Goal: Task Accomplishment & Management: Manage account settings

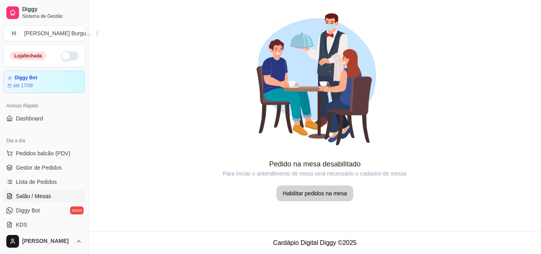
click at [28, 209] on span "Diggy Bot" at bounding box center [28, 210] width 24 height 8
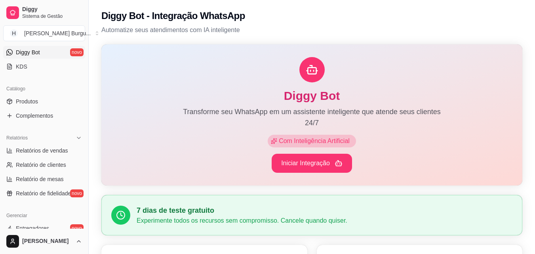
scroll to position [158, 0]
click at [32, 100] on span "Produtos" at bounding box center [27, 101] width 22 height 8
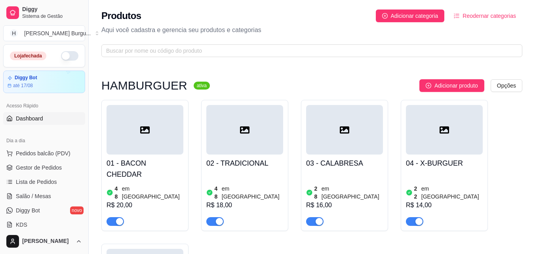
click at [30, 118] on span "Dashboard" at bounding box center [29, 118] width 27 height 8
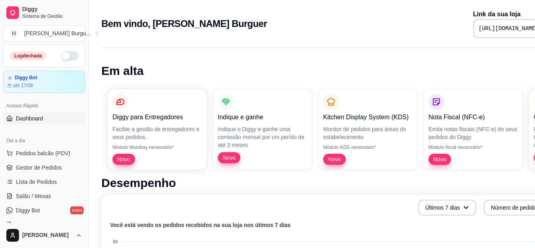
click at [61, 55] on button "button" at bounding box center [69, 56] width 17 height 10
click at [31, 181] on span "Lista de Pedidos" at bounding box center [36, 182] width 41 height 8
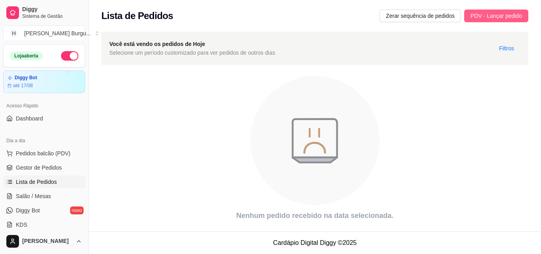
click at [488, 17] on span "PDV - Lançar pedido" at bounding box center [495, 15] width 51 height 9
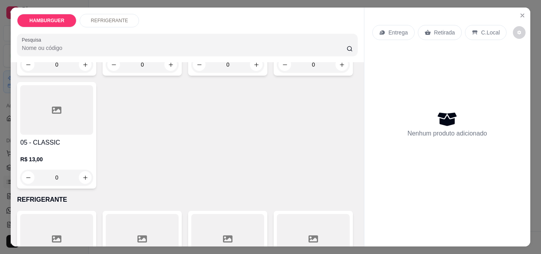
scroll to position [158, 0]
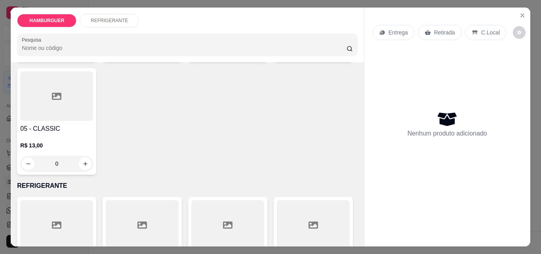
click at [93, 160] on div "0" at bounding box center [56, 164] width 73 height 16
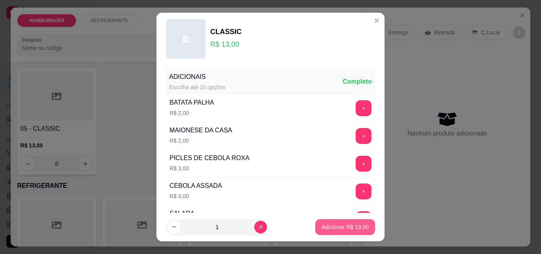
click at [336, 221] on button "Adicionar R$ 13,00" at bounding box center [345, 227] width 60 height 16
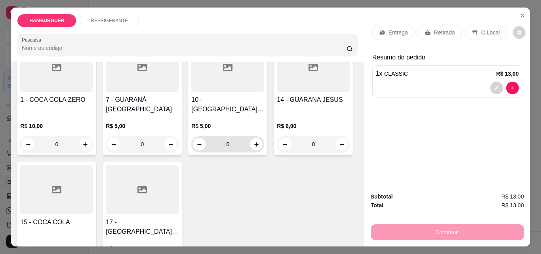
scroll to position [198, 0]
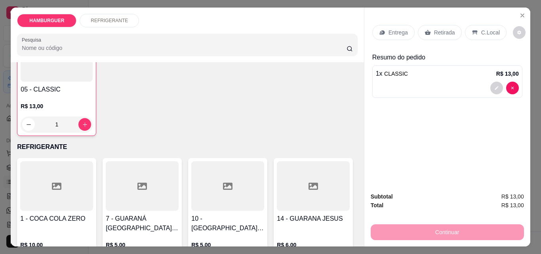
click at [93, 122] on div "1" at bounding box center [57, 124] width 72 height 16
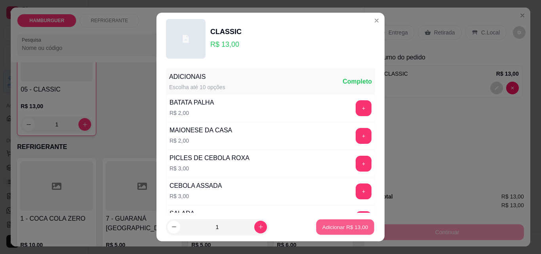
click at [335, 224] on p "Adicionar R$ 13,00" at bounding box center [345, 227] width 46 height 8
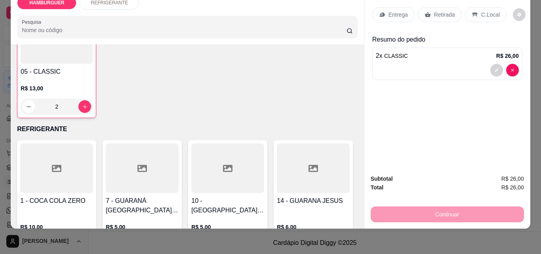
scroll to position [0, 0]
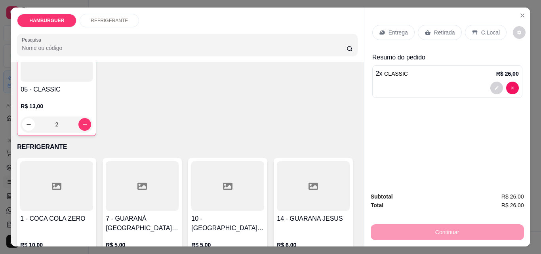
click at [442, 29] on p "Retirada" at bounding box center [444, 33] width 21 height 8
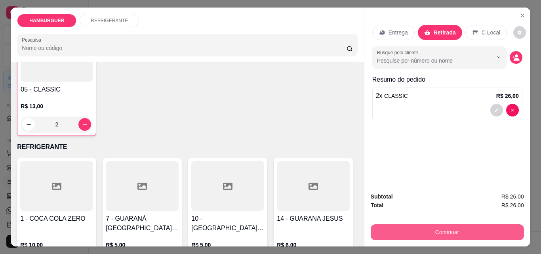
click at [436, 224] on button "Continuar" at bounding box center [447, 232] width 153 height 16
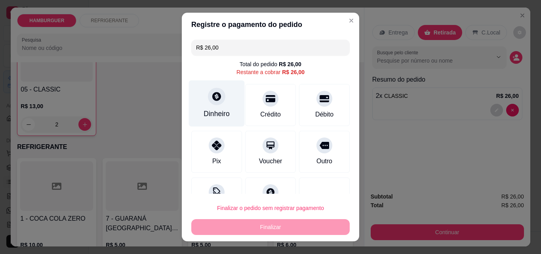
click at [212, 111] on div "Dinheiro" at bounding box center [217, 114] width 26 height 10
click at [215, 113] on div "Dinheiro" at bounding box center [217, 114] width 26 height 10
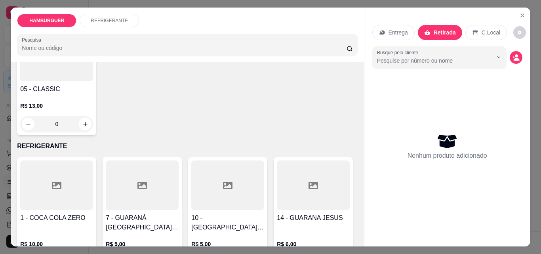
click at [93, 117] on div "0" at bounding box center [56, 124] width 73 height 16
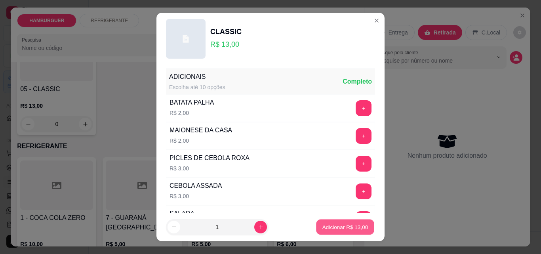
click at [333, 221] on button "Adicionar R$ 13,00" at bounding box center [345, 226] width 58 height 15
type input "1"
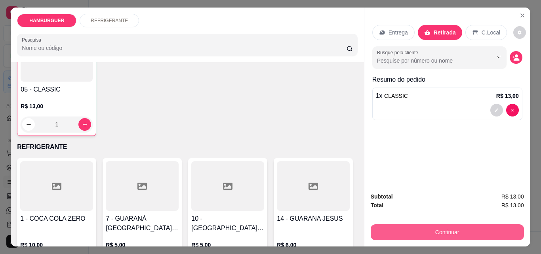
click at [452, 229] on button "Continuar" at bounding box center [447, 232] width 153 height 16
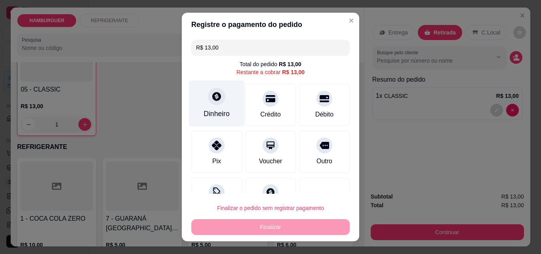
click at [212, 103] on div at bounding box center [216, 96] width 17 height 17
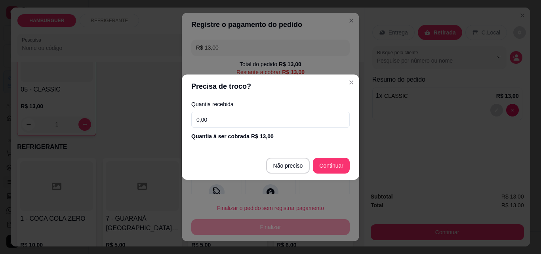
click at [208, 122] on input "0,00" at bounding box center [270, 120] width 158 height 16
type input "13,00"
type input "R$ 0,00"
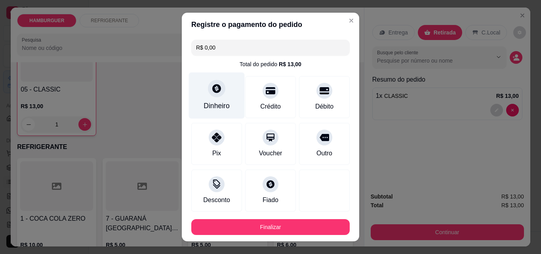
click at [216, 98] on div "Dinheiro" at bounding box center [217, 95] width 56 height 46
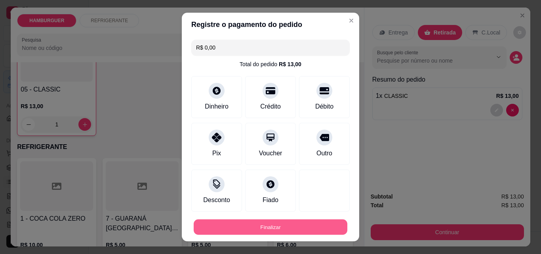
click at [284, 225] on button "Finalizar" at bounding box center [271, 226] width 154 height 15
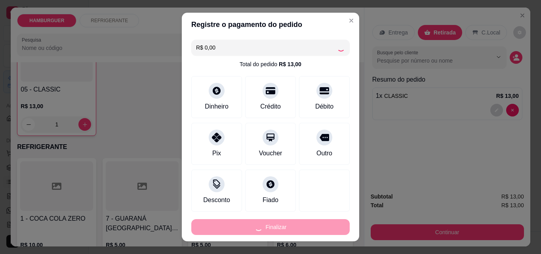
type input "0"
type input "-R$ 13,00"
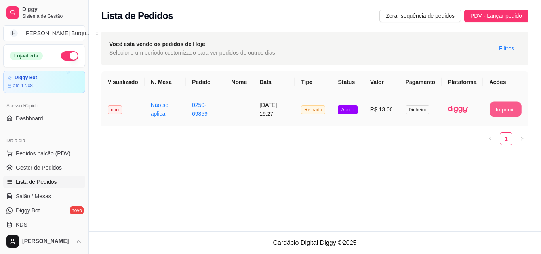
click at [501, 112] on button "Imprimir" at bounding box center [506, 109] width 32 height 15
click at [502, 16] on span "PDV - Lançar pedido" at bounding box center [495, 15] width 51 height 9
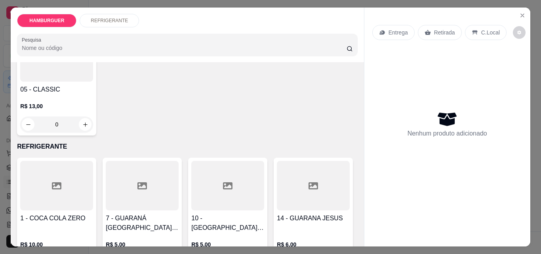
scroll to position [198, 0]
click at [93, 122] on div "0" at bounding box center [56, 124] width 73 height 16
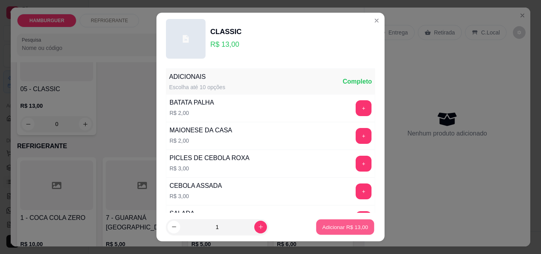
click at [322, 225] on p "Adicionar R$ 13,00" at bounding box center [345, 227] width 46 height 8
type input "1"
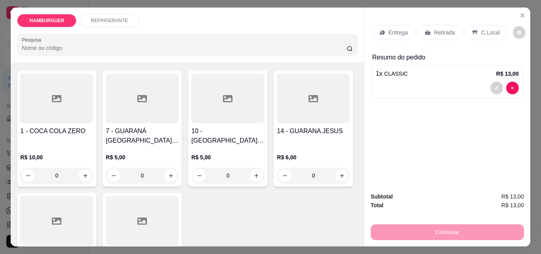
scroll to position [156, 0]
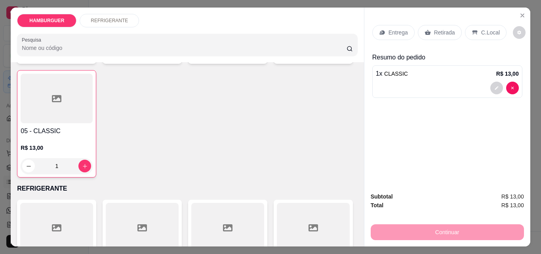
drag, startPoint x: 424, startPoint y: 233, endPoint x: 408, endPoint y: 229, distance: 15.9
click at [423, 230] on div "Continuar" at bounding box center [447, 231] width 153 height 18
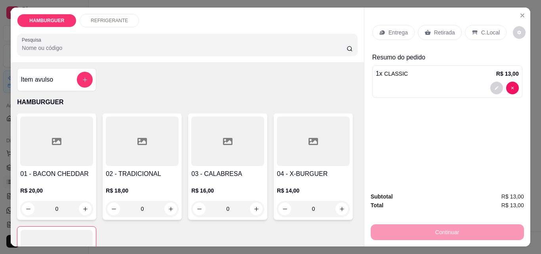
scroll to position [0, 0]
click at [446, 25] on div "Retirada" at bounding box center [440, 32] width 44 height 15
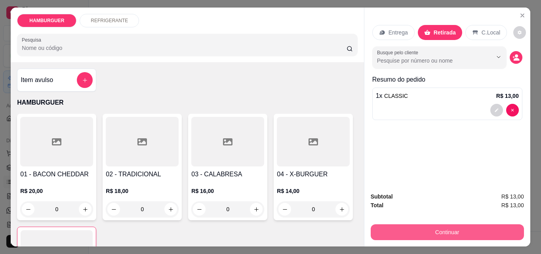
click at [439, 230] on button "Continuar" at bounding box center [447, 232] width 153 height 16
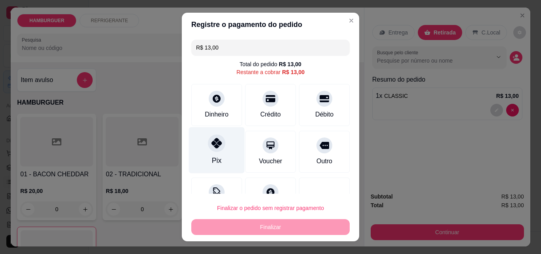
click at [211, 144] on icon at bounding box center [216, 143] width 10 height 10
type input "R$ 0,00"
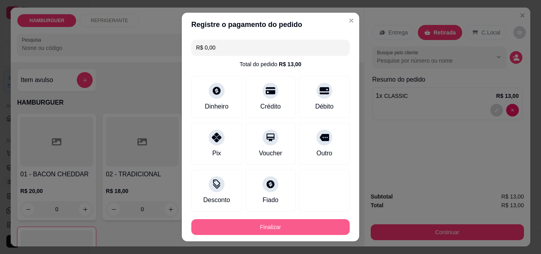
click at [256, 228] on button "Finalizar" at bounding box center [270, 227] width 158 height 16
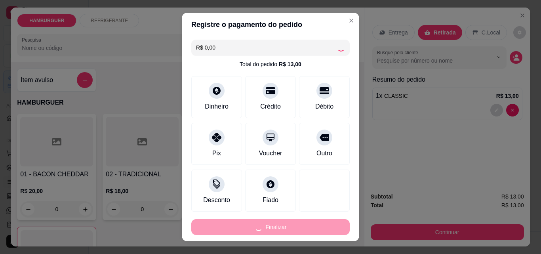
type input "0"
type input "-R$ 13,00"
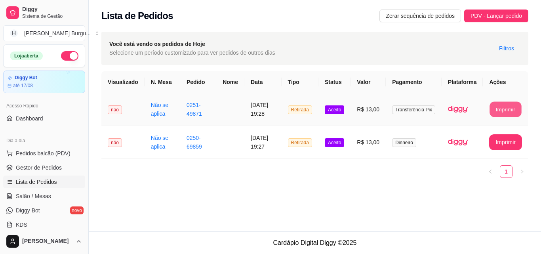
click at [500, 116] on button "Imprimir" at bounding box center [506, 109] width 32 height 15
click at [482, 15] on span "PDV - Lançar pedido" at bounding box center [495, 15] width 51 height 9
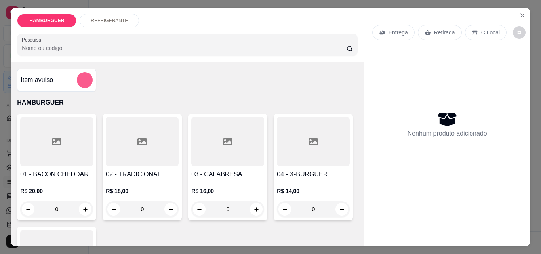
click at [82, 77] on icon "add-separate-item" at bounding box center [85, 80] width 6 height 6
click at [441, 29] on p "Retirada" at bounding box center [444, 33] width 21 height 8
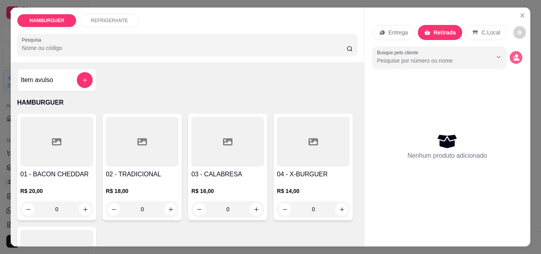
click at [512, 51] on button "decrease-product-quantity" at bounding box center [516, 57] width 13 height 13
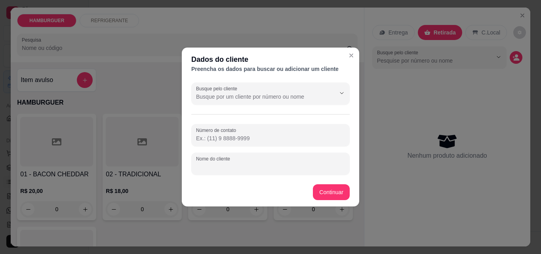
click at [227, 164] on input "Nome do cliente" at bounding box center [270, 167] width 149 height 8
type input "[PERSON_NAME]"
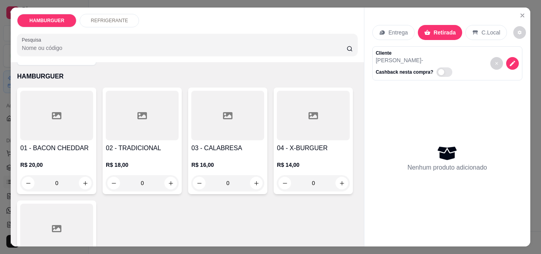
scroll to position [40, 0]
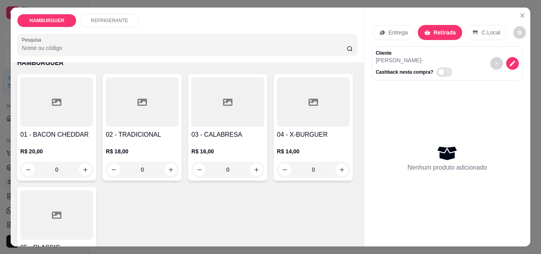
click at [168, 164] on div "0" at bounding box center [142, 170] width 73 height 16
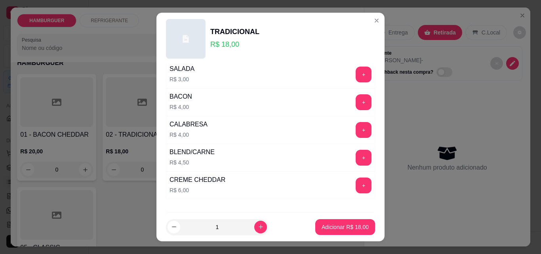
scroll to position [158, 0]
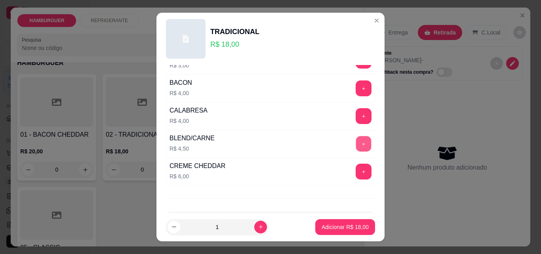
click at [356, 144] on button "+" at bounding box center [363, 143] width 15 height 15
click at [321, 145] on button "-" at bounding box center [328, 143] width 15 height 15
click at [326, 229] on p "Adicionar R$ 22,50" at bounding box center [345, 227] width 47 height 8
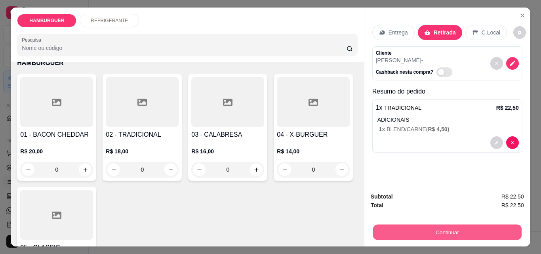
click at [452, 225] on button "Continuar" at bounding box center [447, 231] width 149 height 15
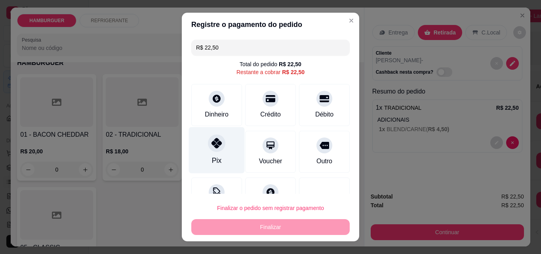
click at [211, 139] on icon at bounding box center [216, 143] width 10 height 10
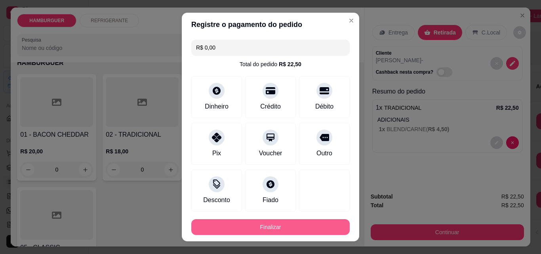
click at [274, 227] on button "Finalizar" at bounding box center [270, 227] width 158 height 16
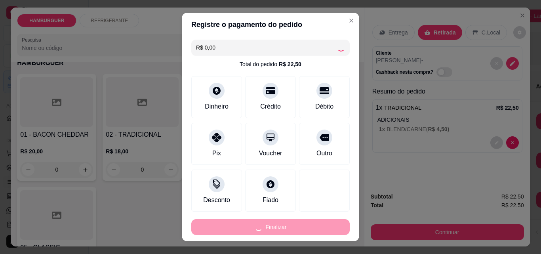
type input "-R$ 22,50"
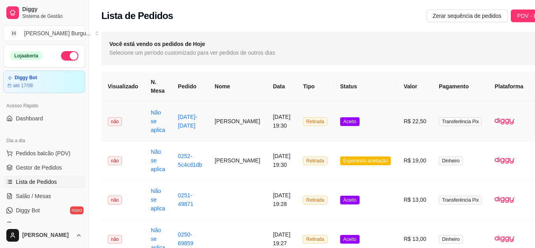
click at [216, 122] on td "[PERSON_NAME]" at bounding box center [237, 121] width 58 height 39
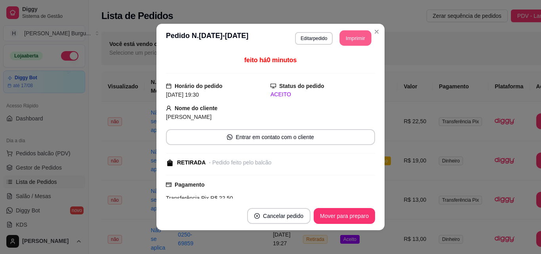
click at [351, 38] on button "Imprimir" at bounding box center [356, 37] width 32 height 15
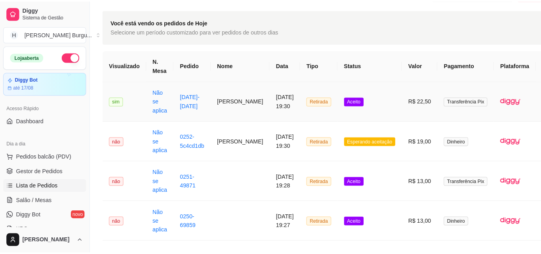
scroll to position [40, 0]
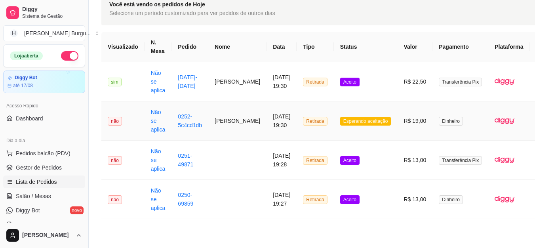
click at [219, 119] on td "[PERSON_NAME]" at bounding box center [237, 120] width 58 height 39
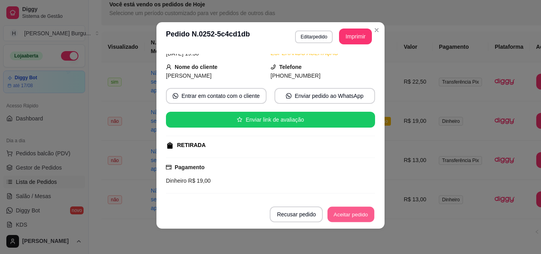
click at [352, 213] on button "Aceitar pedido" at bounding box center [351, 214] width 47 height 15
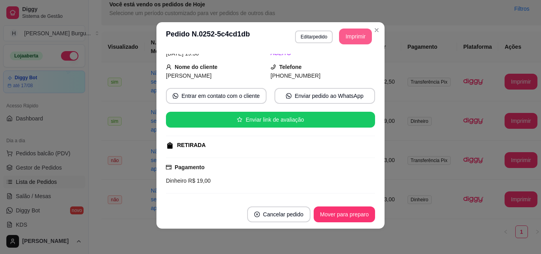
click at [354, 35] on button "Imprimir" at bounding box center [355, 37] width 33 height 16
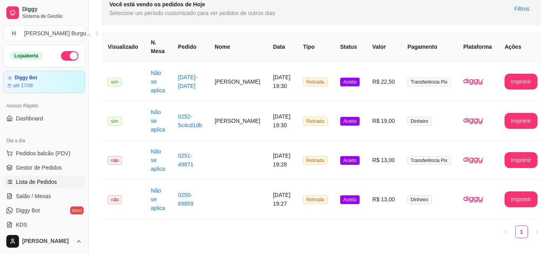
scroll to position [37, 0]
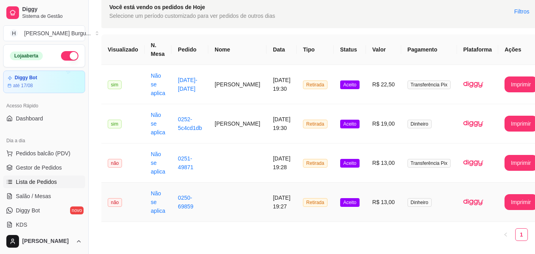
click at [267, 203] on td "[DATE] 19:27" at bounding box center [282, 202] width 30 height 39
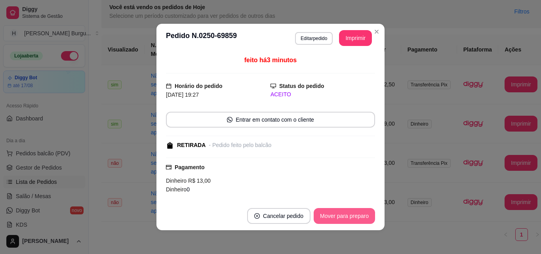
click at [327, 213] on button "Mover para preparo" at bounding box center [344, 216] width 61 height 16
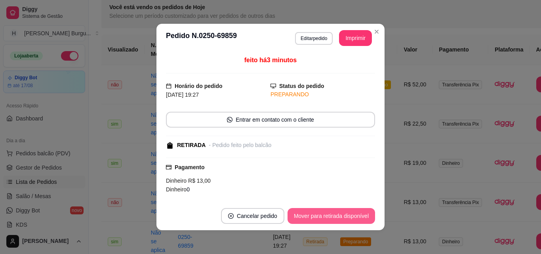
click at [330, 215] on button "Mover para retirada disponível" at bounding box center [332, 216] width 88 height 16
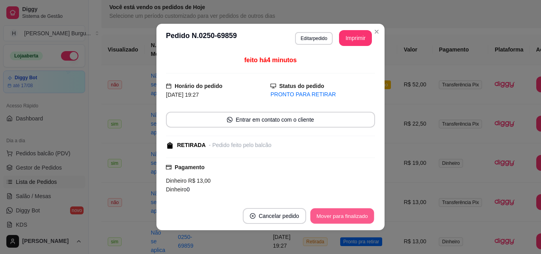
click at [358, 215] on button "Mover para finalizado" at bounding box center [342, 215] width 64 height 15
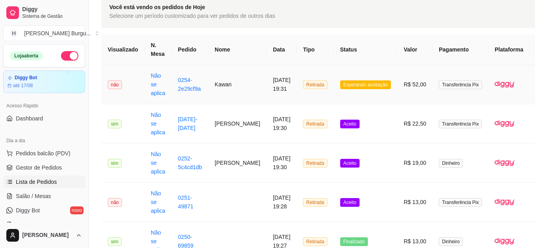
click at [221, 85] on td "Kawan" at bounding box center [237, 84] width 58 height 39
click at [217, 86] on td "Kawan" at bounding box center [237, 84] width 58 height 39
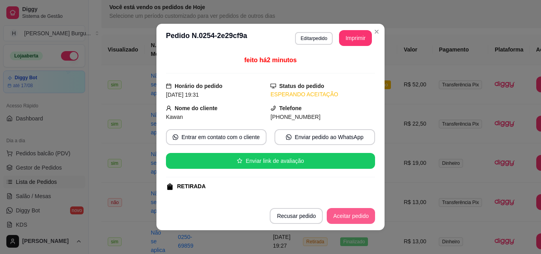
click at [337, 209] on button "Aceitar pedido" at bounding box center [351, 216] width 48 height 16
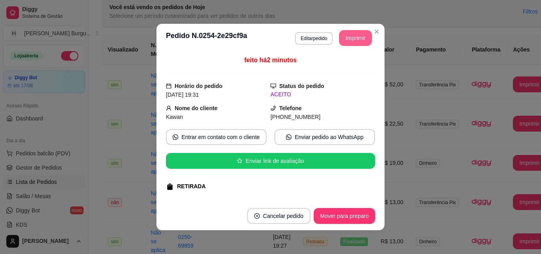
click at [358, 32] on button "Imprimir" at bounding box center [355, 38] width 33 height 16
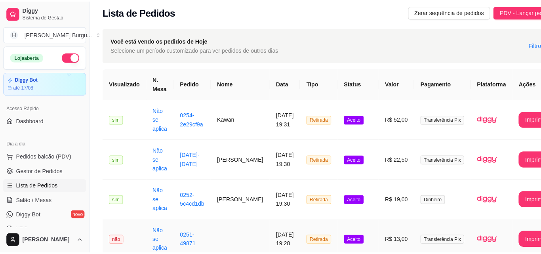
scroll to position [0, 0]
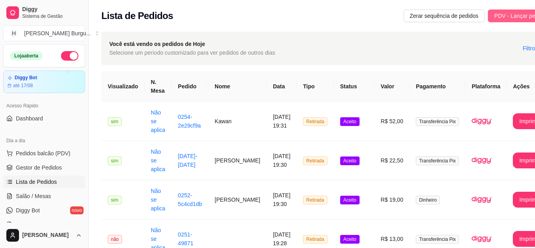
click at [511, 16] on span "PDV - Lançar pedido" at bounding box center [519, 15] width 51 height 9
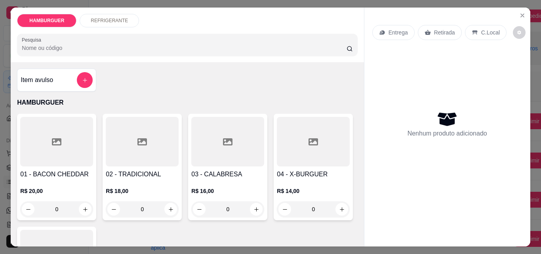
click at [434, 29] on p "Retirada" at bounding box center [444, 33] width 21 height 8
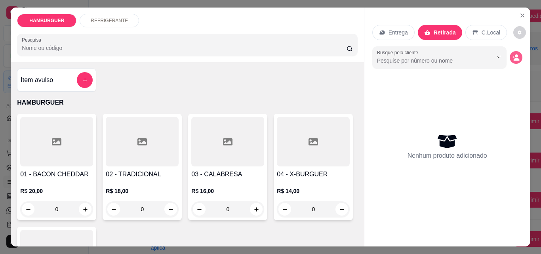
click at [516, 54] on icon "decrease-product-quantity" at bounding box center [515, 57] width 7 height 7
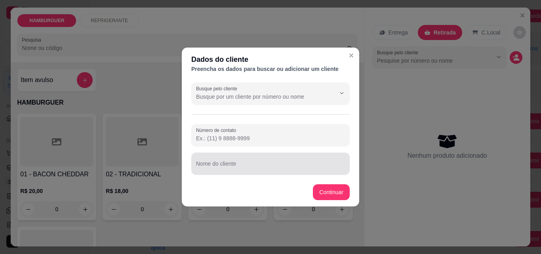
click at [230, 161] on div at bounding box center [270, 164] width 149 height 16
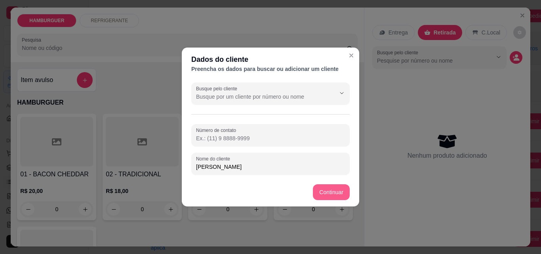
type input "[PERSON_NAME]"
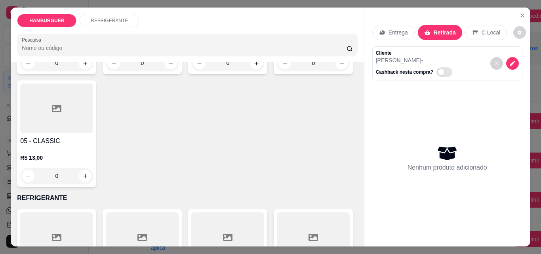
scroll to position [158, 0]
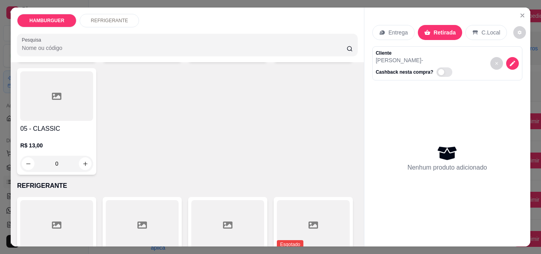
click at [93, 158] on div "0" at bounding box center [56, 164] width 73 height 16
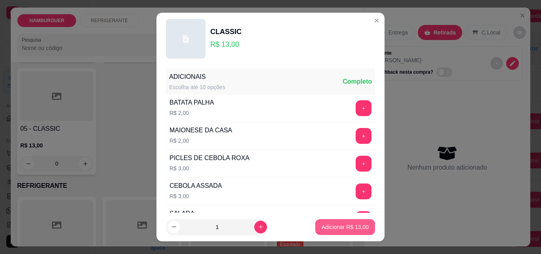
click at [322, 230] on p "Adicionar R$ 13,00" at bounding box center [345, 227] width 47 height 8
type input "1"
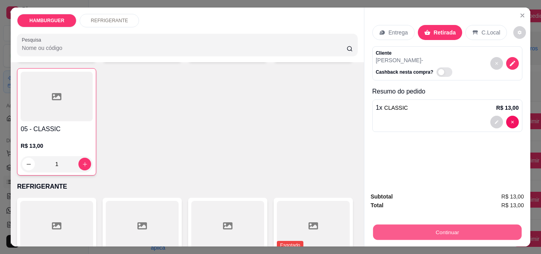
click at [467, 225] on button "Continuar" at bounding box center [447, 231] width 149 height 15
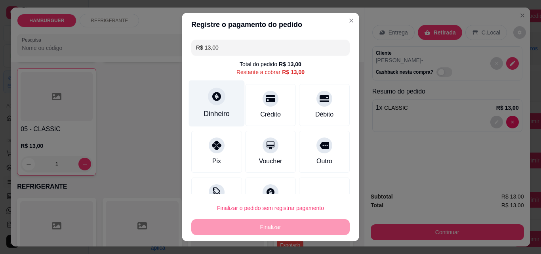
click at [210, 109] on div "Dinheiro" at bounding box center [217, 114] width 26 height 10
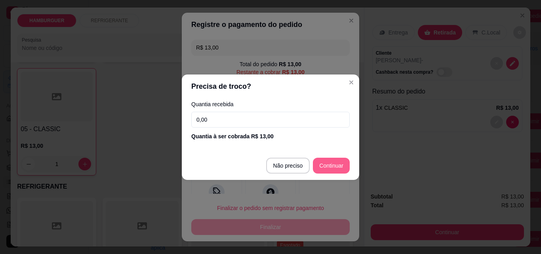
type input "R$ 0,00"
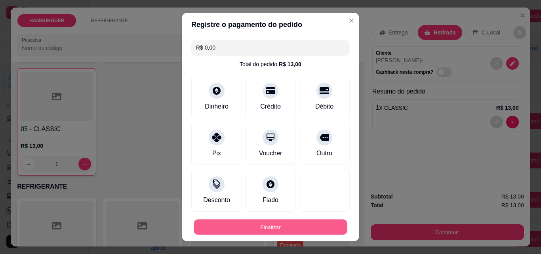
click at [291, 226] on button "Finalizar" at bounding box center [271, 226] width 154 height 15
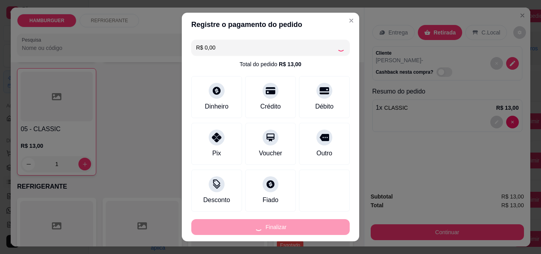
type input "0"
type input "-R$ 13,00"
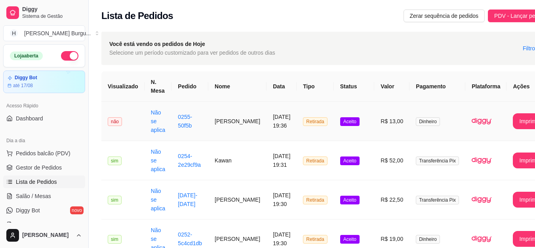
click at [223, 124] on td "[PERSON_NAME]" at bounding box center [237, 121] width 58 height 39
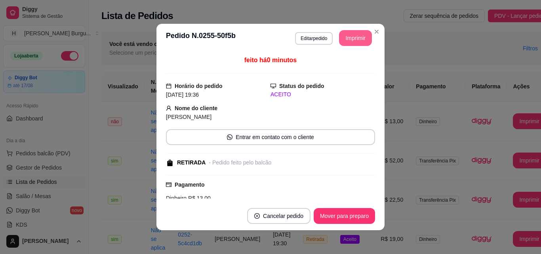
click at [361, 39] on button "Imprimir" at bounding box center [355, 38] width 33 height 16
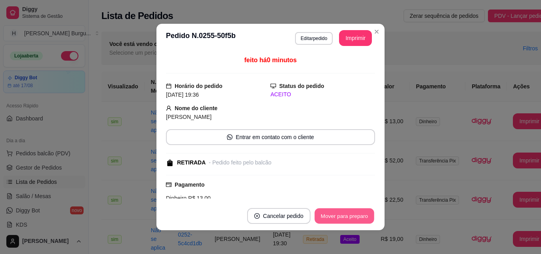
click at [347, 215] on button "Mover para preparo" at bounding box center [343, 215] width 59 height 15
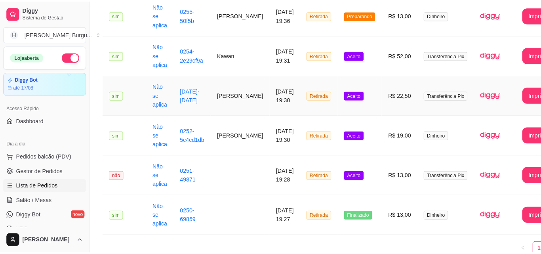
scroll to position [119, 0]
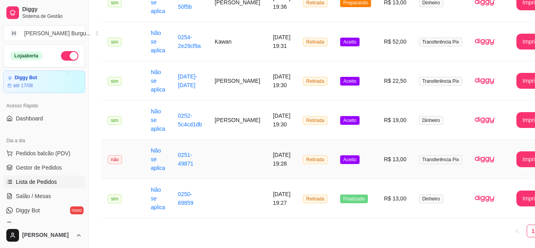
click at [222, 160] on td at bounding box center [237, 159] width 58 height 39
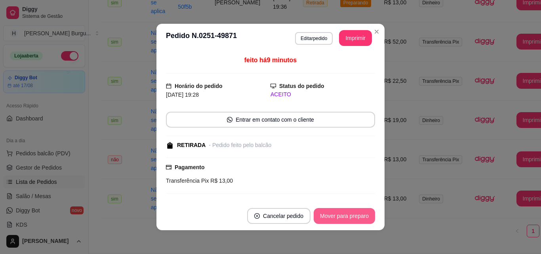
click at [346, 213] on button "Mover para preparo" at bounding box center [344, 216] width 61 height 16
click at [359, 215] on button "Mover para retirada disponível" at bounding box center [331, 215] width 85 height 15
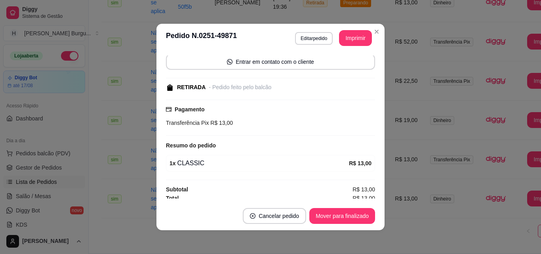
scroll to position [62, 0]
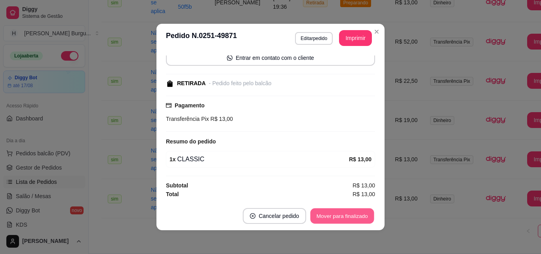
click at [339, 214] on button "Mover para finalizado" at bounding box center [342, 215] width 64 height 15
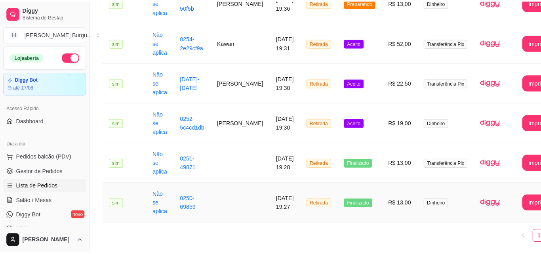
scroll to position [0, 0]
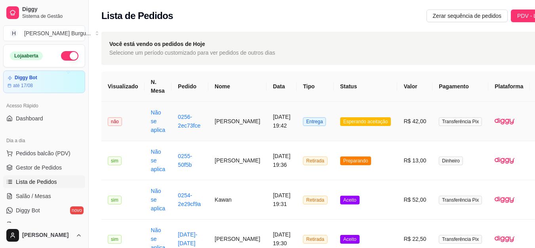
click at [221, 122] on td "[PERSON_NAME]" at bounding box center [237, 121] width 58 height 39
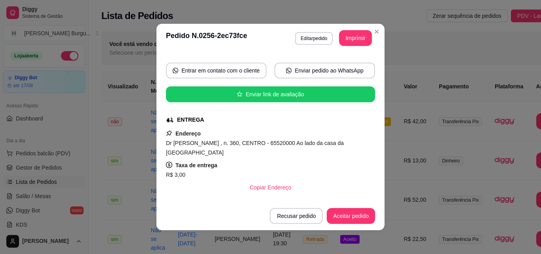
scroll to position [79, 0]
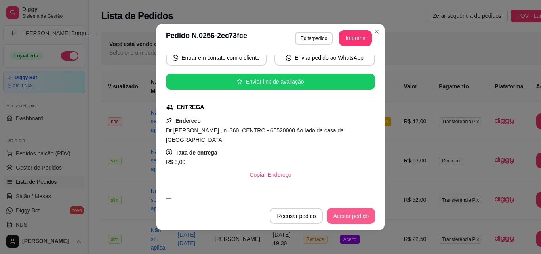
click at [337, 216] on button "Aceitar pedido" at bounding box center [351, 216] width 48 height 16
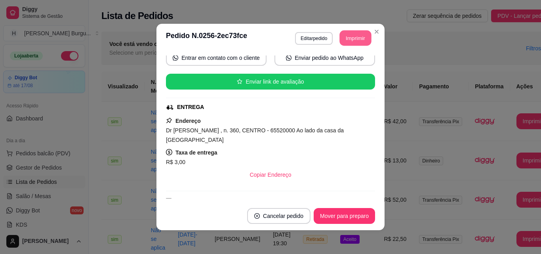
click at [352, 39] on button "Imprimir" at bounding box center [356, 37] width 32 height 15
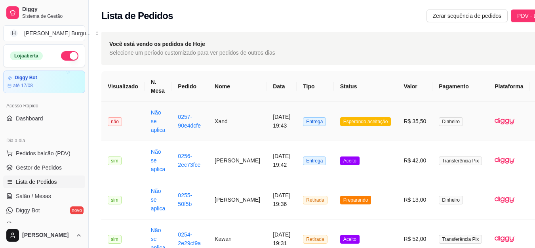
click at [225, 117] on td "Xand" at bounding box center [237, 121] width 58 height 39
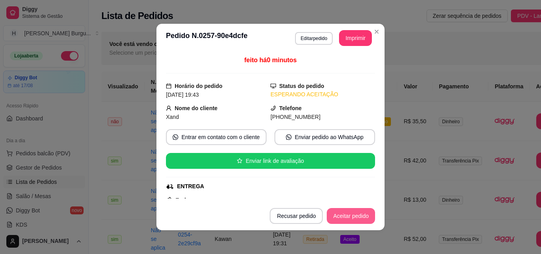
click at [345, 215] on button "Aceitar pedido" at bounding box center [351, 216] width 48 height 16
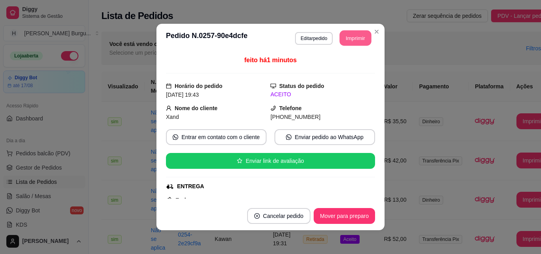
click at [335, 36] on div "**********" at bounding box center [333, 38] width 77 height 16
click at [348, 42] on button "Imprimir" at bounding box center [356, 37] width 32 height 15
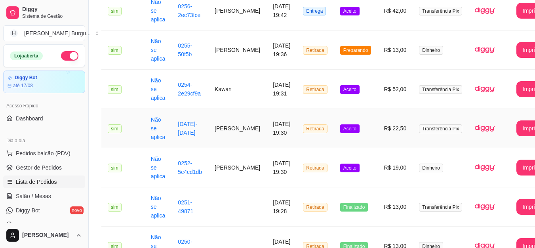
scroll to position [158, 0]
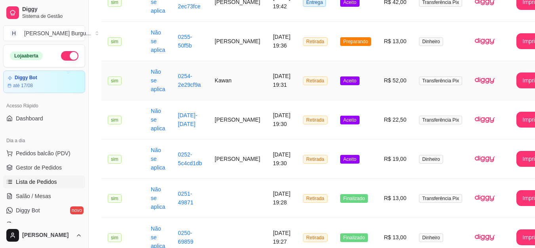
click at [235, 80] on td "Kawan" at bounding box center [237, 80] width 58 height 39
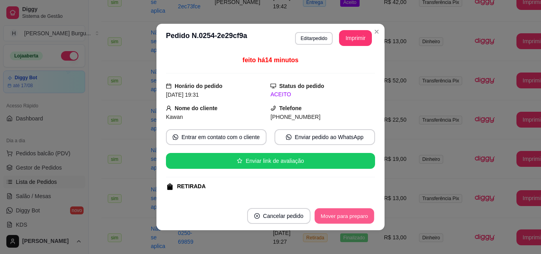
click at [333, 220] on button "Mover para preparo" at bounding box center [343, 215] width 59 height 15
click at [343, 217] on button "Mover para retirada disponível" at bounding box center [331, 215] width 85 height 15
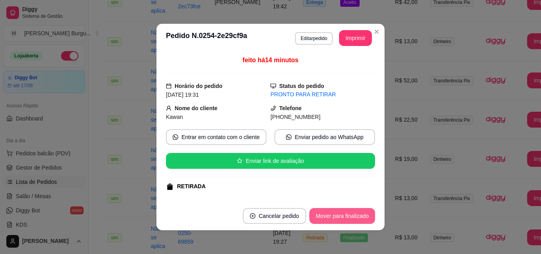
click at [345, 216] on button "Mover para finalizado" at bounding box center [342, 216] width 66 height 16
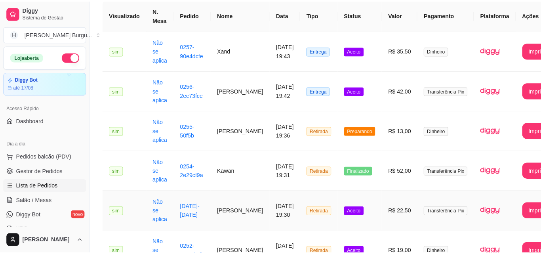
scroll to position [67, 0]
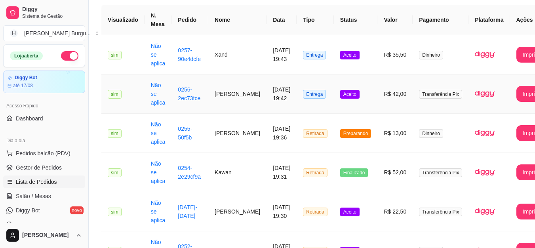
click at [222, 96] on td "[PERSON_NAME]" at bounding box center [237, 93] width 58 height 39
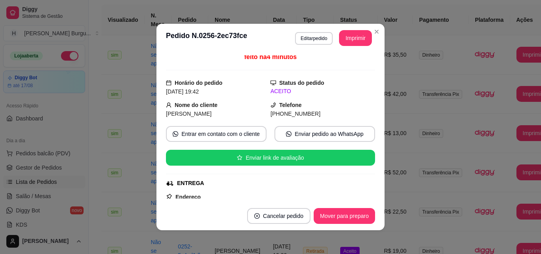
scroll to position [0, 0]
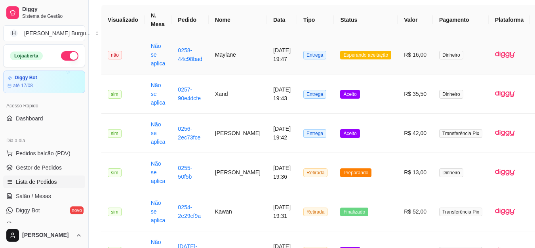
click at [227, 54] on td "Maylane" at bounding box center [238, 54] width 58 height 39
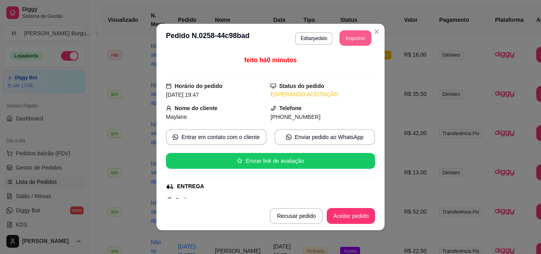
click at [347, 38] on button "Imprimir" at bounding box center [356, 37] width 32 height 15
click at [346, 213] on button "Aceitar pedido" at bounding box center [351, 216] width 48 height 16
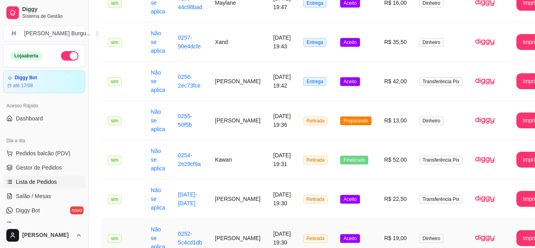
scroll to position [106, 0]
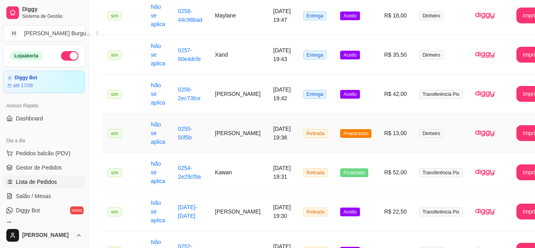
click at [220, 132] on td "[PERSON_NAME]" at bounding box center [238, 133] width 58 height 39
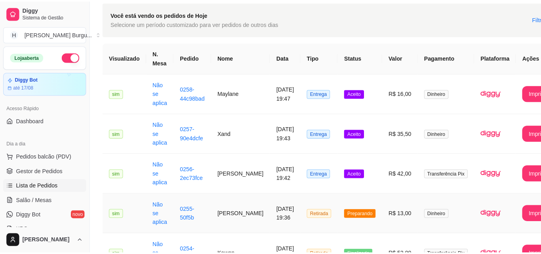
scroll to position [27, 0]
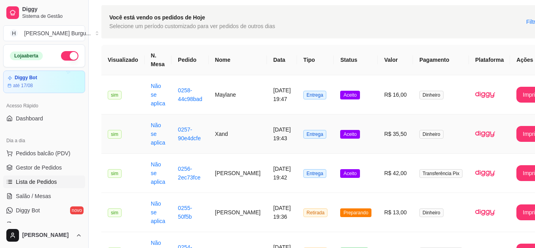
click at [223, 134] on td "Xand" at bounding box center [238, 133] width 58 height 39
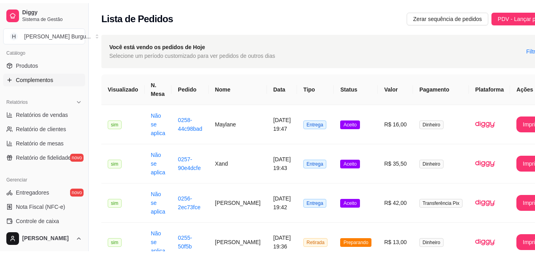
scroll to position [198, 0]
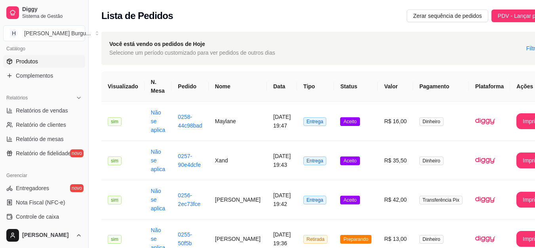
click at [24, 63] on span "Produtos" at bounding box center [27, 61] width 22 height 8
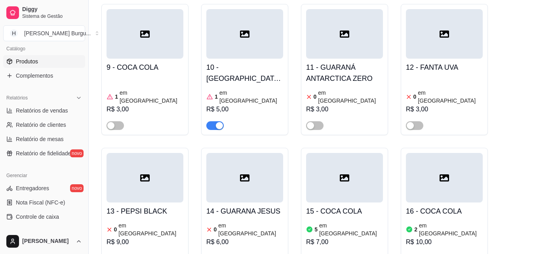
scroll to position [1228, 0]
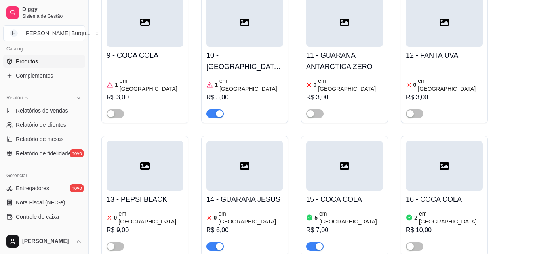
click at [424, 208] on div "2 em estoque R$ 10,00" at bounding box center [444, 229] width 77 height 43
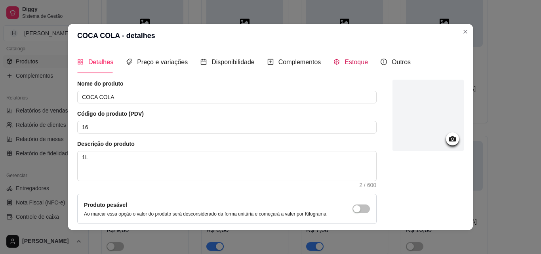
click at [349, 57] on div "Estoque" at bounding box center [350, 62] width 34 height 10
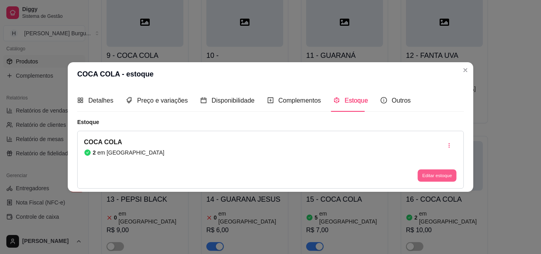
click at [427, 176] on button "Editar estoque" at bounding box center [436, 176] width 39 height 12
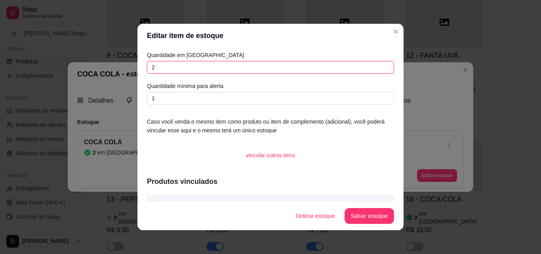
click at [165, 66] on input "2" at bounding box center [270, 67] width 247 height 13
type input "00"
click at [360, 208] on button "Salvar estoque" at bounding box center [370, 216] width 50 height 16
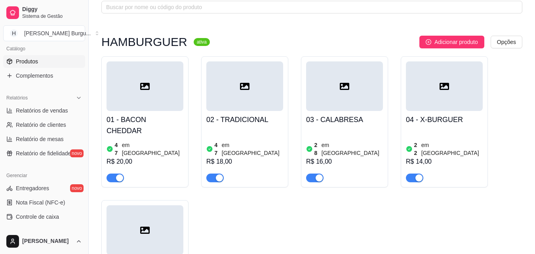
scroll to position [0, 0]
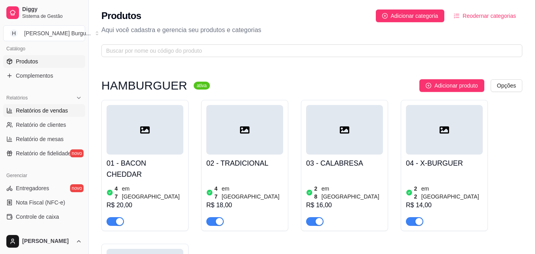
click at [36, 111] on span "Relatórios de vendas" at bounding box center [42, 111] width 52 height 8
select select "ALL"
select select "0"
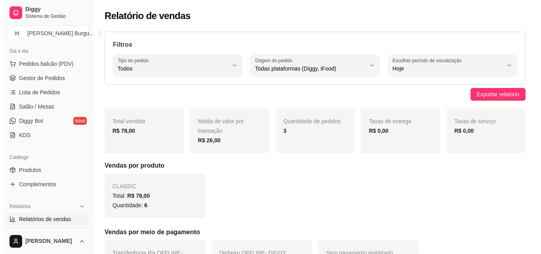
scroll to position [79, 0]
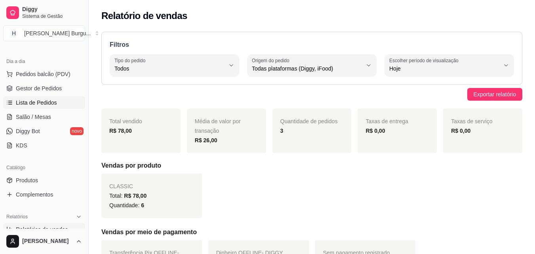
click at [40, 99] on span "Lista de Pedidos" at bounding box center [36, 103] width 41 height 8
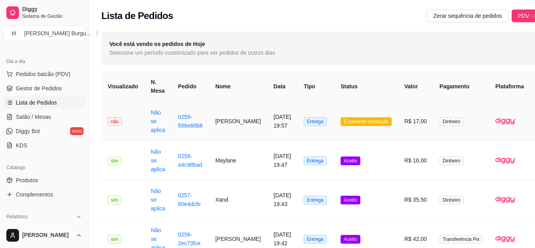
click at [334, 126] on td "Esperando aceitação" at bounding box center [366, 121] width 64 height 39
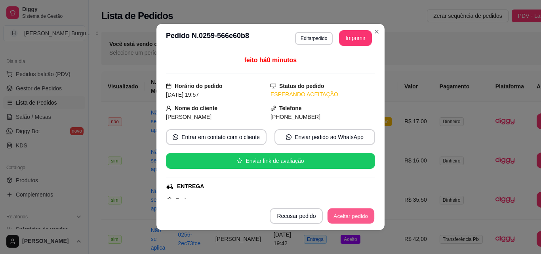
click at [340, 211] on button "Aceitar pedido" at bounding box center [351, 215] width 47 height 15
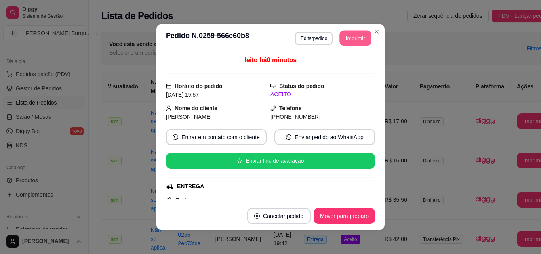
click at [358, 31] on button "Imprimir" at bounding box center [356, 37] width 32 height 15
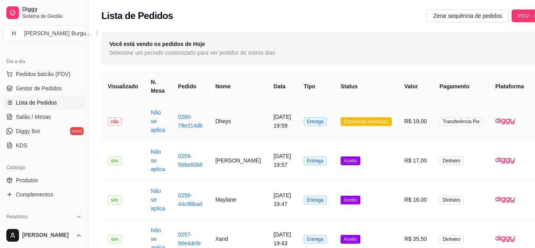
click at [341, 124] on span "Esperando aceitação" at bounding box center [366, 121] width 51 height 9
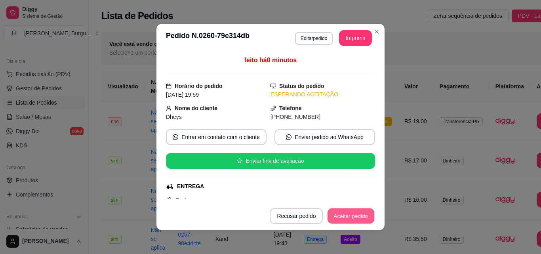
click at [341, 210] on button "Aceitar pedido" at bounding box center [351, 215] width 47 height 15
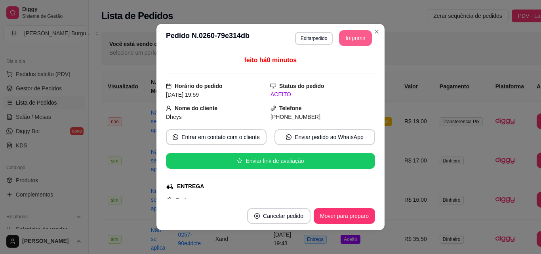
click at [348, 33] on button "Imprimir" at bounding box center [355, 38] width 33 height 16
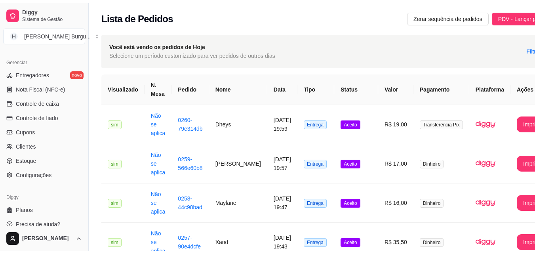
scroll to position [316, 0]
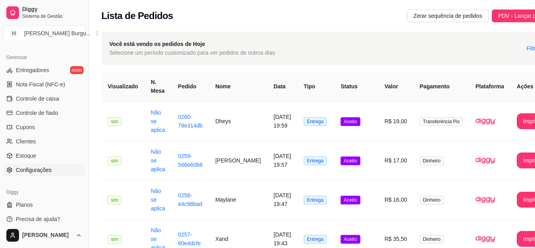
click at [31, 170] on span "Configurações" at bounding box center [34, 170] width 36 height 8
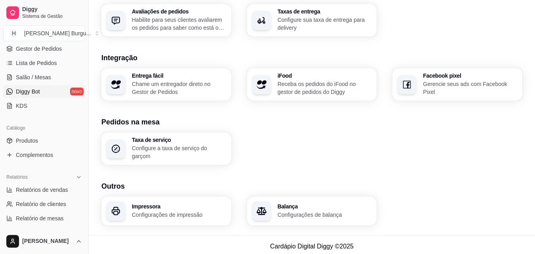
scroll to position [79, 0]
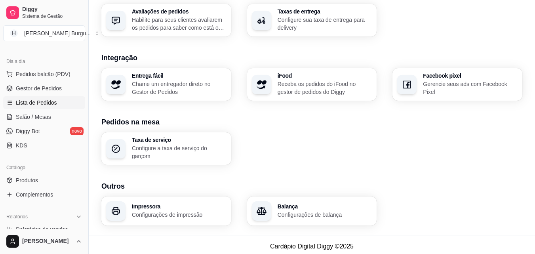
click at [31, 99] on span "Lista de Pedidos" at bounding box center [36, 103] width 41 height 8
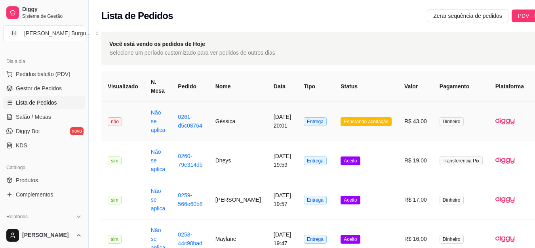
click at [214, 122] on td "Géssica" at bounding box center [238, 121] width 58 height 39
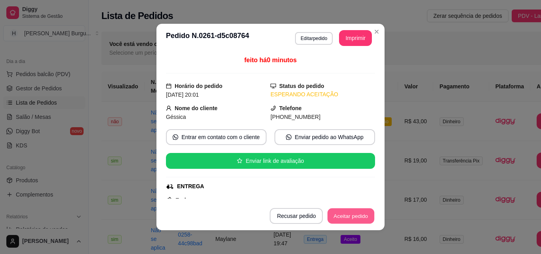
click at [339, 217] on button "Aceitar pedido" at bounding box center [351, 215] width 47 height 15
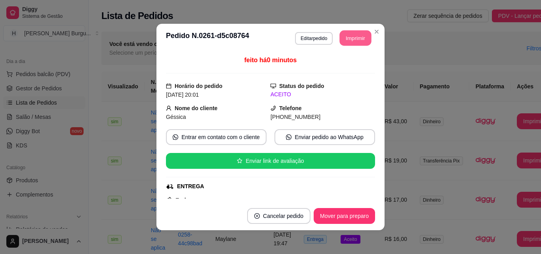
click at [346, 38] on button "Imprimir" at bounding box center [356, 37] width 32 height 15
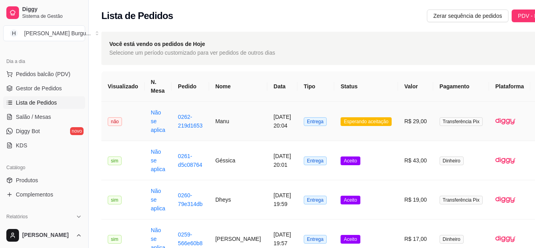
click at [225, 120] on td "Manu" at bounding box center [238, 121] width 58 height 39
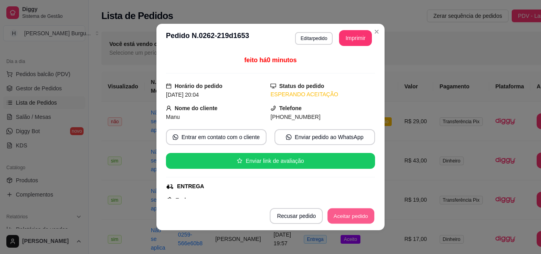
click at [352, 217] on button "Aceitar pedido" at bounding box center [351, 215] width 47 height 15
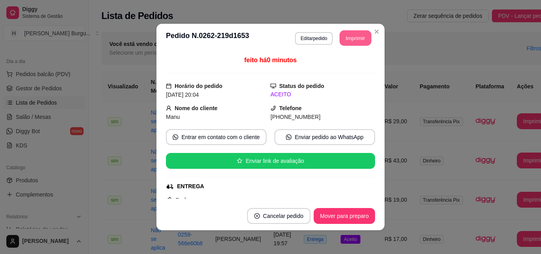
click at [360, 34] on button "Imprimir" at bounding box center [356, 37] width 32 height 15
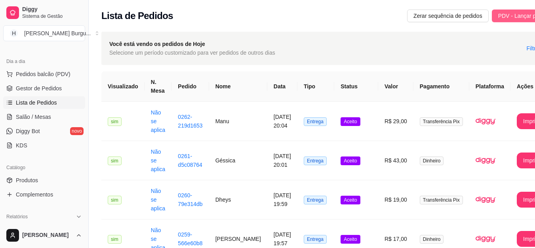
click at [498, 18] on span "PDV - Lançar pedido" at bounding box center [523, 15] width 51 height 9
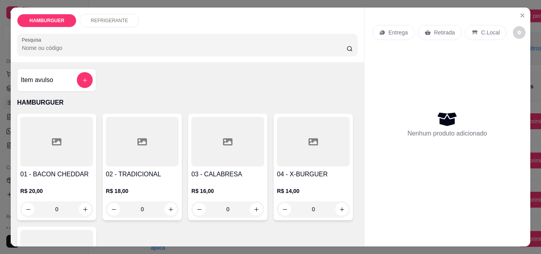
click at [434, 30] on p "Retirada" at bounding box center [444, 33] width 21 height 8
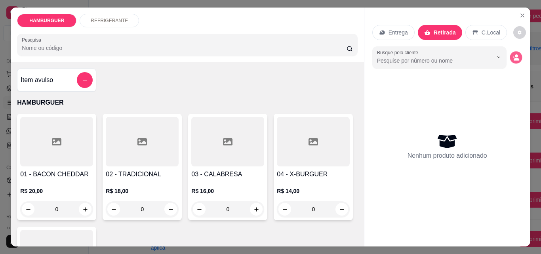
click at [515, 55] on circle "decrease-product-quantity" at bounding box center [516, 56] width 3 height 3
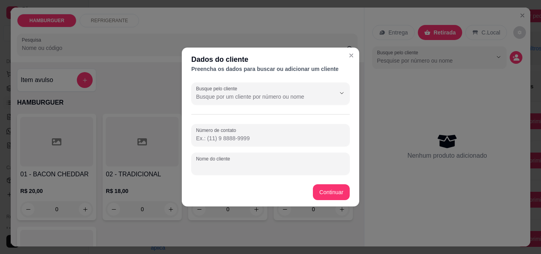
click at [225, 163] on input "Nome do cliente" at bounding box center [270, 167] width 149 height 8
type input "karyne"
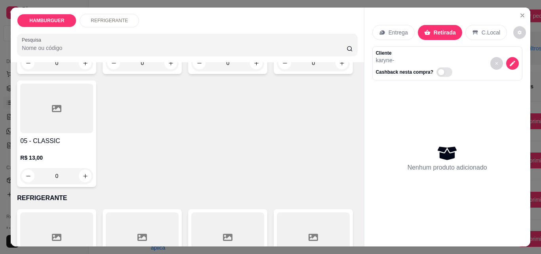
scroll to position [158, 0]
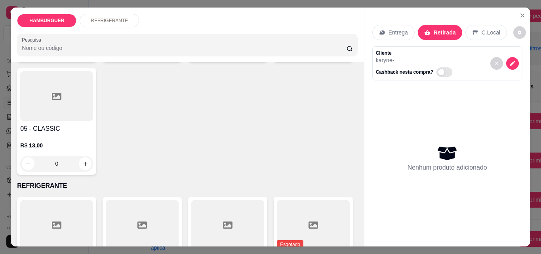
click at [93, 162] on div "0" at bounding box center [56, 164] width 73 height 16
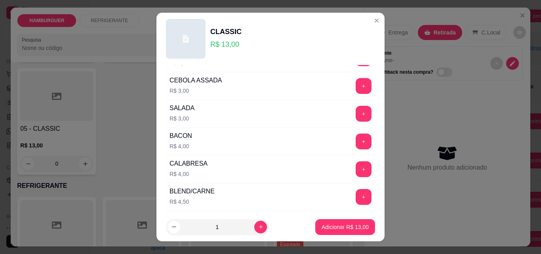
scroll to position [119, 0]
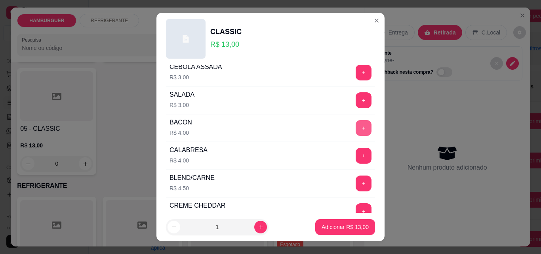
click at [356, 122] on button "+" at bounding box center [364, 128] width 16 height 16
click at [326, 223] on p "Adicionar R$ 17,00" at bounding box center [345, 227] width 47 height 8
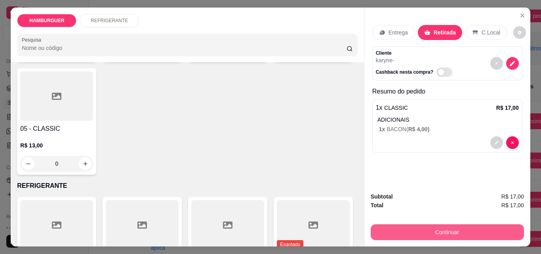
click at [413, 228] on button "Continuar" at bounding box center [447, 232] width 153 height 16
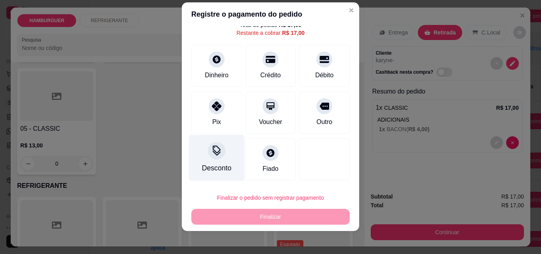
scroll to position [13, 0]
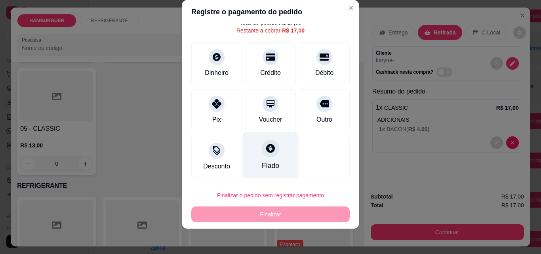
click at [259, 157] on div "Fiado" at bounding box center [271, 155] width 56 height 46
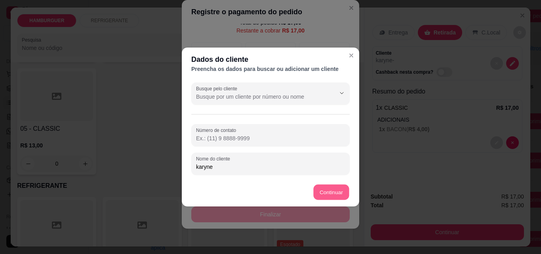
click at [326, 190] on button "Continuar" at bounding box center [332, 192] width 36 height 15
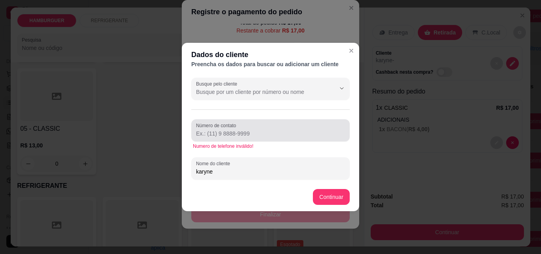
click at [228, 137] on input "Número de contato" at bounding box center [270, 134] width 149 height 8
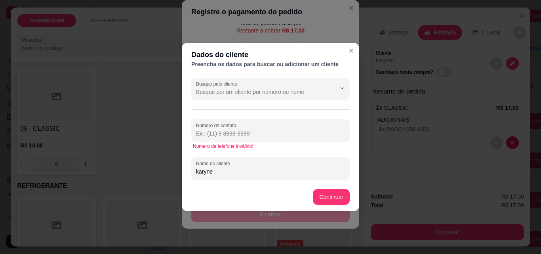
click at [267, 130] on input "Número de contato" at bounding box center [270, 134] width 149 height 8
click at [337, 193] on button "Continuar" at bounding box center [332, 196] width 36 height 15
click at [266, 133] on input "Número de contato" at bounding box center [270, 134] width 149 height 8
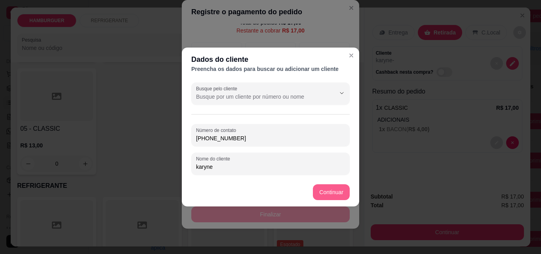
type input "(98) 98471-2075"
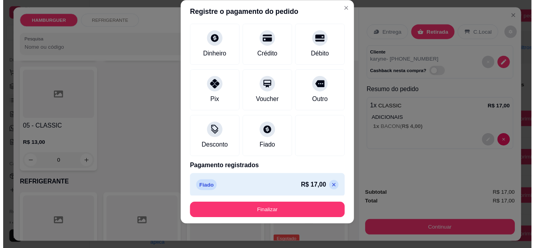
scroll to position [43, 0]
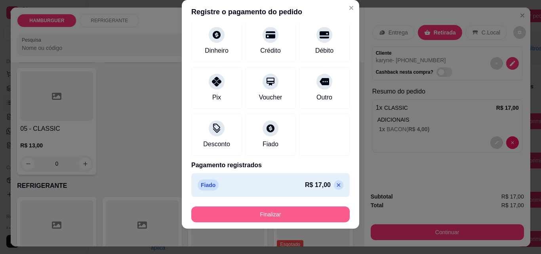
click at [280, 210] on button "Finalizar" at bounding box center [270, 214] width 158 height 16
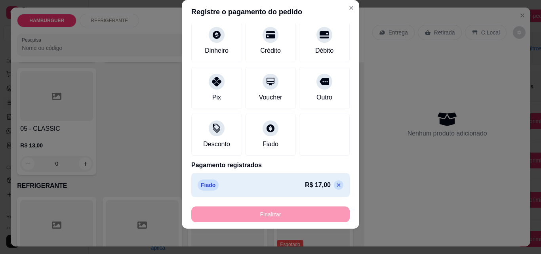
type input "-R$ 17,00"
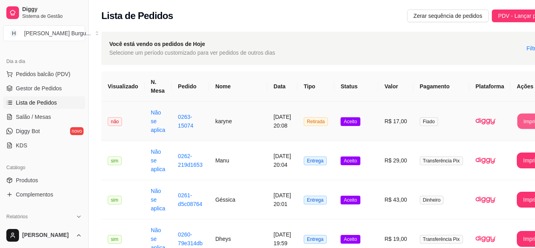
click at [517, 123] on button "Imprimir" at bounding box center [533, 121] width 32 height 15
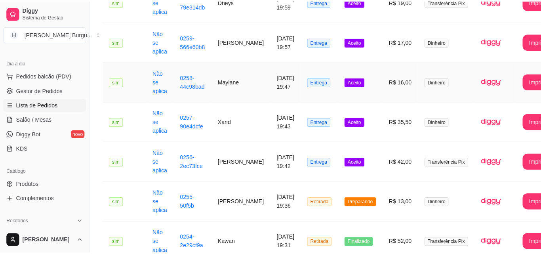
scroll to position [238, 0]
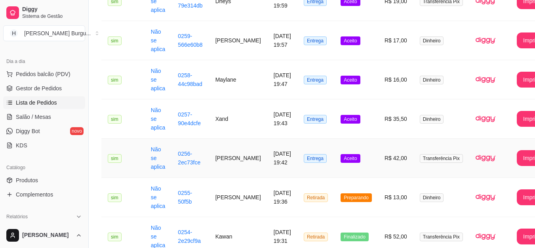
click at [224, 158] on td "[PERSON_NAME]" at bounding box center [238, 158] width 58 height 39
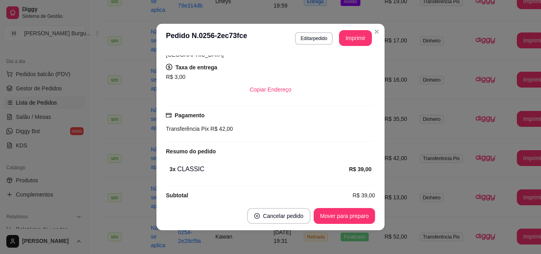
scroll to position [165, 0]
click at [337, 217] on button "Mover para preparo" at bounding box center [343, 215] width 59 height 15
click at [354, 216] on button "Mover para entrega" at bounding box center [344, 215] width 59 height 15
click at [354, 216] on button "Mover para finalizado" at bounding box center [342, 215] width 64 height 15
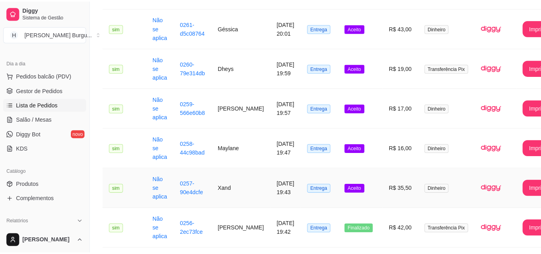
scroll to position [158, 0]
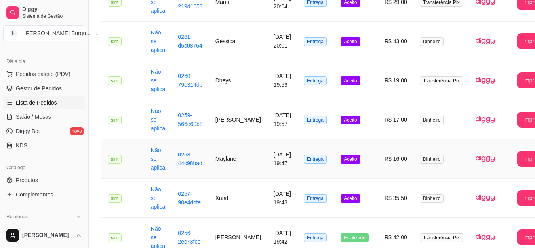
click at [221, 156] on td "Maylane" at bounding box center [238, 158] width 58 height 39
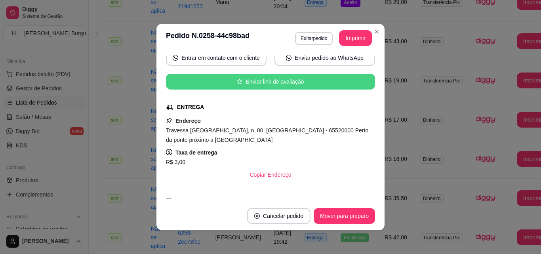
scroll to position [0, 0]
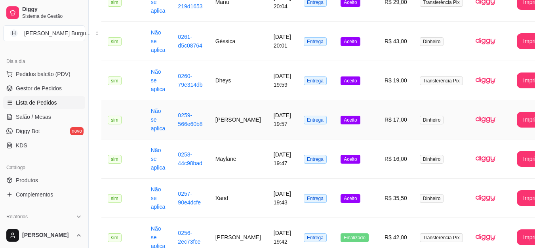
click at [223, 120] on td "[PERSON_NAME]" at bounding box center [238, 119] width 58 height 39
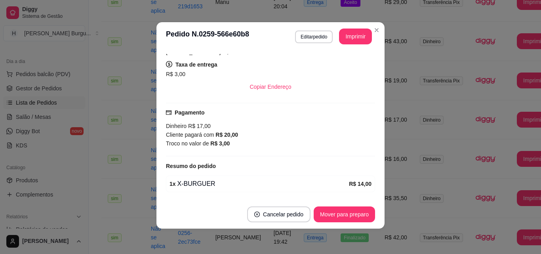
scroll to position [143, 0]
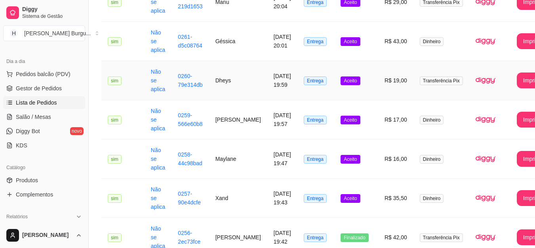
click at [223, 79] on td "Dheys" at bounding box center [238, 80] width 58 height 39
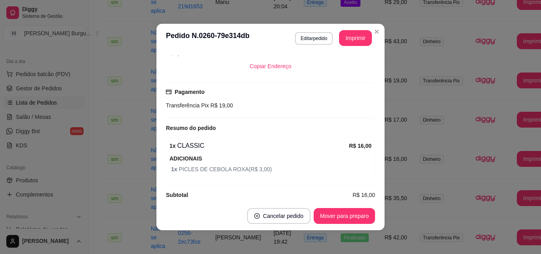
scroll to position [2, 0]
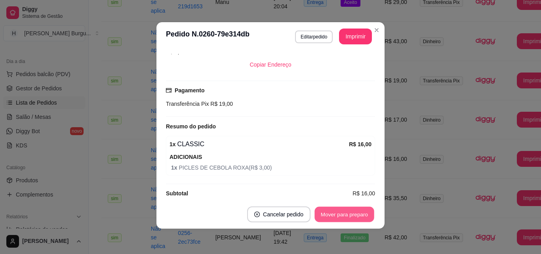
click at [344, 209] on button "Mover para preparo" at bounding box center [343, 214] width 59 height 15
click at [351, 209] on button "Mover para entrega" at bounding box center [344, 214] width 61 height 16
click at [351, 214] on button "Mover para finalizado" at bounding box center [342, 214] width 64 height 15
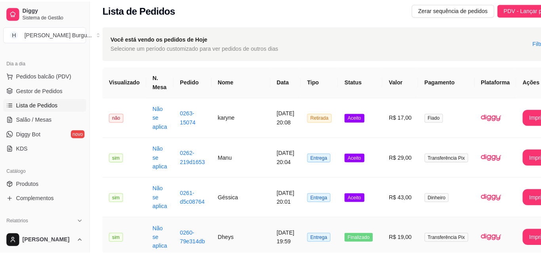
scroll to position [0, 0]
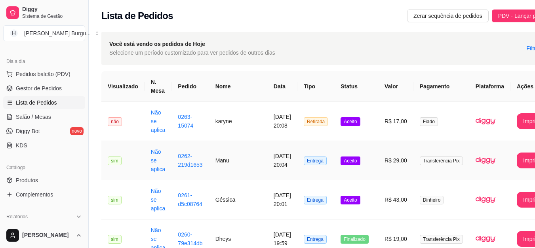
click at [215, 156] on td "Manu" at bounding box center [238, 160] width 58 height 39
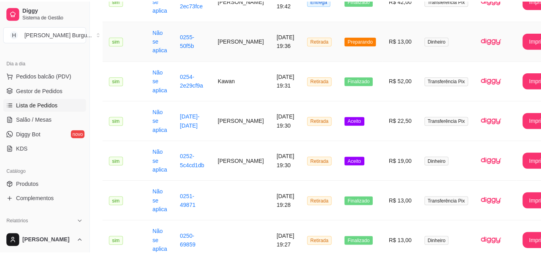
scroll to position [396, 0]
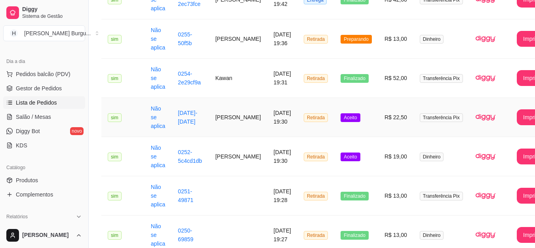
click at [267, 110] on td "[DATE] 19:30" at bounding box center [282, 117] width 30 height 39
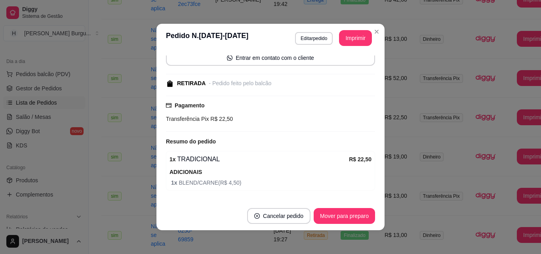
scroll to position [102, 0]
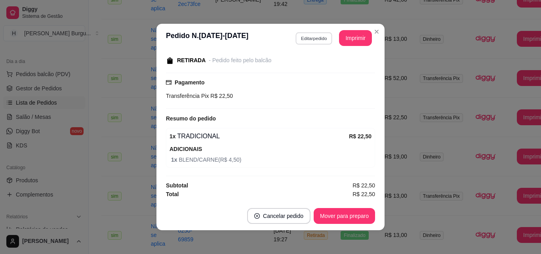
click at [309, 34] on button "Editar pedido" at bounding box center [313, 38] width 37 height 12
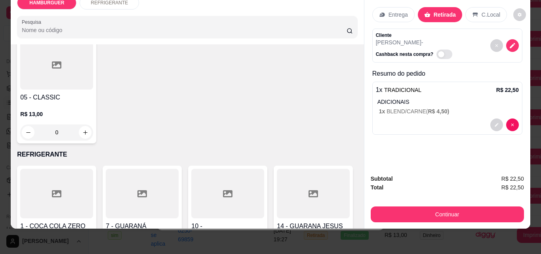
scroll to position [158, 0]
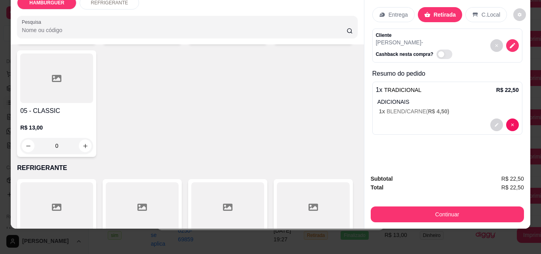
click at [93, 138] on div "0" at bounding box center [56, 146] width 73 height 16
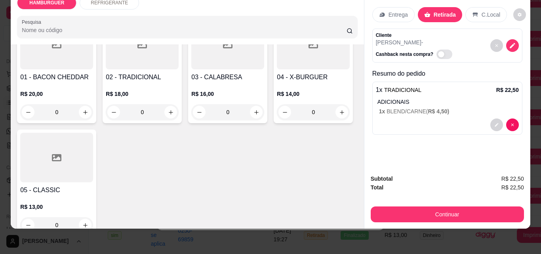
scroll to position [40, 0]
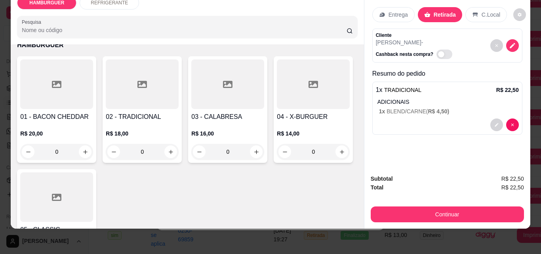
click at [169, 144] on div "0" at bounding box center [142, 152] width 73 height 16
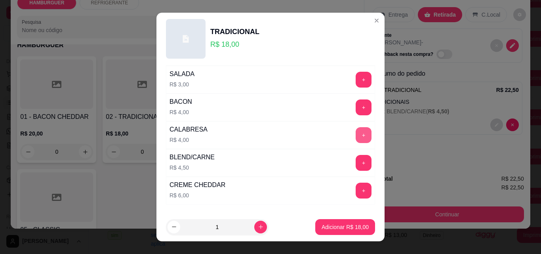
scroll to position [158, 0]
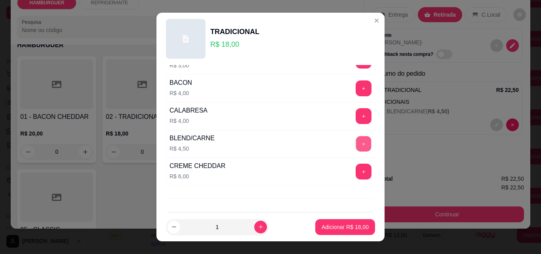
click at [356, 139] on button "+" at bounding box center [363, 143] width 15 height 15
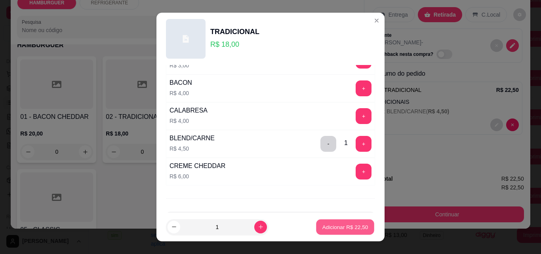
click at [328, 226] on p "Adicionar R$ 22,50" at bounding box center [345, 227] width 46 height 8
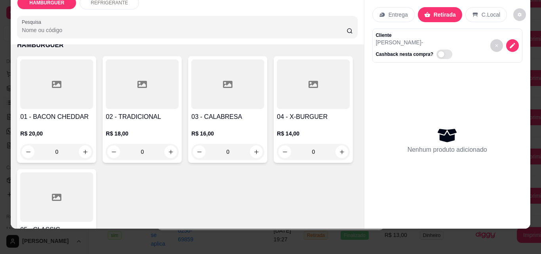
click at [167, 145] on div "0" at bounding box center [142, 152] width 73 height 16
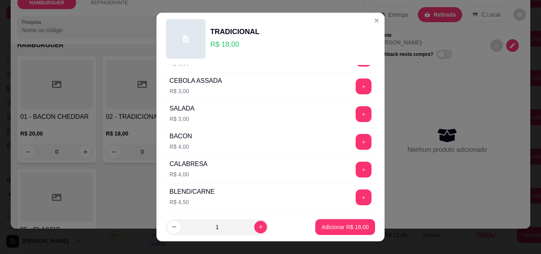
scroll to position [119, 0]
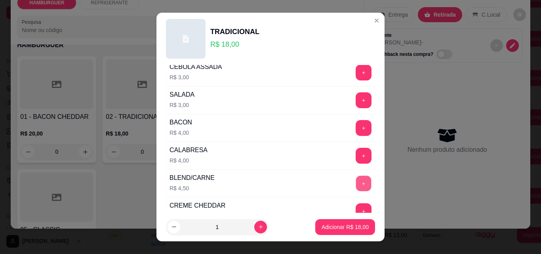
click at [356, 183] on button "+" at bounding box center [363, 183] width 15 height 15
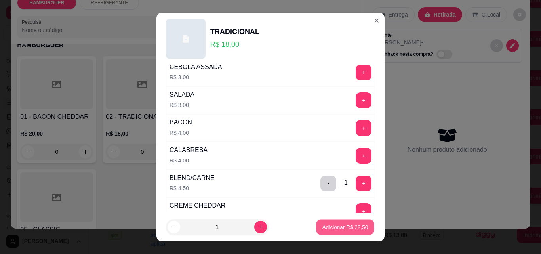
click at [331, 223] on p "Adicionar R$ 22,50" at bounding box center [345, 227] width 46 height 8
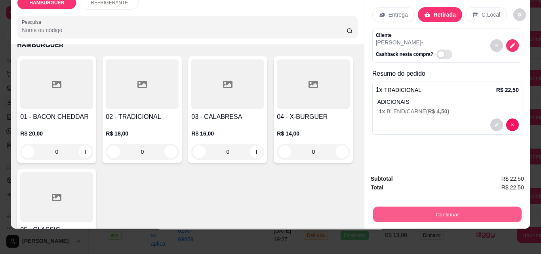
click at [451, 208] on button "Continuar" at bounding box center [447, 213] width 149 height 15
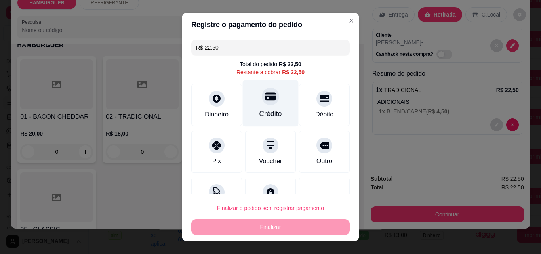
click at [264, 102] on div at bounding box center [270, 96] width 17 height 17
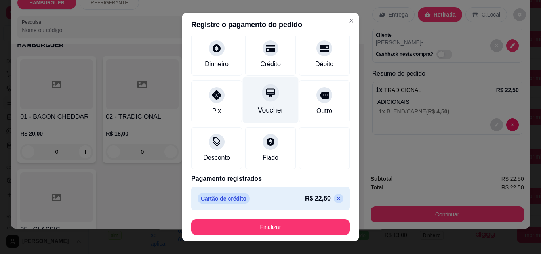
scroll to position [43, 0]
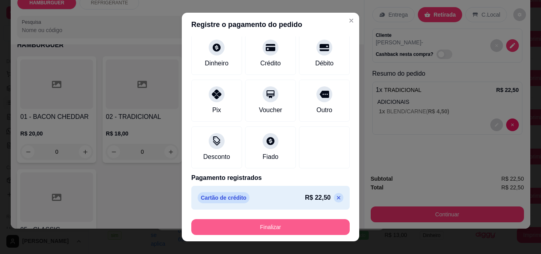
click at [271, 222] on button "Finalizar" at bounding box center [270, 227] width 158 height 16
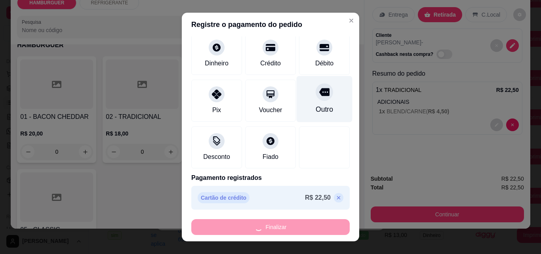
type input "-R$ 22,50"
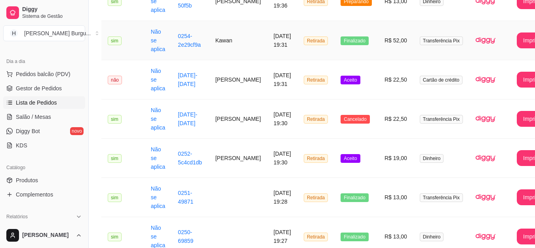
scroll to position [436, 0]
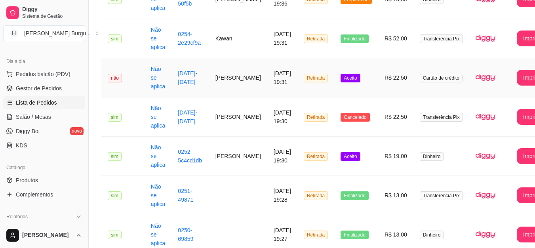
click at [267, 75] on td "[DATE] 19:31" at bounding box center [282, 77] width 30 height 39
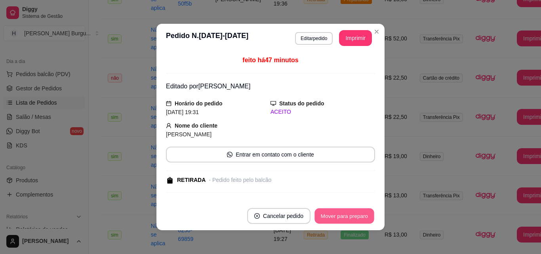
click at [339, 214] on button "Mover para preparo" at bounding box center [343, 215] width 59 height 15
click at [339, 214] on button "Mover para retirada disponível" at bounding box center [331, 215] width 85 height 15
click at [351, 214] on button "Mover para finalizado" at bounding box center [342, 215] width 64 height 15
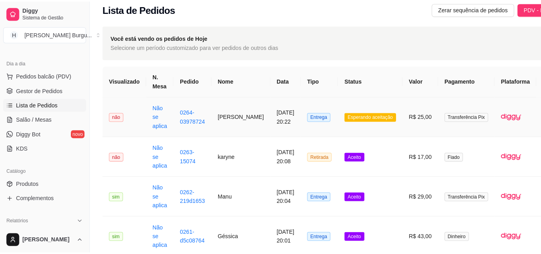
scroll to position [0, 0]
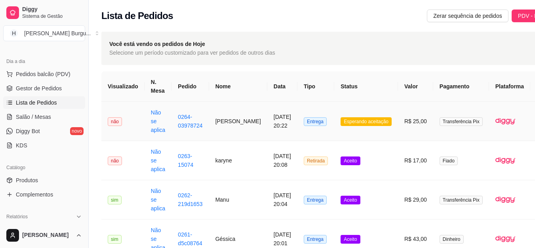
click at [217, 128] on td "[PERSON_NAME]" at bounding box center [238, 121] width 58 height 39
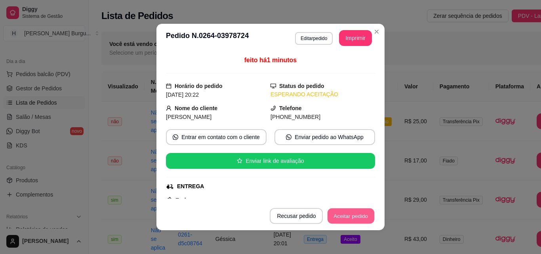
click at [335, 214] on button "Aceitar pedido" at bounding box center [351, 215] width 47 height 15
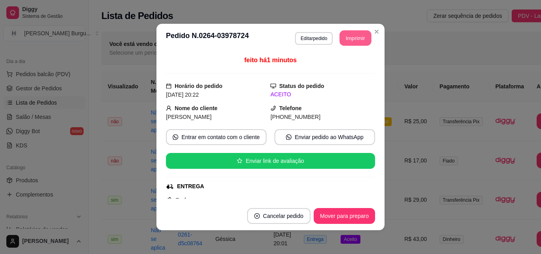
click at [350, 39] on button "Imprimir" at bounding box center [356, 37] width 32 height 15
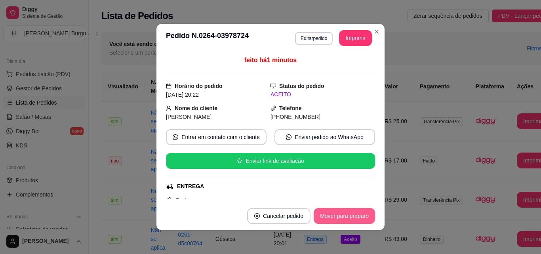
click at [350, 212] on button "Mover para preparo" at bounding box center [344, 216] width 61 height 16
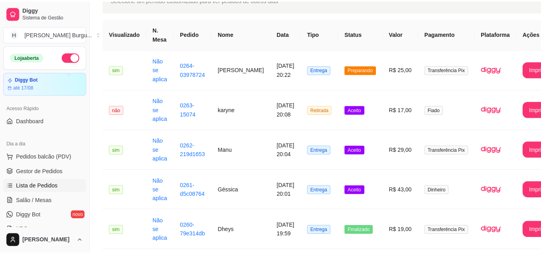
scroll to position [40, 0]
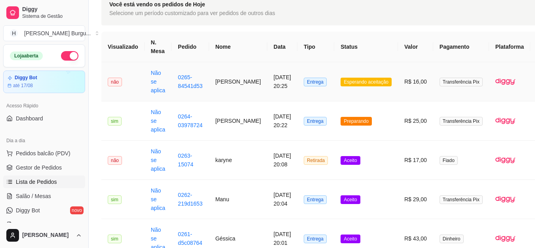
click at [398, 85] on td "R$ 16,00" at bounding box center [415, 81] width 35 height 39
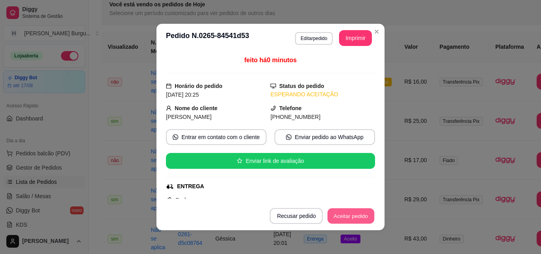
click at [361, 216] on button "Aceitar pedido" at bounding box center [351, 215] width 47 height 15
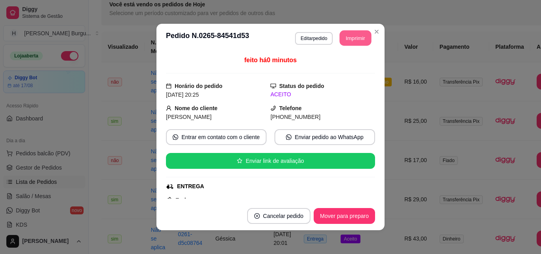
click at [349, 41] on button "Imprimir" at bounding box center [356, 37] width 32 height 15
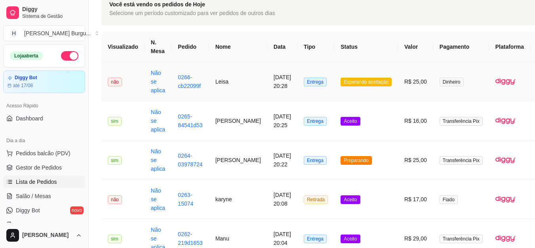
click at [314, 81] on td "Entrega" at bounding box center [315, 81] width 37 height 39
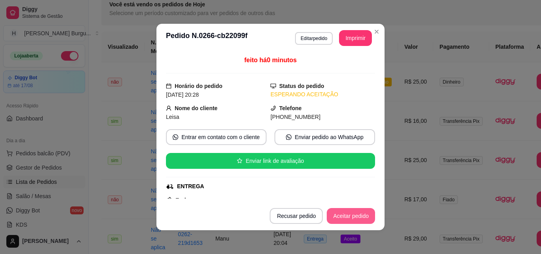
click at [349, 220] on button "Aceitar pedido" at bounding box center [351, 216] width 48 height 16
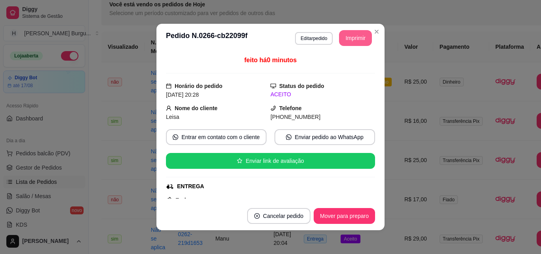
click at [366, 35] on button "Imprimir" at bounding box center [355, 38] width 33 height 16
click at [408, 183] on div "**********" at bounding box center [270, 127] width 541 height 254
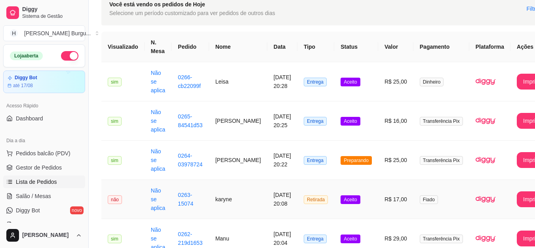
click at [349, 197] on td "Aceito" at bounding box center [356, 199] width 44 height 39
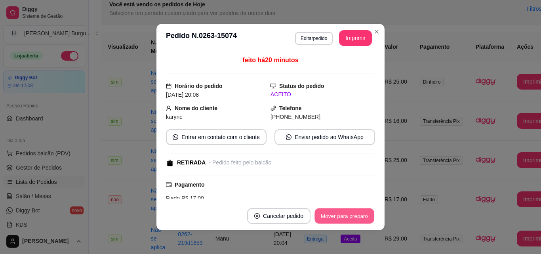
click at [364, 220] on button "Mover para preparo" at bounding box center [343, 215] width 59 height 15
click at [364, 220] on button "Mover para retirada disponível" at bounding box center [332, 216] width 88 height 16
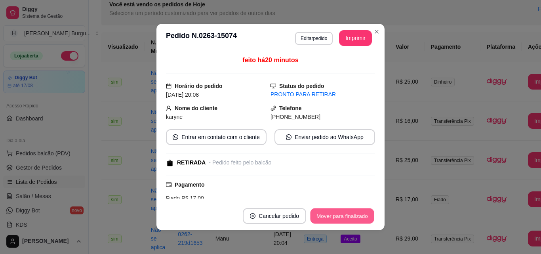
click at [364, 219] on button "Mover para finalizado" at bounding box center [342, 215] width 64 height 15
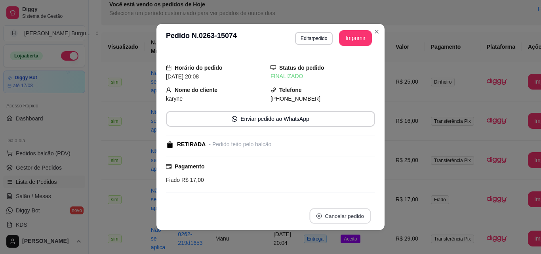
click at [364, 219] on button "Cancelar pedido" at bounding box center [339, 215] width 61 height 15
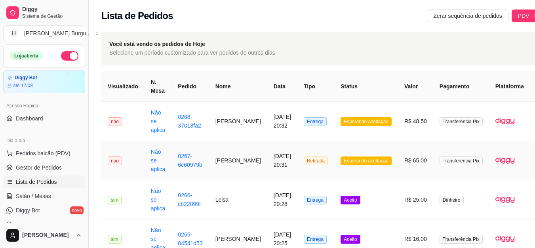
click at [319, 162] on td "Retirada" at bounding box center [315, 160] width 37 height 39
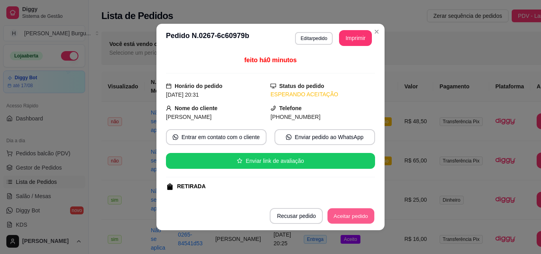
click at [340, 208] on button "Aceitar pedido" at bounding box center [351, 215] width 47 height 15
click at [342, 38] on button "Imprimir" at bounding box center [356, 37] width 32 height 15
click at [351, 216] on button "Aceitar pedido" at bounding box center [351, 215] width 47 height 15
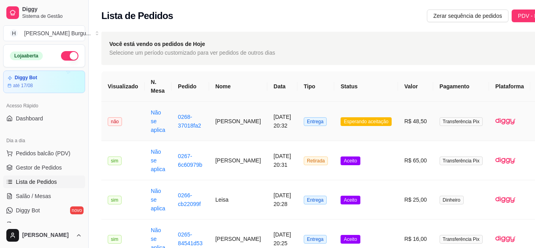
click at [334, 130] on td "Esperando aceitação" at bounding box center [366, 121] width 64 height 39
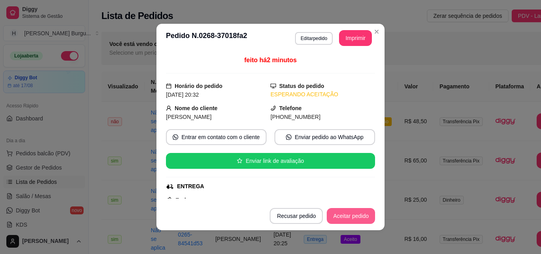
click at [353, 210] on button "Aceitar pedido" at bounding box center [351, 216] width 48 height 16
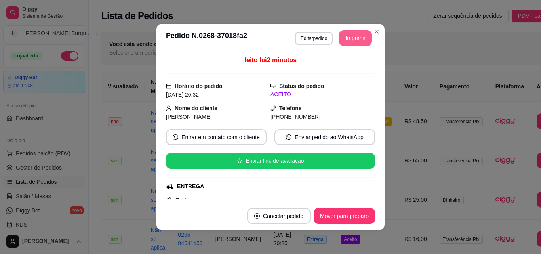
click at [352, 33] on button "Imprimir" at bounding box center [355, 38] width 33 height 16
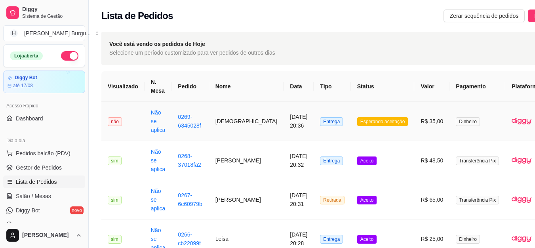
click at [318, 119] on td "Entrega" at bounding box center [332, 121] width 37 height 39
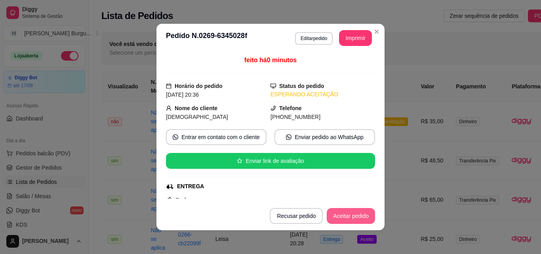
click at [352, 210] on button "Aceitar pedido" at bounding box center [351, 216] width 48 height 16
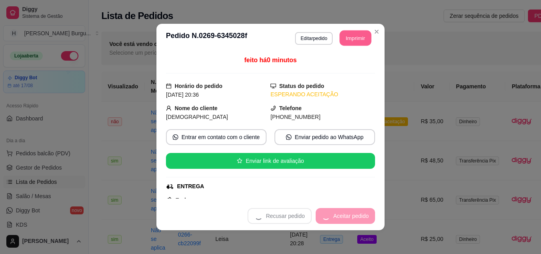
click at [341, 38] on button "Imprimir" at bounding box center [356, 37] width 32 height 15
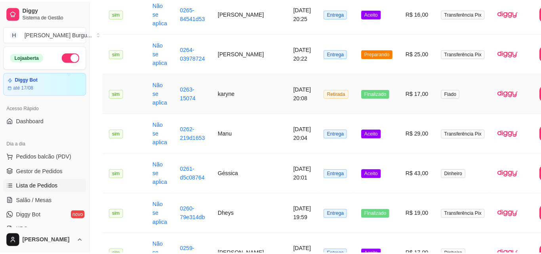
scroll to position [277, 0]
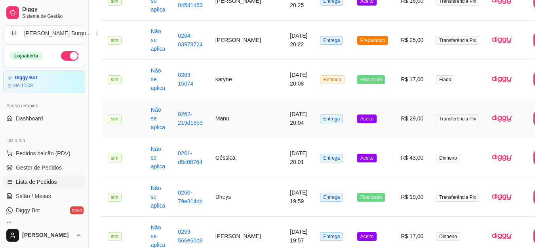
click at [394, 122] on td "R$ 29,00" at bounding box center [411, 118] width 35 height 39
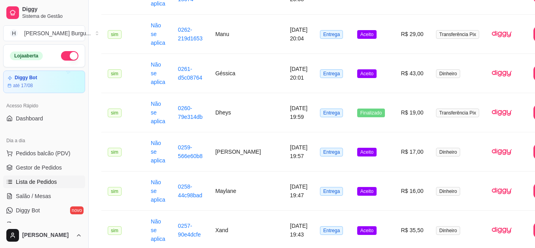
scroll to position [339, 0]
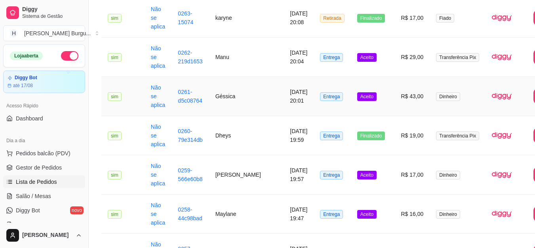
click at [394, 104] on td "R$ 43,00" at bounding box center [411, 96] width 35 height 39
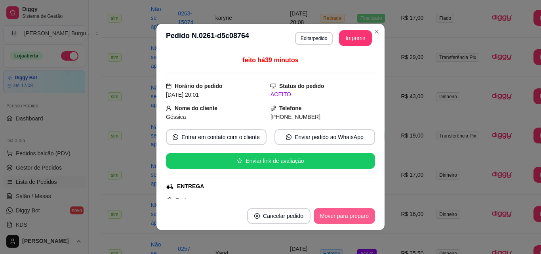
click at [342, 220] on button "Mover para preparo" at bounding box center [344, 216] width 61 height 16
click at [345, 219] on button "Mover para entrega" at bounding box center [344, 215] width 59 height 15
click at [345, 219] on button "Mover para finalizado" at bounding box center [342, 215] width 64 height 15
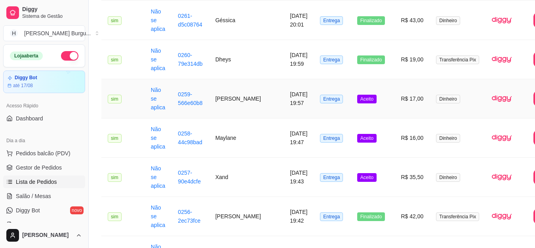
scroll to position [418, 0]
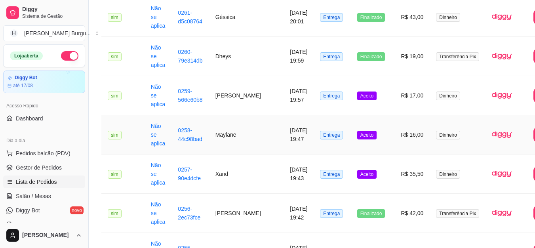
click at [351, 133] on td "Aceito" at bounding box center [373, 134] width 44 height 39
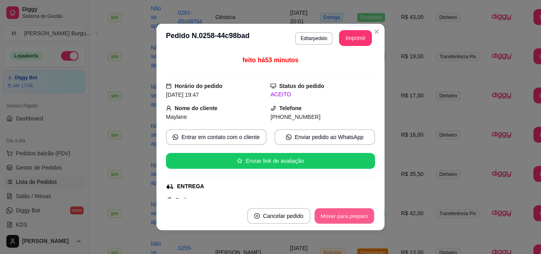
click at [340, 221] on button "Mover para preparo" at bounding box center [343, 215] width 59 height 15
click at [340, 218] on button "Mover para entrega" at bounding box center [344, 215] width 59 height 15
click at [340, 218] on button "Mover para finalizado" at bounding box center [342, 216] width 66 height 16
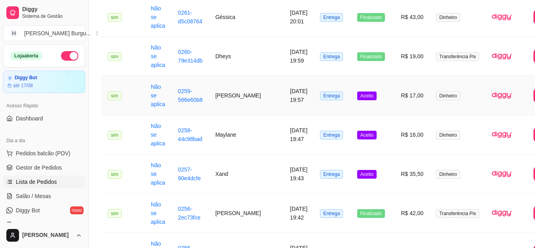
click at [358, 95] on td "Aceito" at bounding box center [373, 95] width 44 height 39
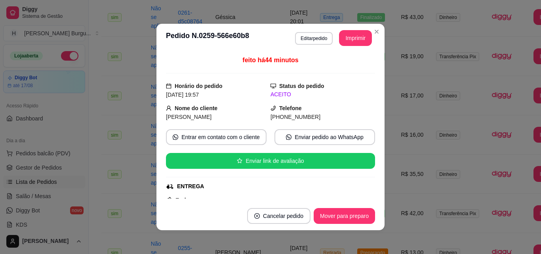
click at [366, 225] on footer "Cancelar pedido Mover para preparo" at bounding box center [270, 216] width 228 height 29
click at [360, 220] on button "Mover para preparo" at bounding box center [343, 215] width 59 height 15
click at [360, 220] on button "Mover para entrega" at bounding box center [344, 216] width 61 height 16
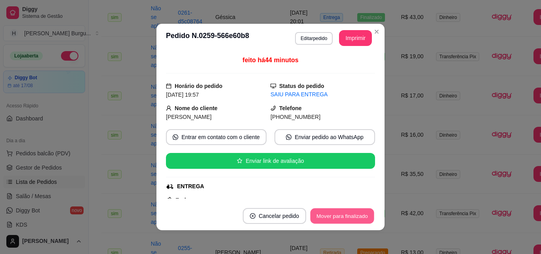
click at [360, 220] on button "Mover para finalizado" at bounding box center [342, 215] width 64 height 15
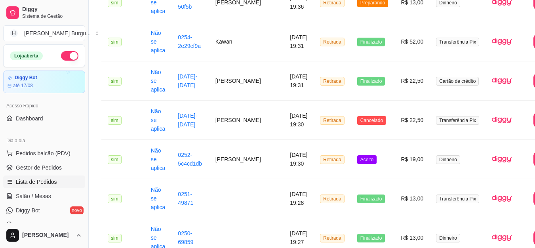
scroll to position [655, 0]
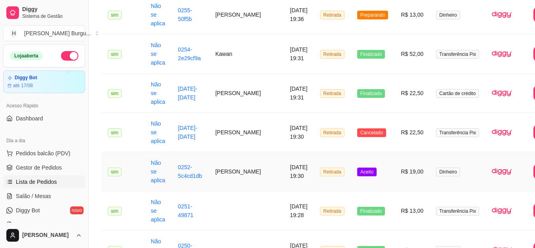
click at [320, 171] on td "Retirada" at bounding box center [332, 171] width 37 height 39
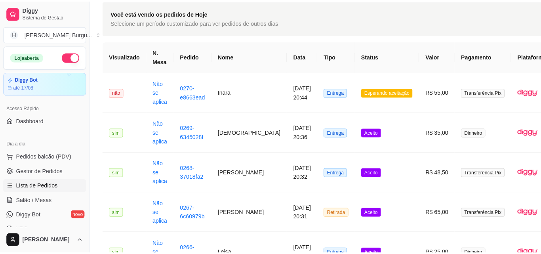
scroll to position [0, 0]
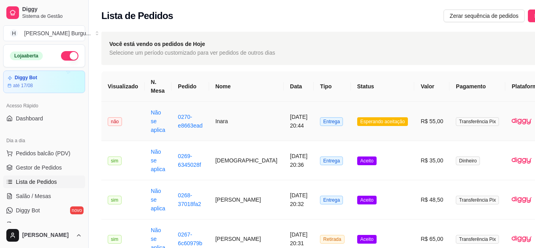
click at [351, 122] on td "Esperando aceitação" at bounding box center [383, 121] width 64 height 39
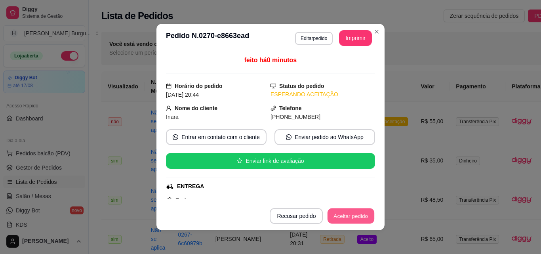
click at [334, 218] on button "Aceitar pedido" at bounding box center [351, 215] width 47 height 15
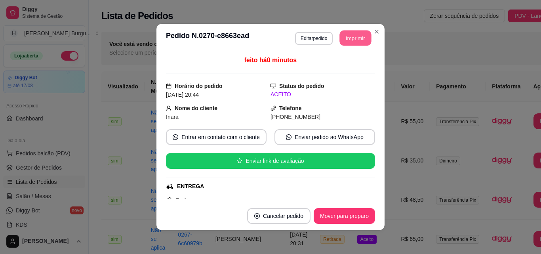
click at [348, 40] on button "Imprimir" at bounding box center [356, 37] width 32 height 15
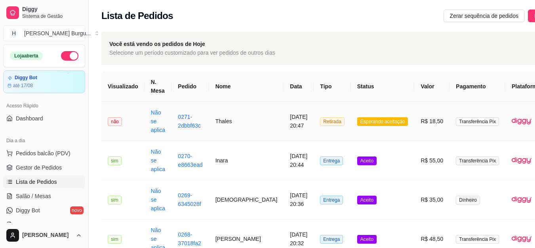
click at [319, 122] on td "Retirada" at bounding box center [332, 121] width 37 height 39
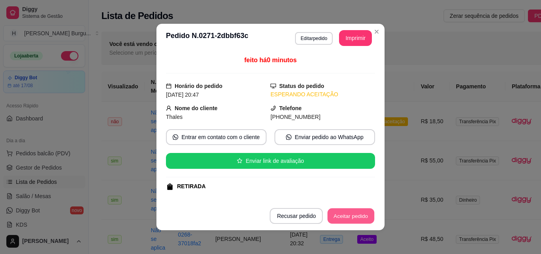
click at [339, 208] on button "Aceitar pedido" at bounding box center [351, 215] width 47 height 15
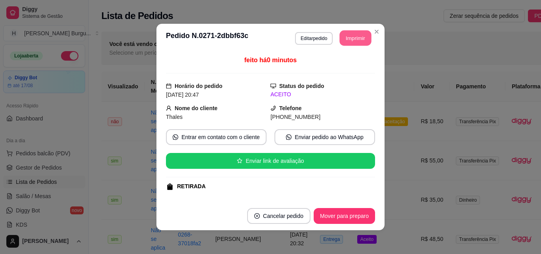
click at [350, 41] on button "Imprimir" at bounding box center [356, 37] width 32 height 15
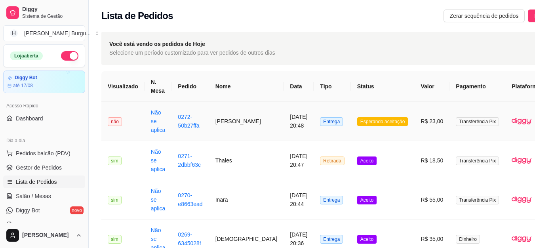
click at [316, 126] on td "Entrega" at bounding box center [332, 121] width 37 height 39
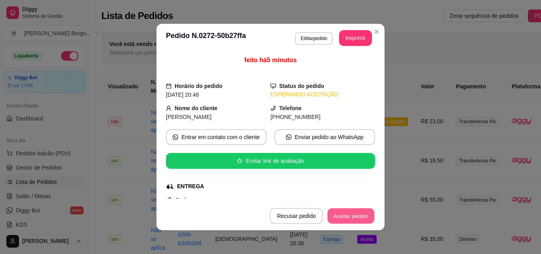
click at [341, 209] on button "Aceitar pedido" at bounding box center [351, 215] width 47 height 15
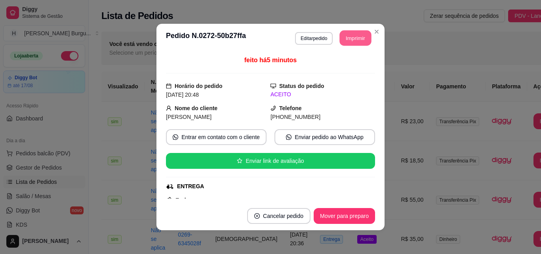
click at [360, 34] on button "Imprimir" at bounding box center [356, 37] width 32 height 15
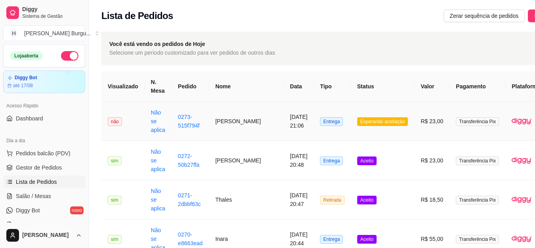
click at [318, 117] on td "Entrega" at bounding box center [332, 121] width 37 height 39
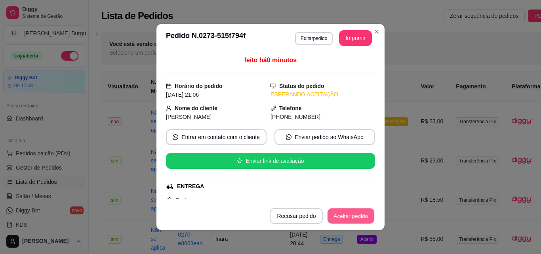
click at [363, 215] on button "Aceitar pedido" at bounding box center [351, 215] width 47 height 15
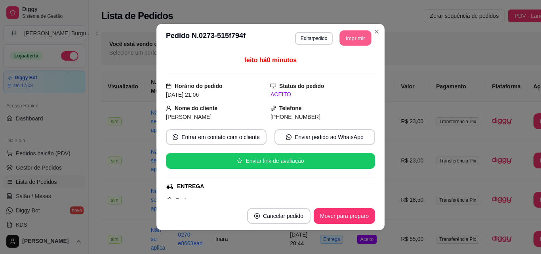
click at [350, 38] on button "Imprimir" at bounding box center [356, 37] width 32 height 15
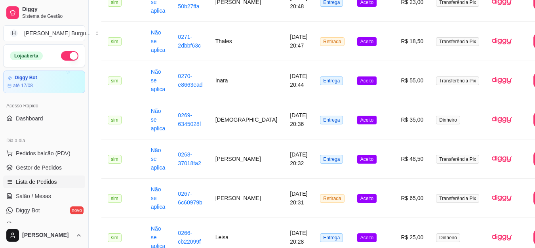
scroll to position [119, 0]
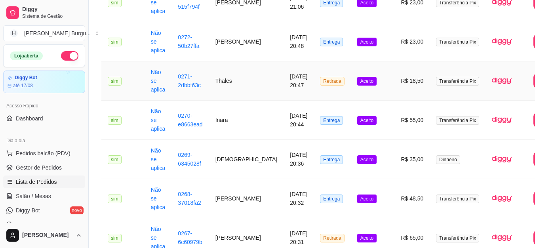
click at [284, 84] on td "[DATE] 20:47" at bounding box center [299, 80] width 30 height 39
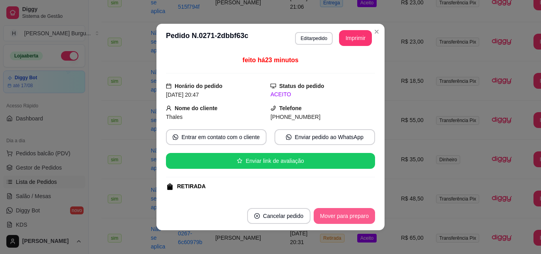
click at [341, 213] on button "Mover para preparo" at bounding box center [344, 216] width 61 height 16
click at [346, 215] on button "Mover para retirada disponível" at bounding box center [331, 215] width 85 height 15
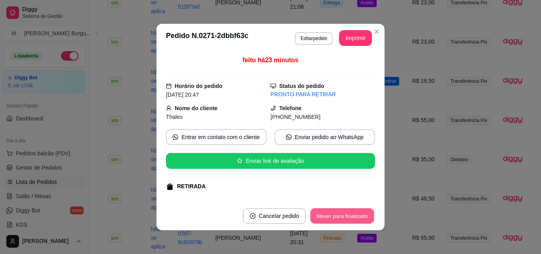
click at [346, 205] on footer "Cancelar pedido Mover para finalizado" at bounding box center [270, 216] width 228 height 29
click at [327, 218] on button "Mover para finalizado" at bounding box center [342, 215] width 64 height 15
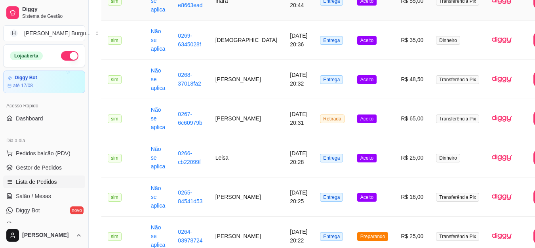
scroll to position [277, 0]
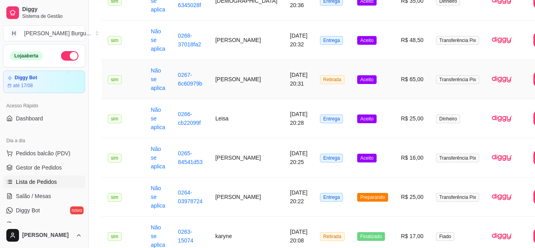
click at [224, 80] on td "[PERSON_NAME]" at bounding box center [246, 79] width 75 height 39
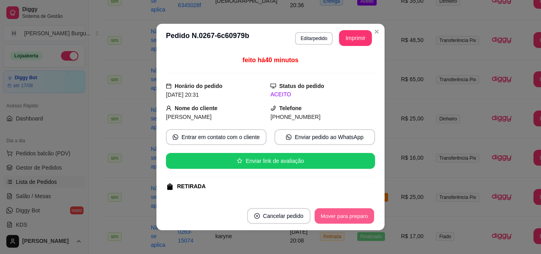
click at [343, 217] on button "Mover para preparo" at bounding box center [343, 215] width 59 height 15
click at [344, 217] on button "Mover para retirada disponível" at bounding box center [331, 215] width 85 height 15
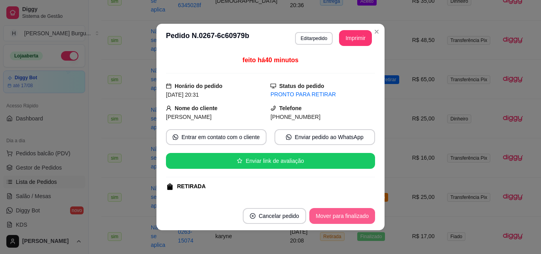
click at [348, 215] on button "Mover para finalizado" at bounding box center [342, 216] width 66 height 16
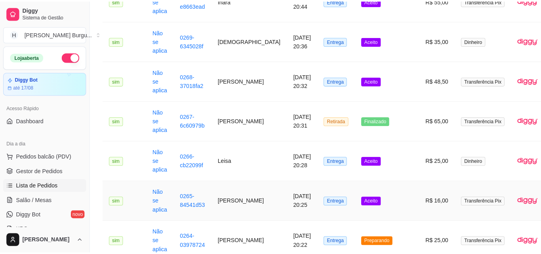
scroll to position [0, 0]
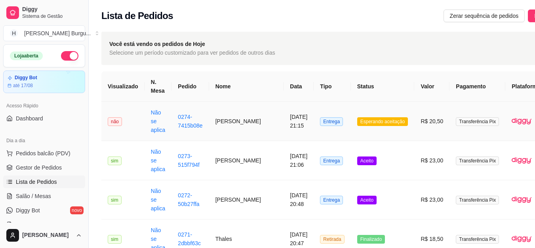
click at [221, 119] on td "[PERSON_NAME]" at bounding box center [246, 121] width 75 height 39
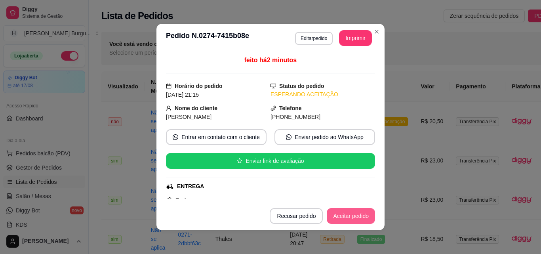
click at [348, 217] on button "Aceitar pedido" at bounding box center [351, 216] width 48 height 16
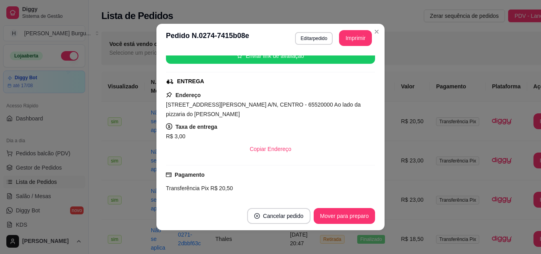
scroll to position [119, 0]
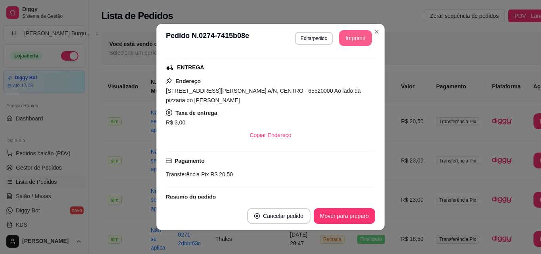
click at [352, 36] on button "Imprimir" at bounding box center [355, 38] width 33 height 16
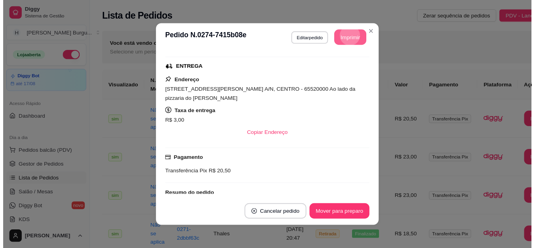
scroll to position [0, 0]
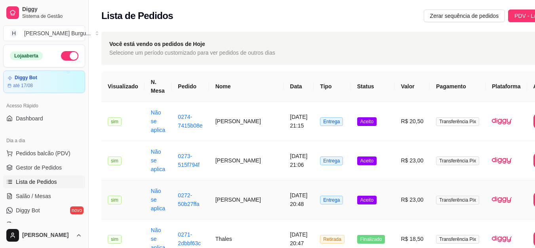
click at [223, 202] on td "[PERSON_NAME]" at bounding box center [246, 199] width 75 height 39
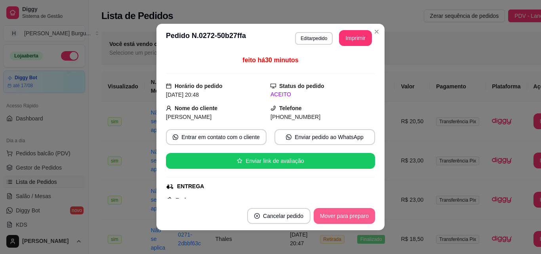
click at [334, 216] on button "Mover para preparo" at bounding box center [344, 216] width 61 height 16
click at [341, 214] on button "Mover para entrega" at bounding box center [344, 216] width 61 height 16
click at [343, 214] on button "Mover para finalizado" at bounding box center [342, 216] width 66 height 16
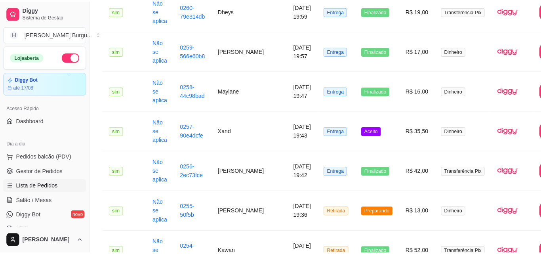
scroll to position [673, 0]
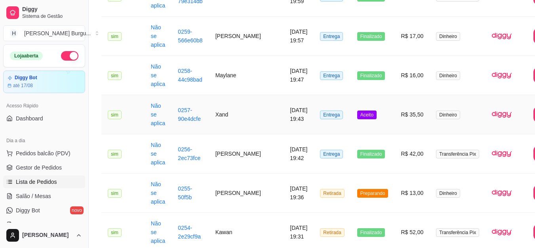
click at [226, 111] on td "Xand" at bounding box center [246, 114] width 75 height 39
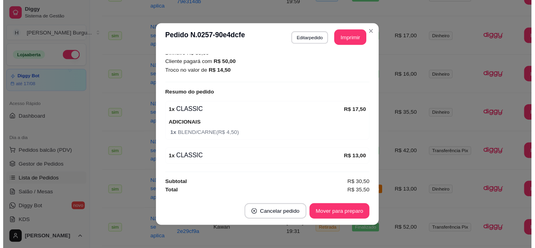
scroll to position [2, 0]
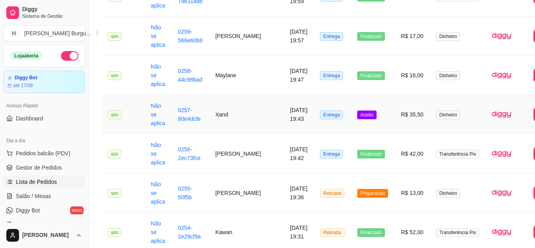
click at [223, 115] on td "Xand" at bounding box center [246, 114] width 75 height 39
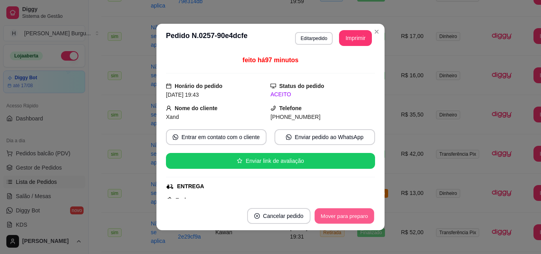
click at [346, 213] on button "Mover para preparo" at bounding box center [343, 215] width 59 height 15
click at [358, 212] on button "Mover para entrega" at bounding box center [344, 216] width 61 height 16
click at [358, 212] on button "Mover para finalizado" at bounding box center [342, 216] width 66 height 16
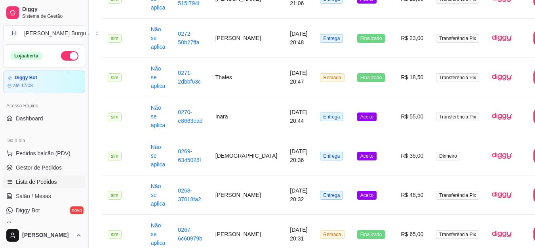
scroll to position [158, 0]
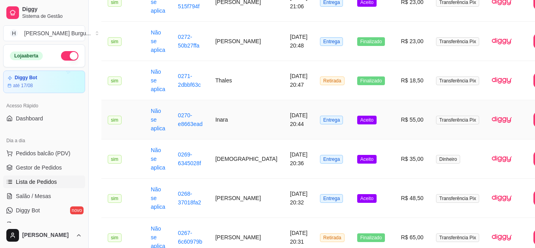
click at [284, 119] on td "[DATE] 20:44" at bounding box center [299, 119] width 30 height 39
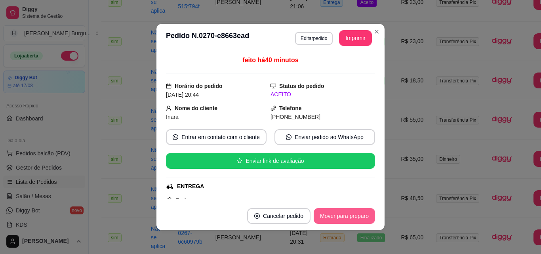
click at [339, 210] on button "Mover para preparo" at bounding box center [344, 216] width 61 height 16
click at [340, 211] on button "Mover para entrega" at bounding box center [344, 215] width 59 height 15
click at [354, 214] on button "Mover para finalizado" at bounding box center [342, 215] width 64 height 15
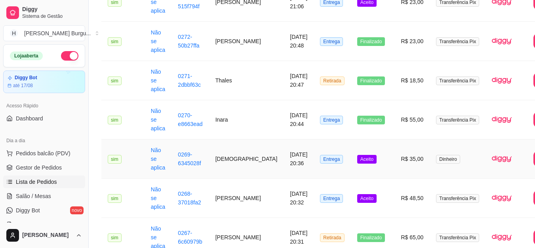
click at [222, 159] on td "[DEMOGRAPHIC_DATA]" at bounding box center [246, 158] width 75 height 39
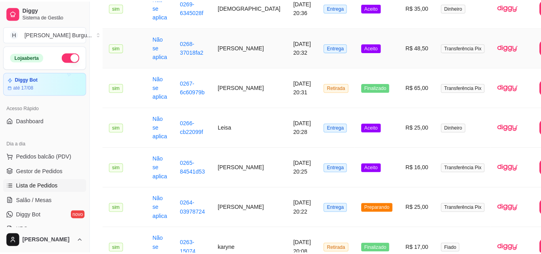
scroll to position [317, 0]
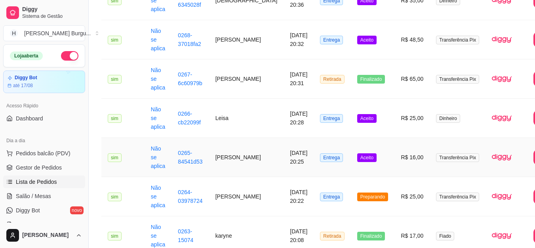
click at [221, 156] on td "[PERSON_NAME]" at bounding box center [246, 157] width 75 height 39
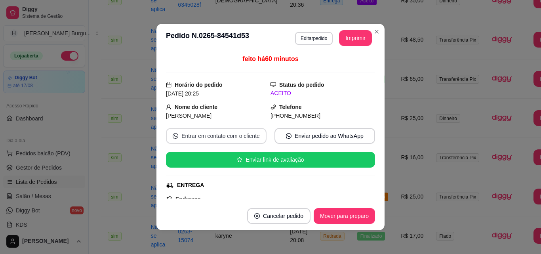
scroll to position [0, 0]
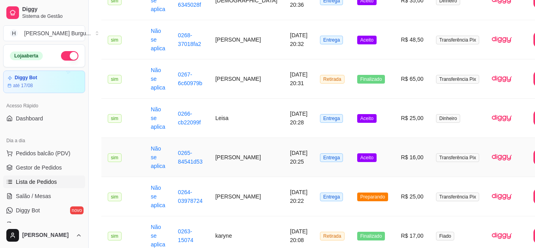
click at [225, 156] on td "[PERSON_NAME]" at bounding box center [246, 157] width 75 height 39
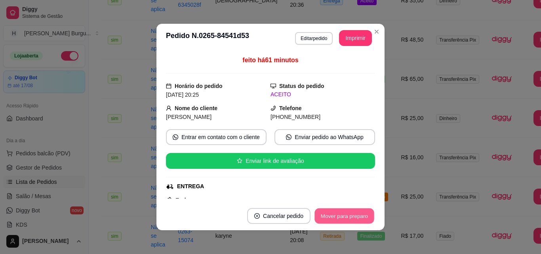
click at [339, 214] on button "Mover para preparo" at bounding box center [343, 215] width 59 height 15
click at [340, 214] on button "Mover para entrega" at bounding box center [344, 215] width 59 height 15
click at [340, 214] on button "Mover para finalizado" at bounding box center [342, 216] width 66 height 16
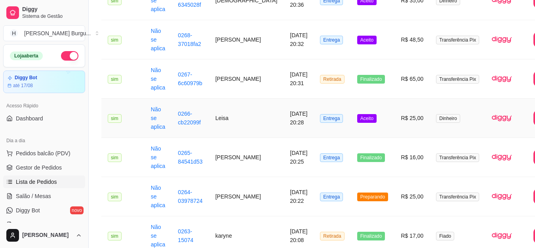
click at [225, 119] on td "Leisa" at bounding box center [246, 118] width 75 height 39
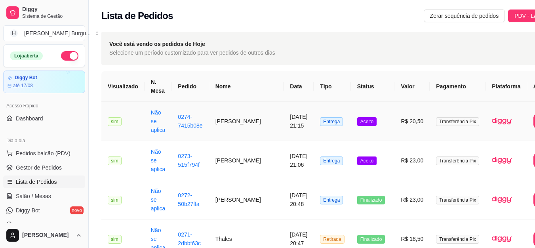
click at [225, 121] on td "[PERSON_NAME]" at bounding box center [246, 121] width 75 height 39
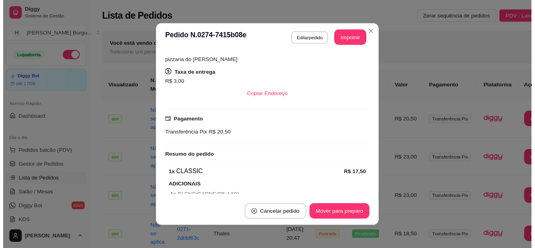
scroll to position [197, 0]
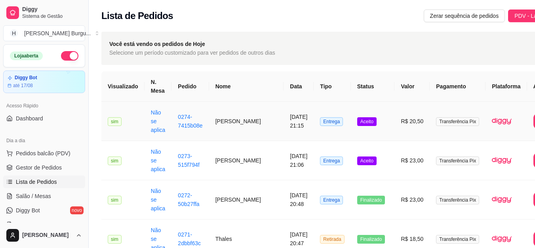
click at [227, 120] on td "[PERSON_NAME]" at bounding box center [246, 121] width 75 height 39
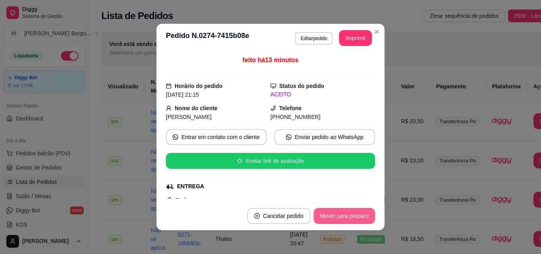
click at [339, 217] on button "Mover para preparo" at bounding box center [344, 216] width 61 height 16
click at [339, 217] on button "Mover para entrega" at bounding box center [344, 215] width 59 height 15
click at [343, 214] on button "Mover para finalizado" at bounding box center [342, 215] width 64 height 15
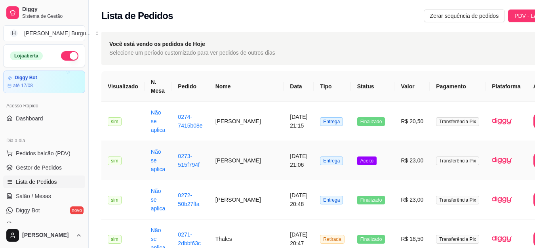
click at [225, 158] on td "[PERSON_NAME]" at bounding box center [246, 160] width 75 height 39
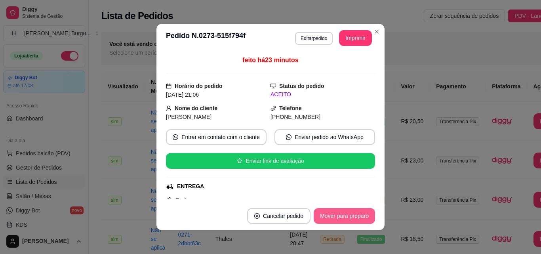
click at [333, 220] on button "Mover para preparo" at bounding box center [344, 216] width 61 height 16
click at [351, 212] on button "Mover para entrega" at bounding box center [344, 215] width 59 height 15
click at [351, 212] on button "Mover para finalizado" at bounding box center [342, 216] width 66 height 16
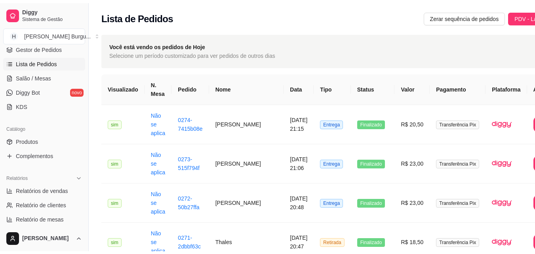
scroll to position [119, 0]
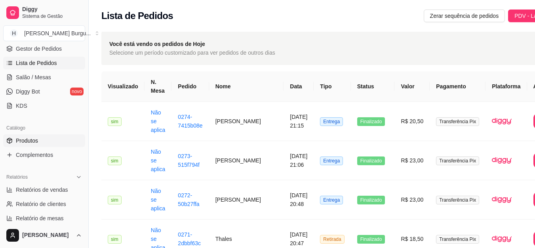
click at [30, 137] on span "Produtos" at bounding box center [27, 141] width 22 height 8
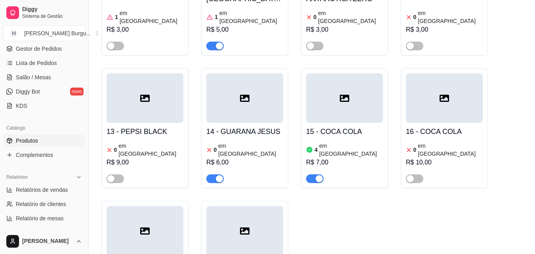
scroll to position [1307, 0]
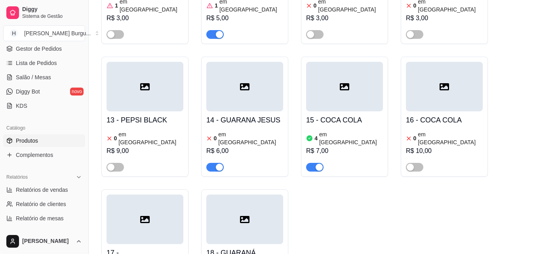
click at [330, 130] on article "em [GEOGRAPHIC_DATA]" at bounding box center [351, 138] width 64 height 16
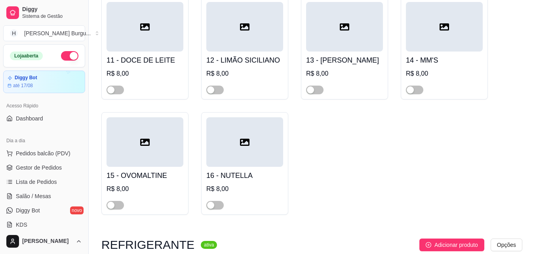
scroll to position [436, 0]
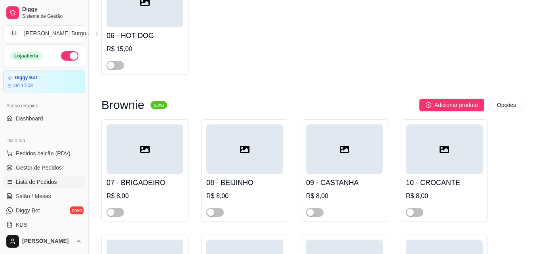
click at [29, 183] on span "Lista de Pedidos" at bounding box center [36, 182] width 41 height 8
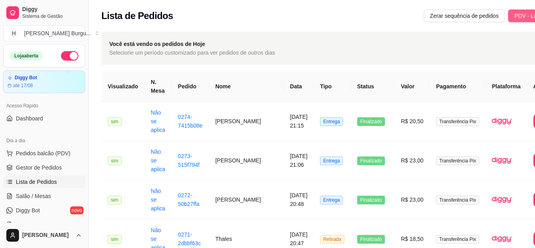
click at [514, 17] on span "PDV - Lançar pedido" at bounding box center [539, 15] width 51 height 9
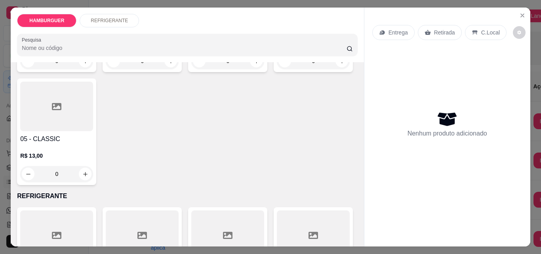
scroll to position [79, 0]
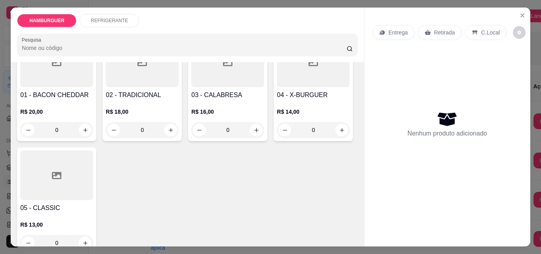
click at [82, 126] on div "0" at bounding box center [56, 130] width 73 height 16
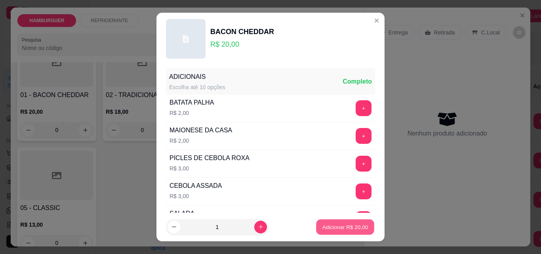
click at [324, 229] on p "Adicionar R$ 20,00" at bounding box center [345, 227] width 46 height 8
type input "1"
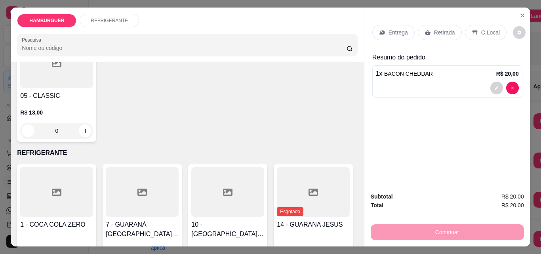
scroll to position [238, 0]
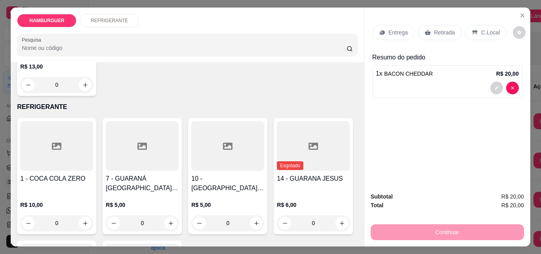
click at [105, 17] on p "REFRIGERANTE" at bounding box center [109, 20] width 37 height 6
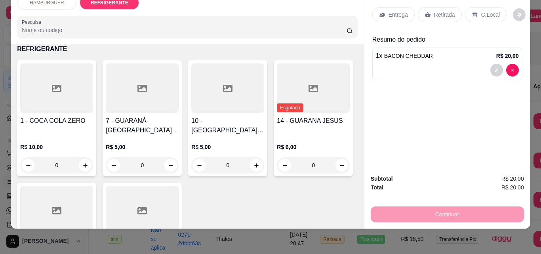
scroll to position [354, 0]
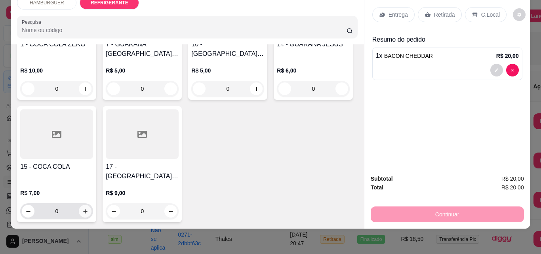
click at [88, 208] on icon "increase-product-quantity" at bounding box center [85, 211] width 6 height 6
type input "1"
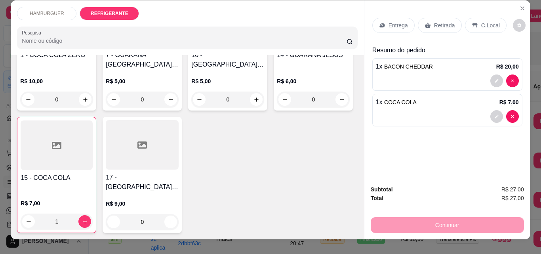
scroll to position [0, 0]
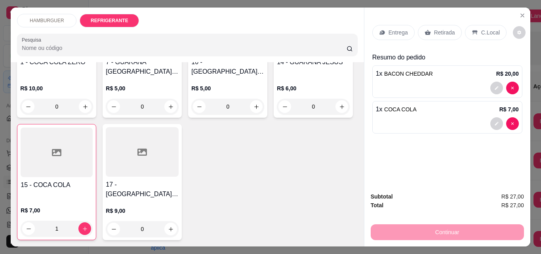
click at [438, 29] on p "Retirada" at bounding box center [444, 33] width 21 height 8
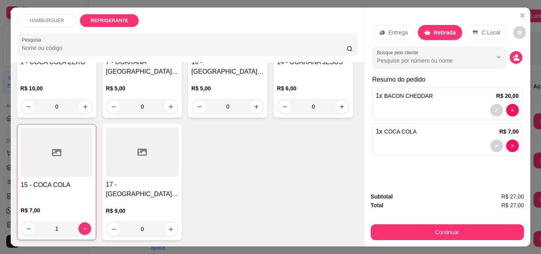
click at [394, 31] on p "Entrega" at bounding box center [398, 33] width 19 height 8
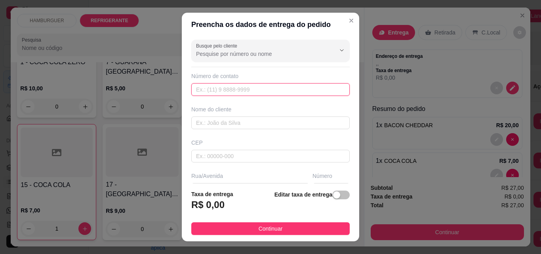
click at [210, 87] on input "text" at bounding box center [270, 89] width 158 height 13
click at [207, 119] on input "text" at bounding box center [270, 122] width 158 height 13
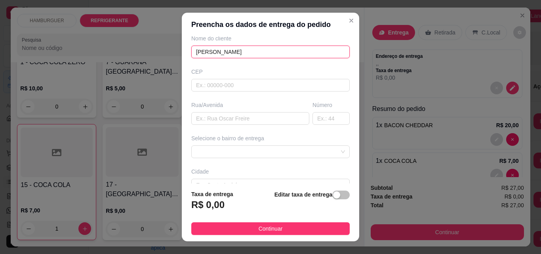
scroll to position [79, 0]
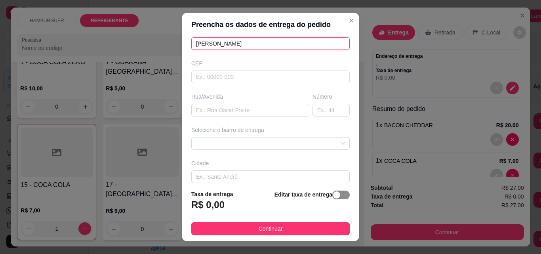
type input "[PERSON_NAME]"
click at [333, 194] on div "button" at bounding box center [336, 194] width 7 height 7
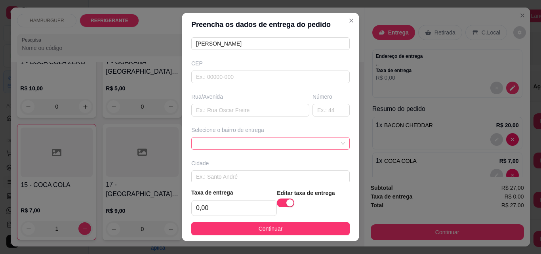
click at [213, 145] on span at bounding box center [270, 143] width 149 height 12
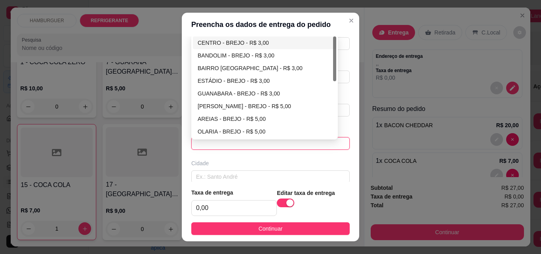
click at [221, 42] on div "CENTRO - BREJO - R$ 3,00" at bounding box center [265, 42] width 134 height 9
type input "BREJO"
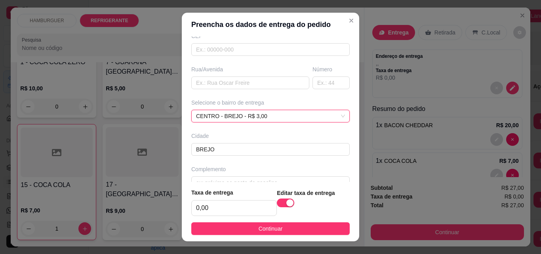
scroll to position [122, 0]
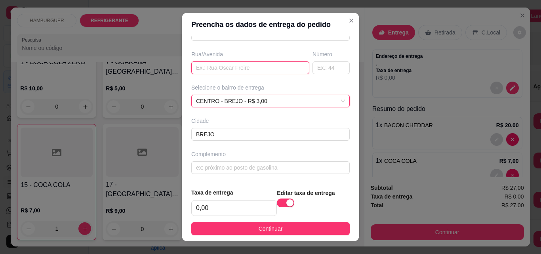
click at [217, 68] on input "text" at bounding box center [250, 67] width 118 height 13
click at [213, 69] on input "Rua do ceminario" at bounding box center [250, 67] width 118 height 13
type input "Rua do seminario"
click at [314, 68] on input "text" at bounding box center [330, 67] width 37 height 13
type input "10"
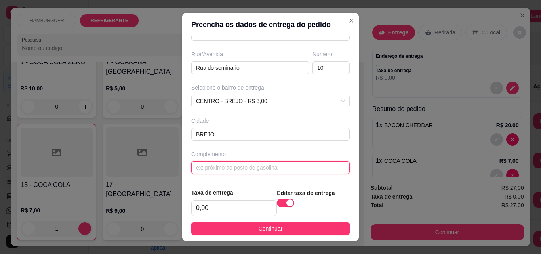
click at [222, 169] on input "text" at bounding box center [270, 167] width 158 height 13
click at [213, 166] on input "text" at bounding box center [270, 167] width 158 height 13
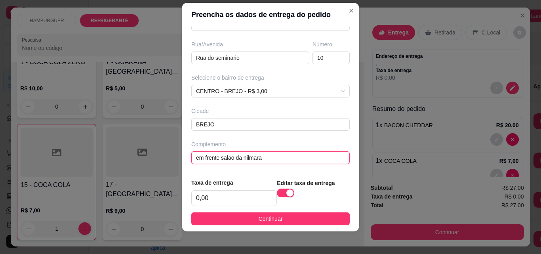
scroll to position [13, 0]
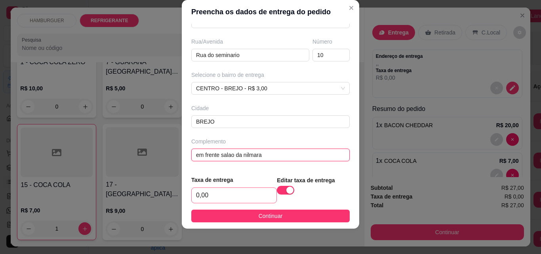
type input "em frente salao da nilmara"
click at [206, 193] on input "0,00" at bounding box center [234, 195] width 85 height 15
click at [286, 191] on div "button" at bounding box center [289, 190] width 7 height 7
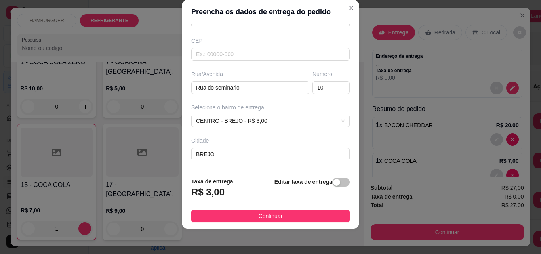
scroll to position [120, 0]
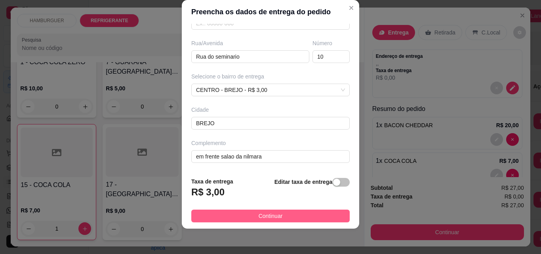
click at [273, 215] on span "Continuar" at bounding box center [271, 215] width 24 height 9
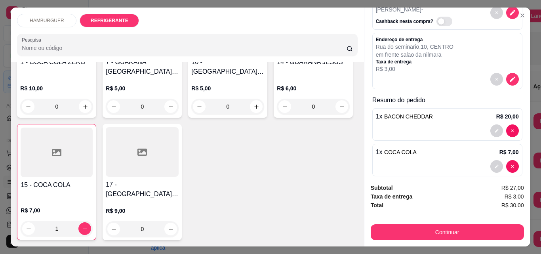
scroll to position [61, 0]
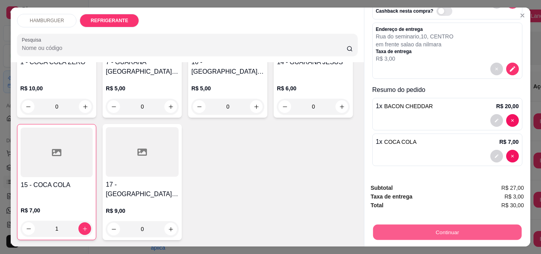
click at [467, 225] on button "Continuar" at bounding box center [447, 231] width 149 height 15
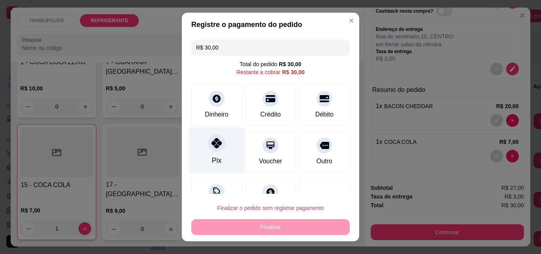
click at [212, 158] on div "Pix" at bounding box center [217, 160] width 10 height 10
type input "R$ 0,00"
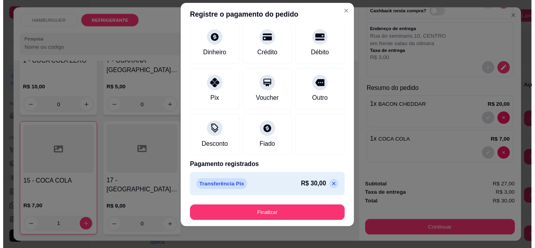
scroll to position [13, 0]
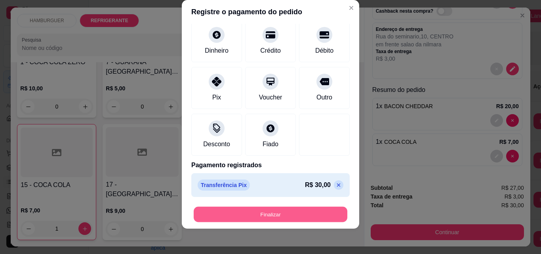
click at [279, 216] on button "Finalizar" at bounding box center [271, 214] width 154 height 15
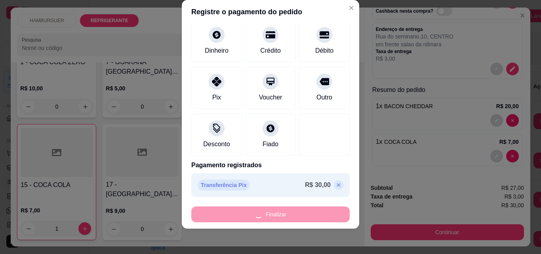
type input "0"
type input "-R$ 30,00"
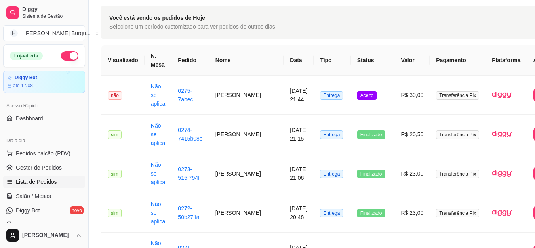
scroll to position [40, 0]
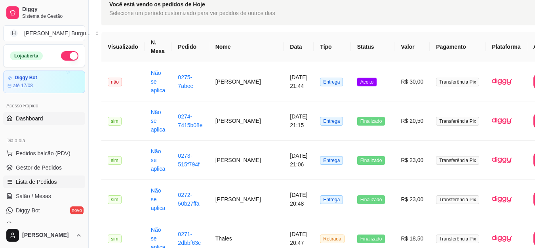
click at [28, 118] on span "Dashboard" at bounding box center [29, 118] width 27 height 8
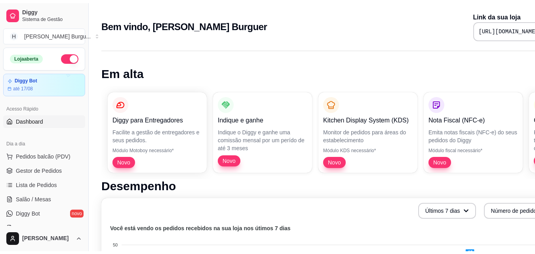
scroll to position [40, 0]
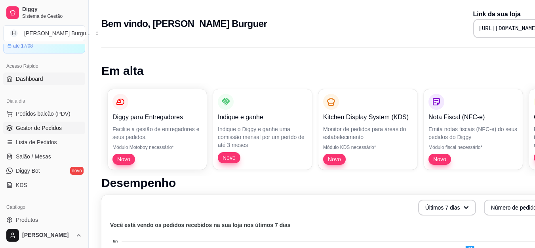
click at [50, 126] on span "Gestor de Pedidos" at bounding box center [39, 128] width 46 height 8
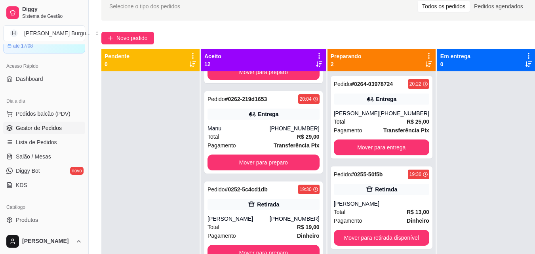
scroll to position [356, 0]
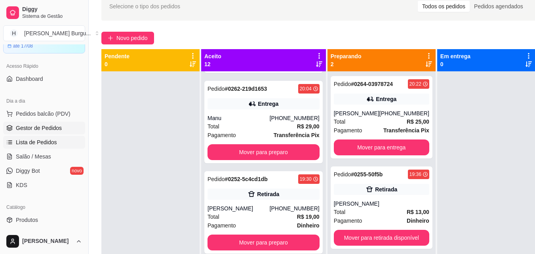
click at [46, 137] on link "Lista de Pedidos" at bounding box center [44, 142] width 82 height 13
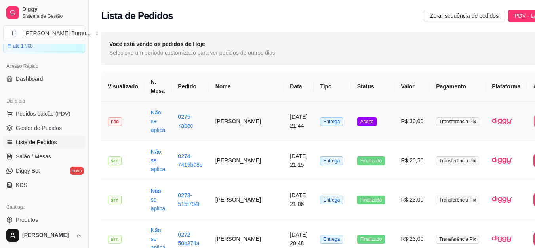
click at [181, 118] on link "0275-7abec" at bounding box center [185, 121] width 15 height 15
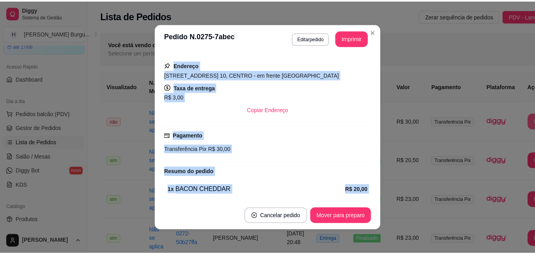
scroll to position [166, 0]
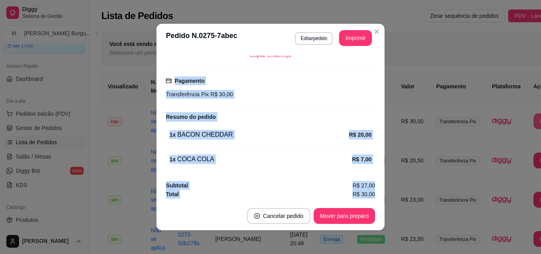
drag, startPoint x: 163, startPoint y: 132, endPoint x: 367, endPoint y: 202, distance: 215.5
click at [367, 202] on section "**********" at bounding box center [270, 127] width 228 height 206
copy section "Endereço Rua do seminario, n. 10, CENTRO - em frente salao da nilmara Taxa de e…"
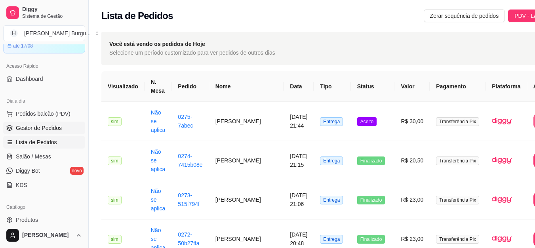
click at [57, 127] on span "Gestor de Pedidos" at bounding box center [39, 128] width 46 height 8
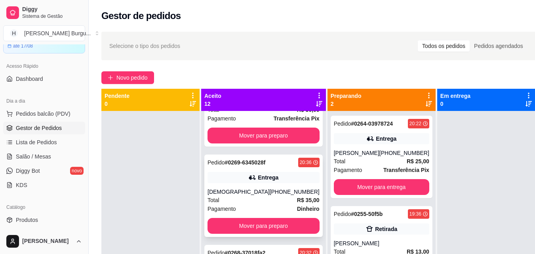
scroll to position [40, 0]
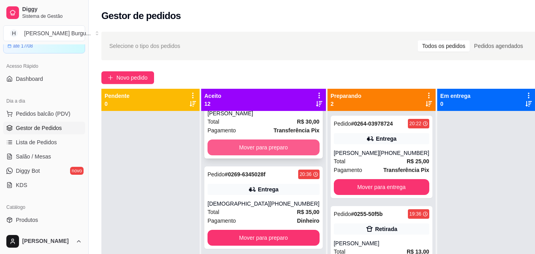
click at [254, 145] on button "Mover para preparo" at bounding box center [264, 147] width 112 height 16
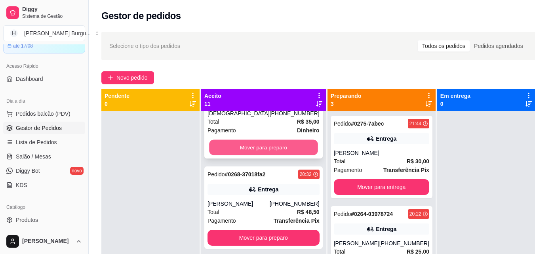
click at [258, 143] on button "Mover para preparo" at bounding box center [263, 147] width 109 height 15
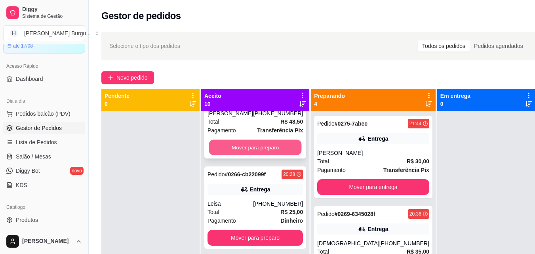
click at [266, 148] on button "Mover para preparo" at bounding box center [255, 147] width 93 height 15
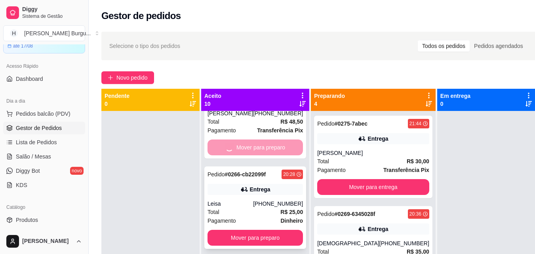
scroll to position [0, 0]
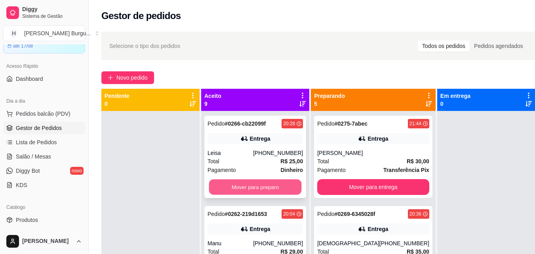
click at [265, 191] on button "Mover para preparo" at bounding box center [255, 186] width 93 height 15
click at [257, 186] on button "Mover para preparo" at bounding box center [255, 186] width 93 height 15
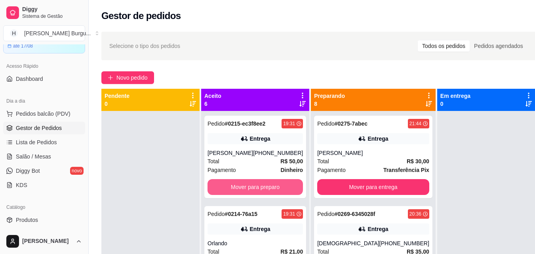
click at [257, 186] on button "Mover para preparo" at bounding box center [255, 187] width 95 height 16
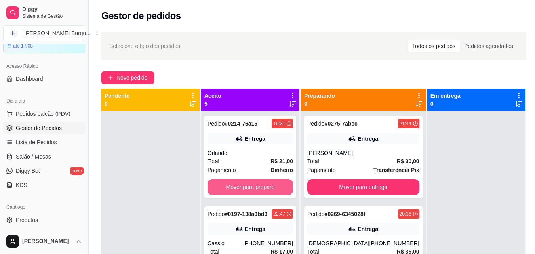
click at [257, 186] on button "Mover para preparo" at bounding box center [251, 187] width 86 height 16
click at [257, 186] on button "Mover para preparo" at bounding box center [250, 186] width 83 height 15
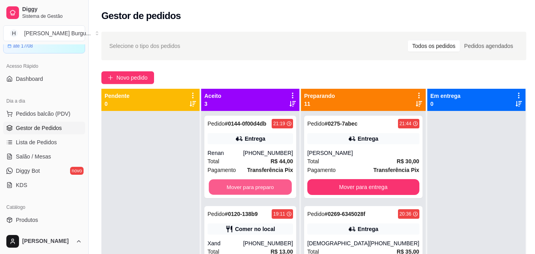
click at [257, 186] on button "Mover para preparo" at bounding box center [250, 186] width 83 height 15
click at [257, 186] on button "Mover para preparo" at bounding box center [251, 187] width 86 height 16
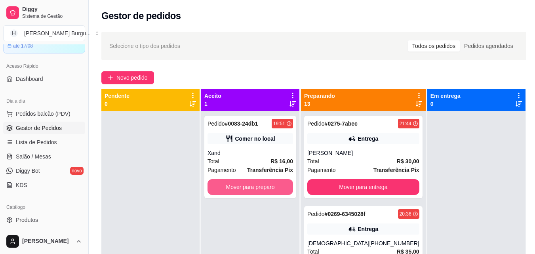
click at [257, 186] on button "Mover para preparo" at bounding box center [251, 187] width 86 height 16
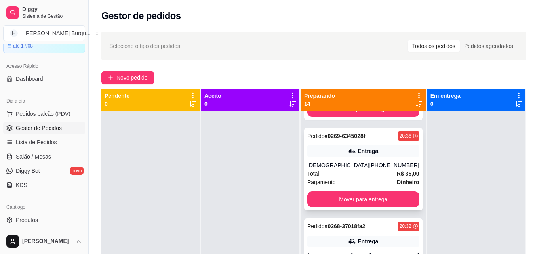
scroll to position [79, 0]
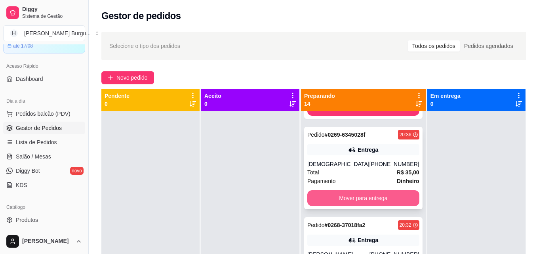
click at [362, 196] on button "Mover para entrega" at bounding box center [363, 198] width 112 height 16
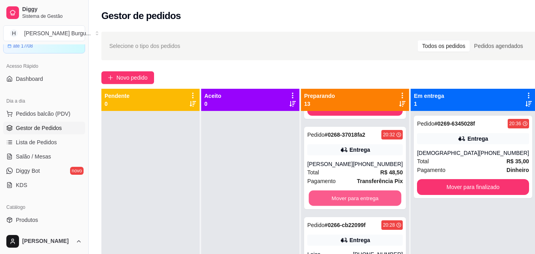
click at [362, 196] on button "Mover para entrega" at bounding box center [355, 197] width 93 height 15
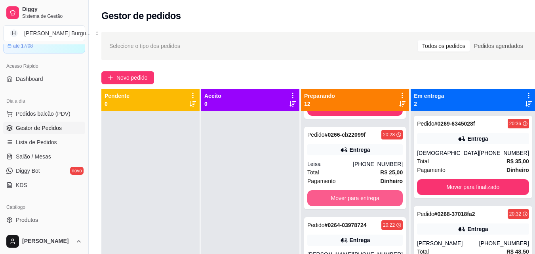
scroll to position [119, 0]
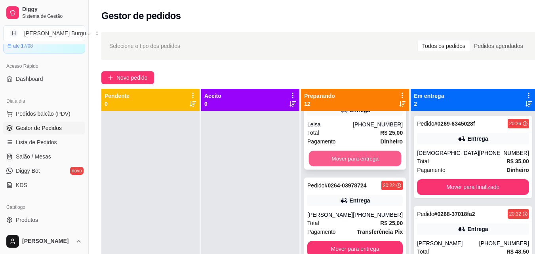
click at [358, 159] on button "Mover para entrega" at bounding box center [355, 158] width 93 height 15
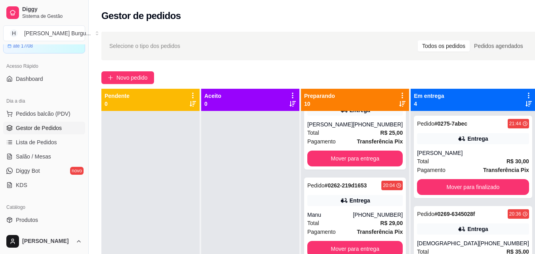
scroll to position [0, 0]
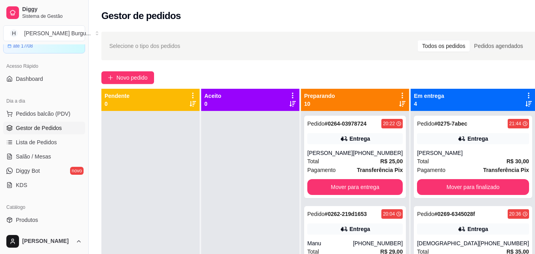
click at [358, 159] on div "Total R$ 25,00" at bounding box center [354, 161] width 95 height 9
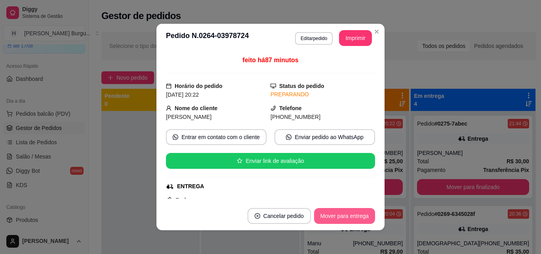
click at [337, 213] on button "Mover para entrega" at bounding box center [344, 216] width 61 height 16
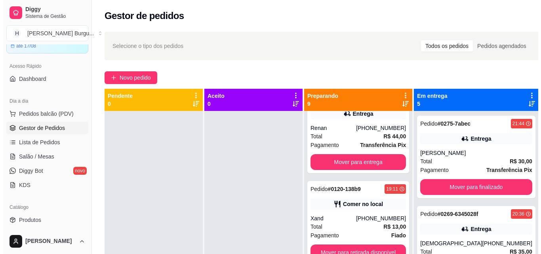
scroll to position [22, 0]
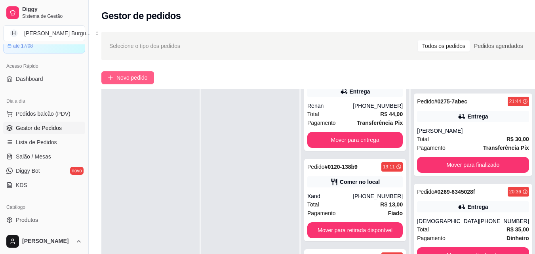
click at [122, 74] on span "Novo pedido" at bounding box center [131, 77] width 31 height 9
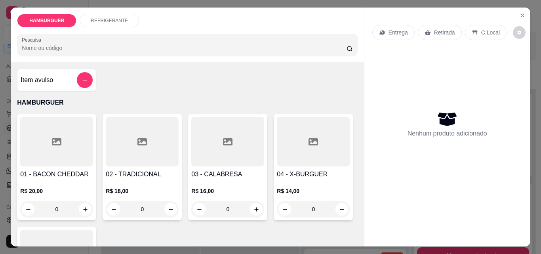
click at [54, 44] on input "Pesquisa" at bounding box center [184, 48] width 325 height 8
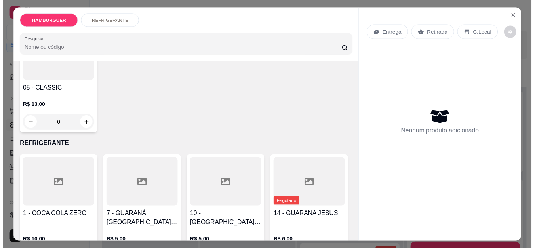
scroll to position [198, 0]
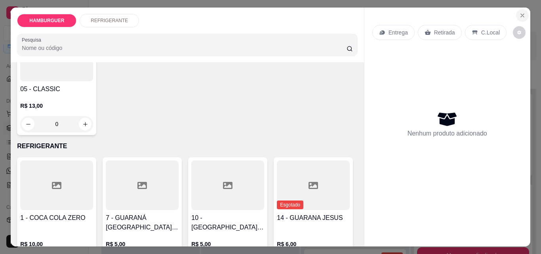
click at [519, 13] on icon "Close" at bounding box center [522, 15] width 6 height 6
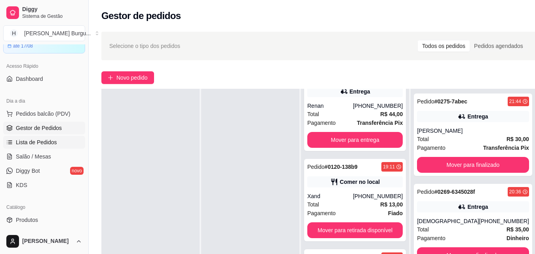
click at [38, 142] on span "Lista de Pedidos" at bounding box center [36, 142] width 41 height 8
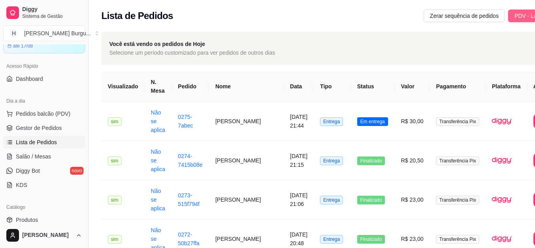
click at [514, 19] on span "PDV - Lançar pedido" at bounding box center [539, 15] width 51 height 9
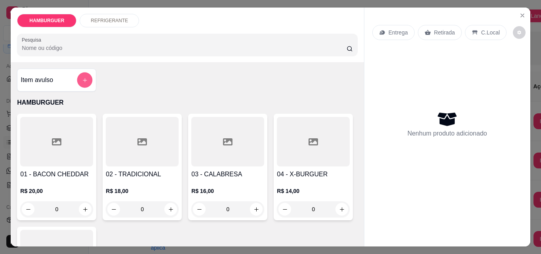
click at [82, 77] on icon "add-separate-item" at bounding box center [85, 80] width 6 height 6
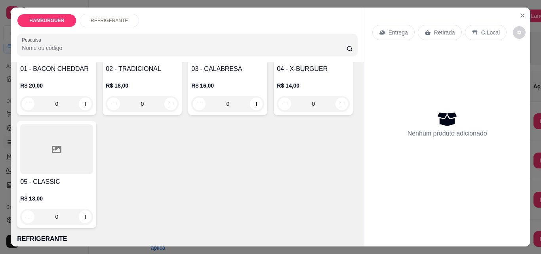
scroll to position [119, 0]
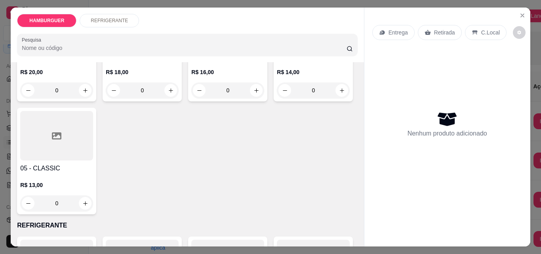
click at [93, 196] on div "0" at bounding box center [56, 203] width 73 height 16
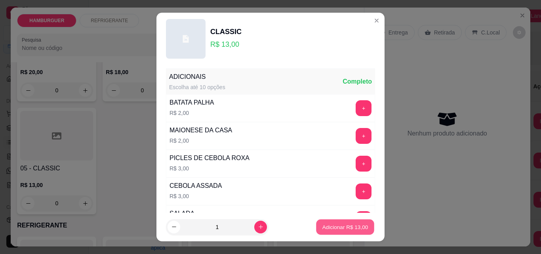
click at [341, 231] on button "Adicionar R$ 13,00" at bounding box center [345, 226] width 58 height 15
type input "1"
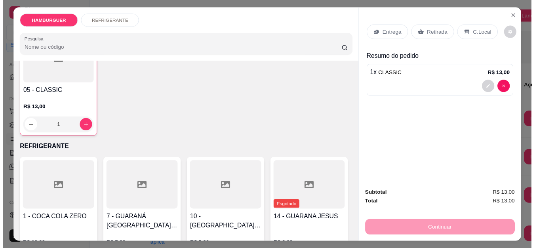
scroll to position [0, 0]
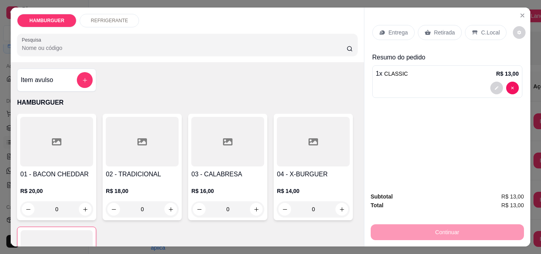
drag, startPoint x: 425, startPoint y: 237, endPoint x: 427, endPoint y: 233, distance: 4.3
click at [426, 237] on div "Subtotal R$ 13,00 Total R$ 13,00 Continuar" at bounding box center [447, 216] width 166 height 61
click at [399, 31] on p "Entrega" at bounding box center [398, 33] width 19 height 8
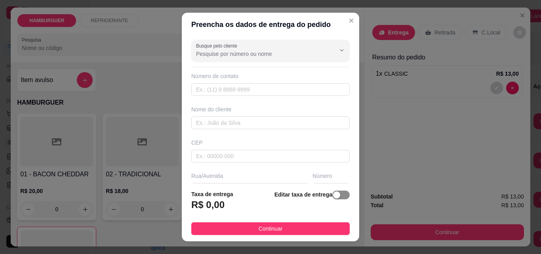
click at [332, 195] on button "button" at bounding box center [340, 194] width 17 height 9
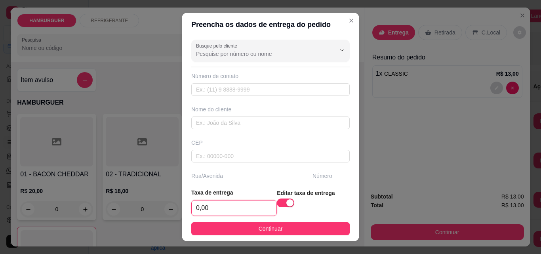
click at [234, 208] on input "0,00" at bounding box center [234, 207] width 85 height 15
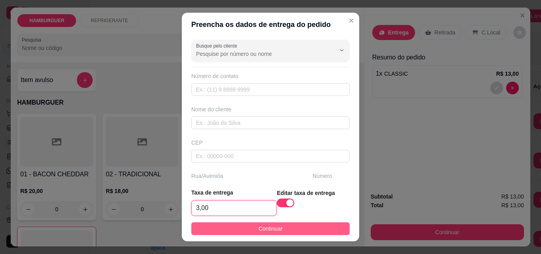
type input "3,00"
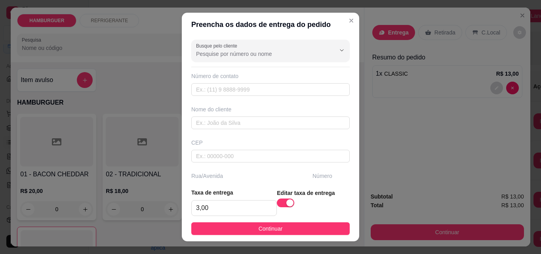
drag, startPoint x: 290, startPoint y: 227, endPoint x: 257, endPoint y: 97, distance: 133.4
click at [257, 97] on section "Preencha os dados de entrega do pedido Busque pelo cliente Número de contato No…" at bounding box center [270, 127] width 177 height 229
click at [257, 97] on div "Busque pelo cliente Número de contato Nome do cliente CEP Rua/Avenida Número Se…" at bounding box center [270, 108] width 177 height 145
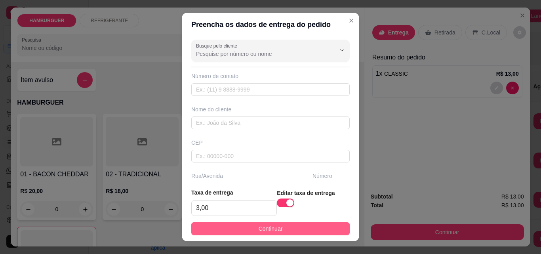
click at [269, 225] on span "Continuar" at bounding box center [271, 228] width 24 height 9
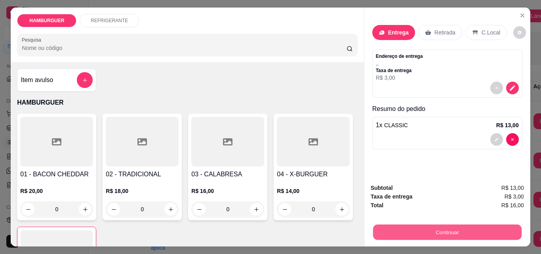
click at [431, 228] on button "Continuar" at bounding box center [447, 231] width 149 height 15
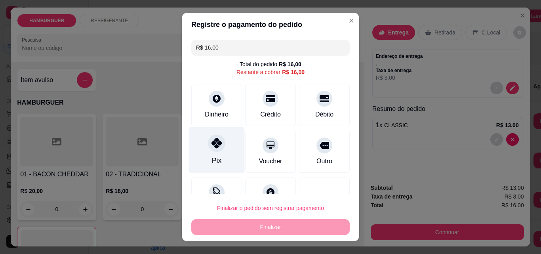
click at [214, 155] on div "Pix" at bounding box center [217, 160] width 10 height 10
type input "R$ 0,00"
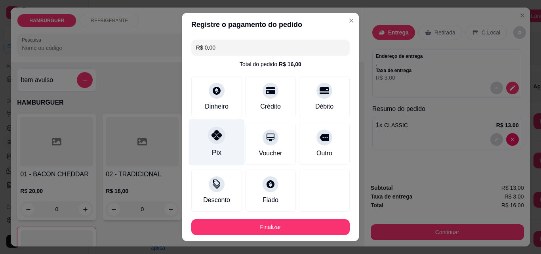
click at [213, 144] on div "Pix" at bounding box center [217, 142] width 56 height 46
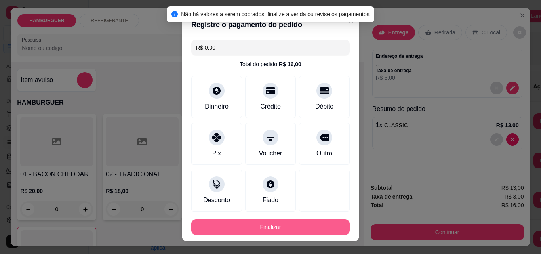
click at [249, 223] on button "Finalizar" at bounding box center [270, 227] width 158 height 16
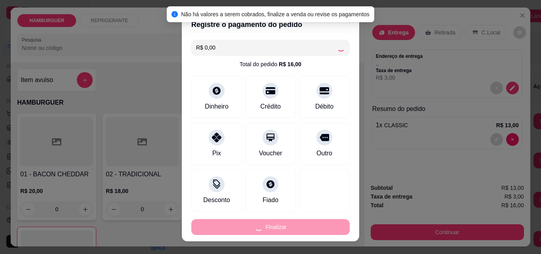
type input "0"
type input "-R$ 16,00"
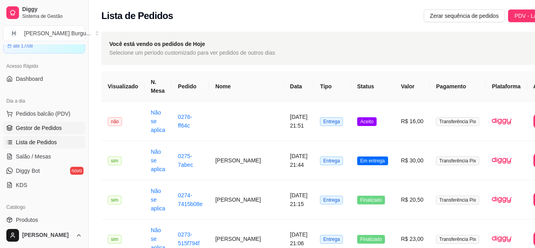
click at [49, 126] on span "Gestor de Pedidos" at bounding box center [39, 128] width 46 height 8
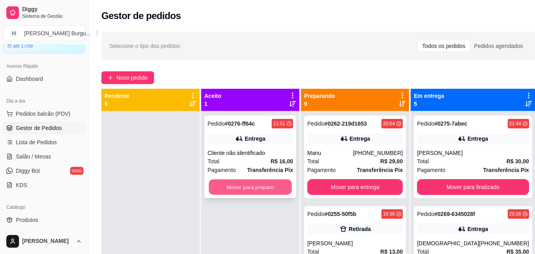
click at [242, 182] on button "Mover para preparo" at bounding box center [250, 186] width 83 height 15
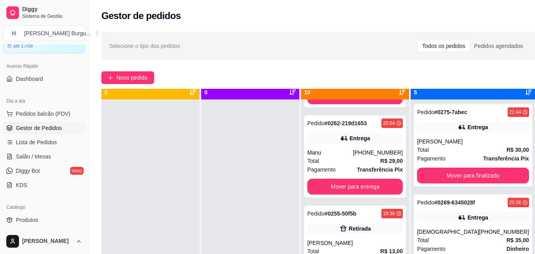
scroll to position [22, 0]
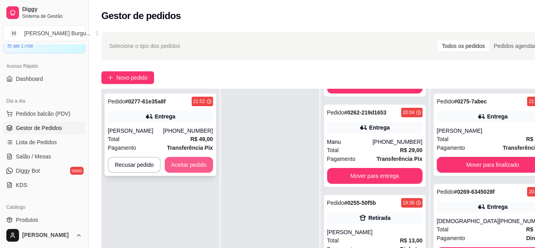
click at [191, 166] on button "Aceitar pedido" at bounding box center [189, 165] width 48 height 16
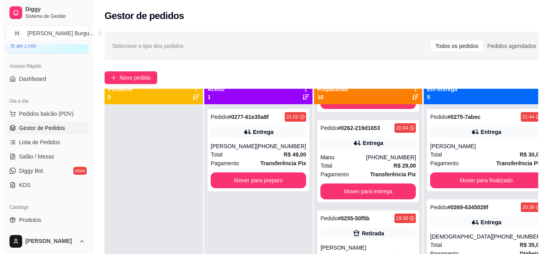
scroll to position [0, 0]
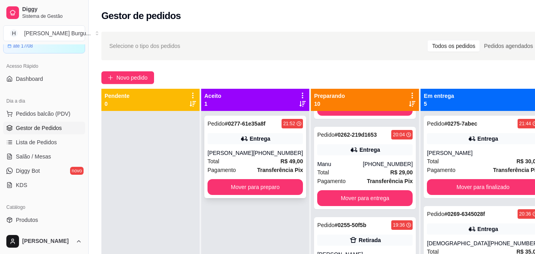
click at [244, 128] on div "Pedido # 0277-61e35a8f" at bounding box center [237, 124] width 58 height 10
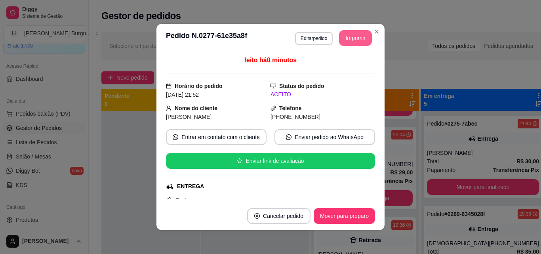
click at [356, 40] on button "Imprimir" at bounding box center [355, 38] width 33 height 16
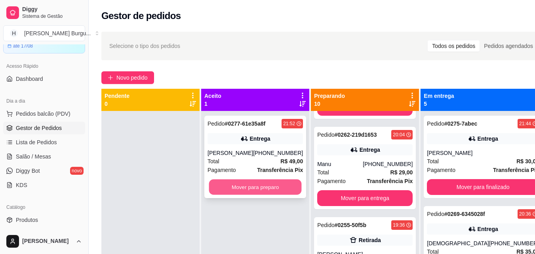
click at [253, 190] on button "Mover para preparo" at bounding box center [255, 186] width 93 height 15
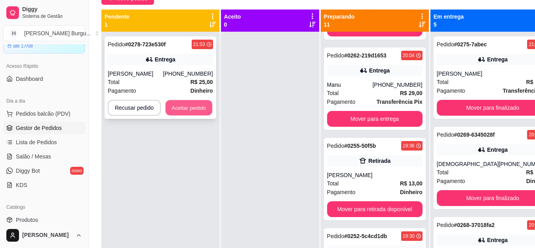
click at [187, 108] on button "Aceitar pedido" at bounding box center [189, 107] width 47 height 15
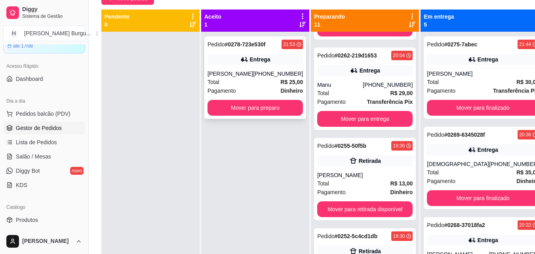
click at [250, 67] on div "Pedido # 0278-723e530f 21:53 Entrega João Eliseu (98) 98516-5828 Total R$ 25,00…" at bounding box center [255, 77] width 102 height 82
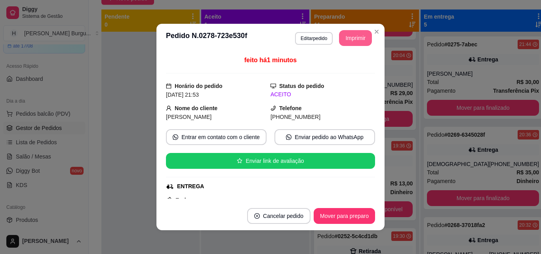
click at [354, 40] on button "Imprimir" at bounding box center [355, 38] width 33 height 16
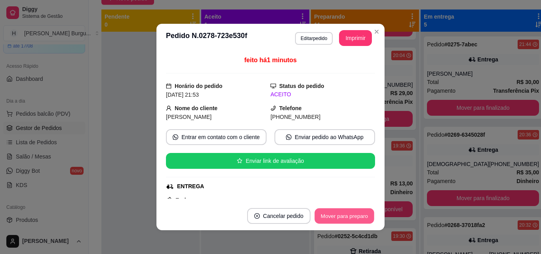
click at [337, 214] on button "Mover para preparo" at bounding box center [343, 215] width 59 height 15
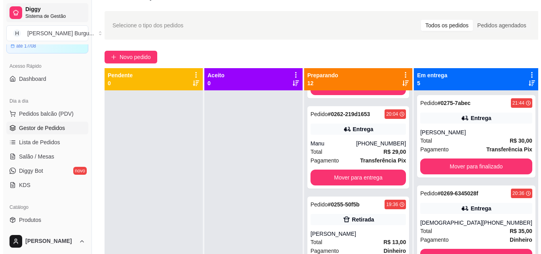
scroll to position [40, 0]
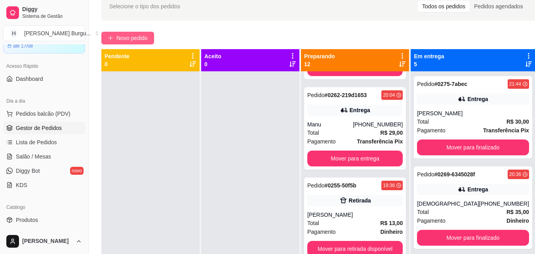
click at [116, 39] on span "Novo pedido" at bounding box center [131, 38] width 31 height 9
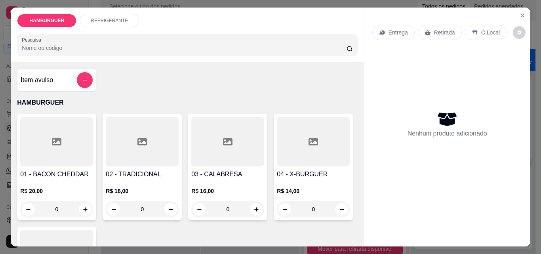
click at [473, 29] on icon at bounding box center [475, 32] width 6 height 6
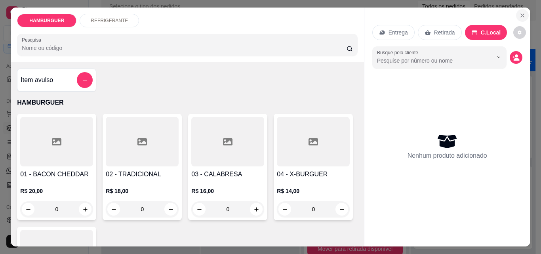
click at [521, 12] on icon "Close" at bounding box center [522, 15] width 6 height 6
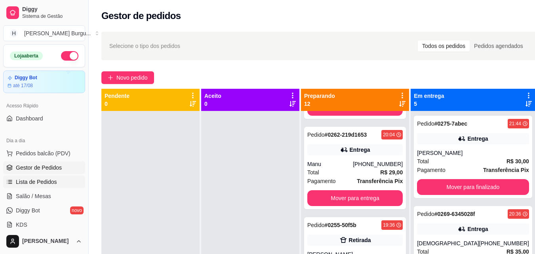
click at [33, 181] on span "Lista de Pedidos" at bounding box center [36, 182] width 41 height 8
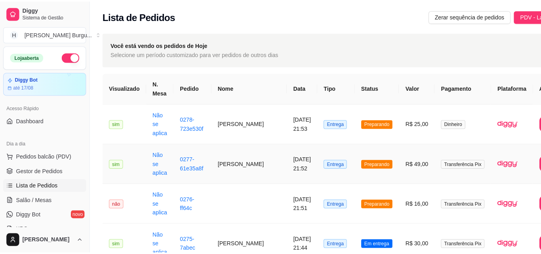
scroll to position [79, 0]
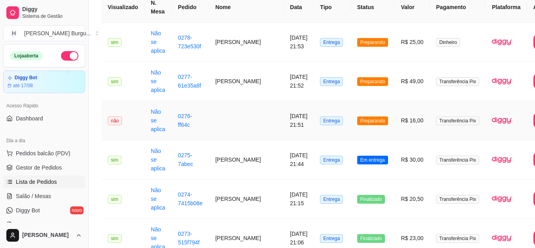
click at [284, 118] on td "[DATE] 21:51" at bounding box center [299, 120] width 30 height 39
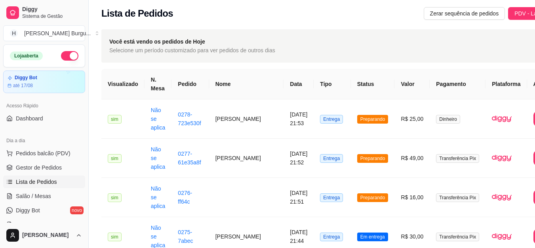
scroll to position [0, 0]
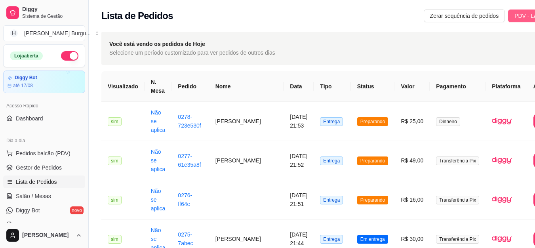
click at [508, 11] on button "PDV - Lançar pedido" at bounding box center [540, 16] width 64 height 13
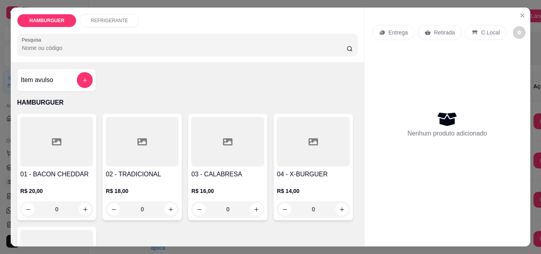
click at [168, 206] on div "0" at bounding box center [142, 209] width 73 height 16
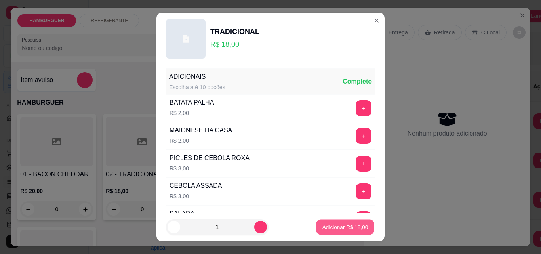
click at [324, 221] on button "Adicionar R$ 18,00" at bounding box center [345, 226] width 58 height 15
type input "1"
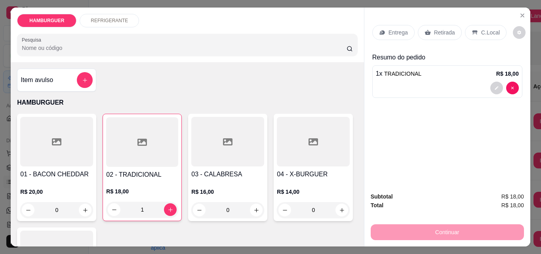
click at [434, 29] on p "Retirada" at bounding box center [444, 33] width 21 height 8
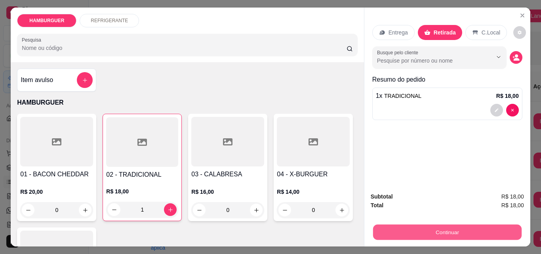
click at [440, 230] on button "Continuar" at bounding box center [447, 231] width 149 height 15
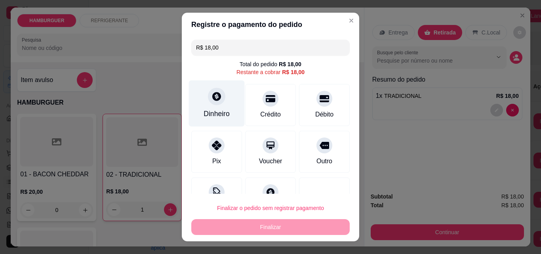
click at [211, 104] on div at bounding box center [216, 96] width 17 height 17
click at [210, 103] on div at bounding box center [216, 96] width 17 height 17
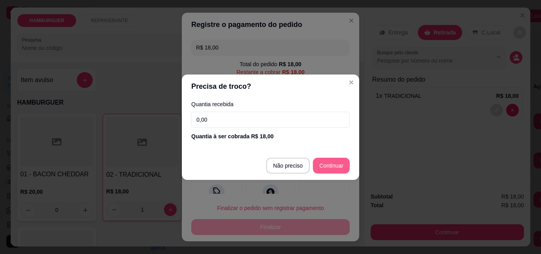
type input "R$ 0,00"
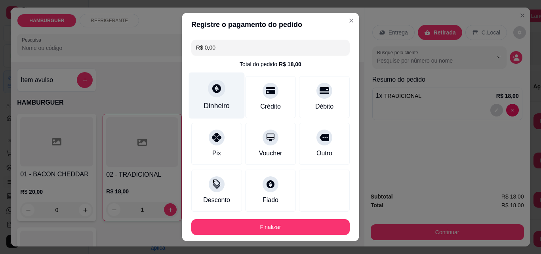
click at [213, 95] on div at bounding box center [216, 88] width 17 height 17
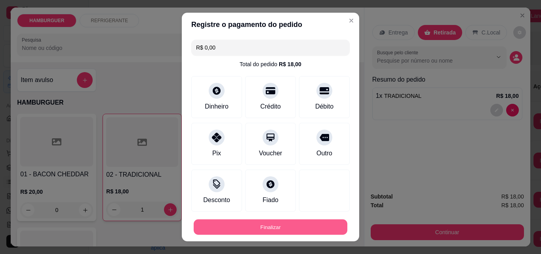
click at [246, 223] on button "Finalizar" at bounding box center [271, 226] width 154 height 15
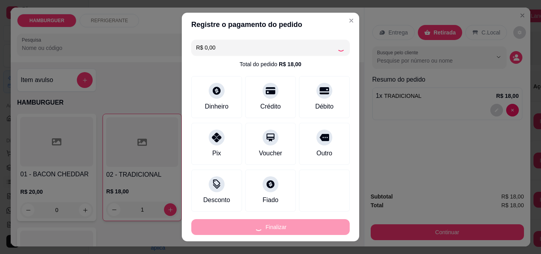
type input "0"
type input "-R$ 18,00"
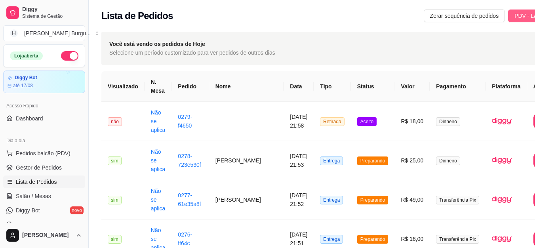
click at [514, 17] on span "PDV - Lançar pedido" at bounding box center [539, 15] width 51 height 9
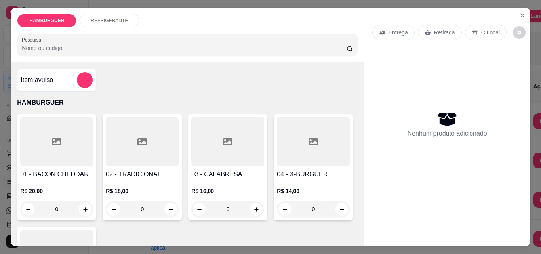
click at [428, 29] on div "Retirada" at bounding box center [440, 32] width 44 height 15
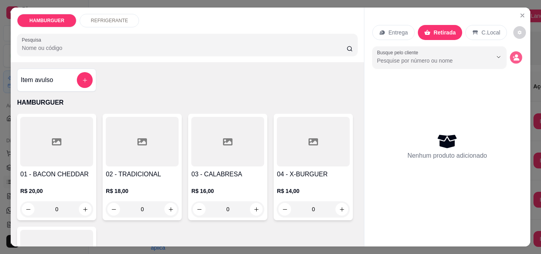
click at [510, 58] on button "decrease-product-quantity" at bounding box center [516, 57] width 12 height 12
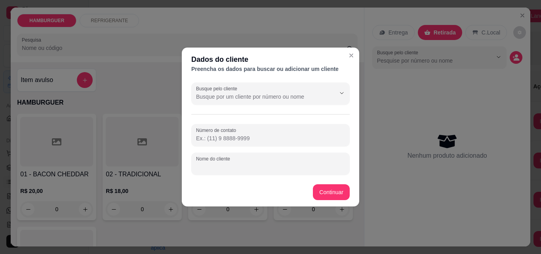
click at [217, 163] on input "Nome do cliente" at bounding box center [270, 167] width 149 height 8
type input "raimundo"
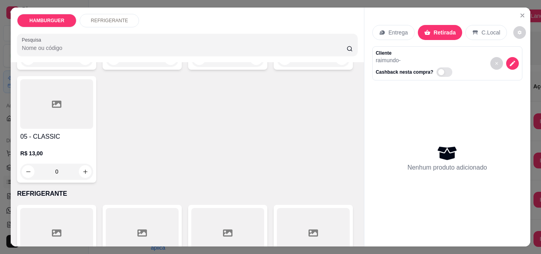
scroll to position [158, 0]
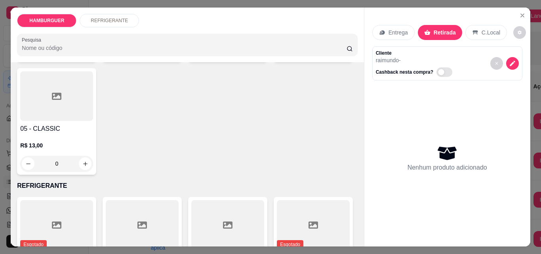
click at [93, 160] on div "0" at bounding box center [56, 164] width 73 height 16
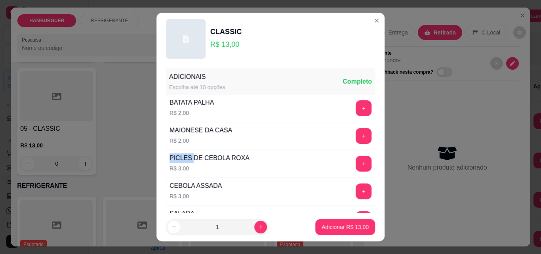
click at [170, 160] on div "PICLES DE CEBOLA ROXA" at bounding box center [210, 158] width 80 height 10
click at [256, 230] on button "increase-product-quantity" at bounding box center [260, 227] width 13 height 13
type input "2"
click at [356, 230] on p "Adicionar R$ 26,00" at bounding box center [345, 227] width 47 height 8
type input "2"
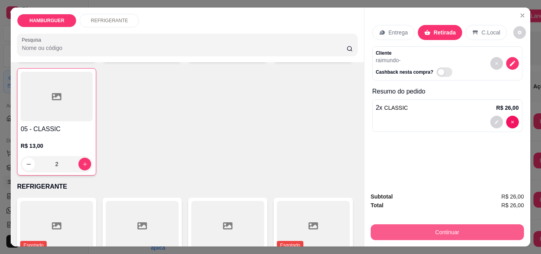
click at [432, 227] on button "Continuar" at bounding box center [447, 232] width 153 height 16
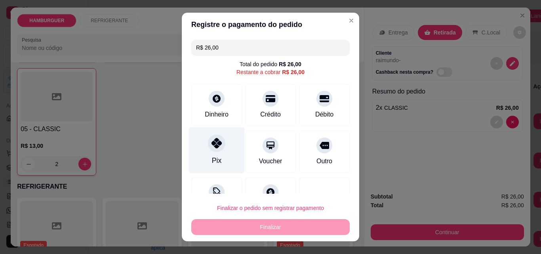
click at [213, 159] on div "Pix" at bounding box center [217, 160] width 10 height 10
type input "R$ 0,00"
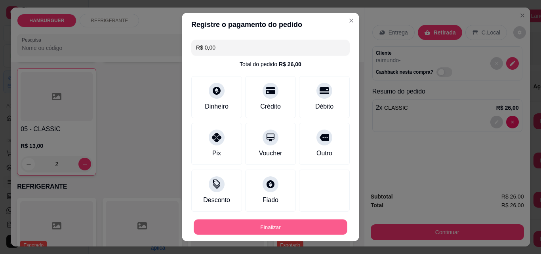
click at [272, 222] on button "Finalizar" at bounding box center [271, 226] width 154 height 15
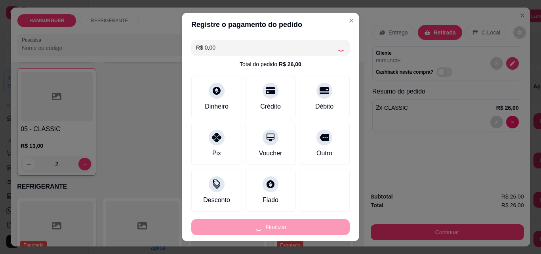
type input "0"
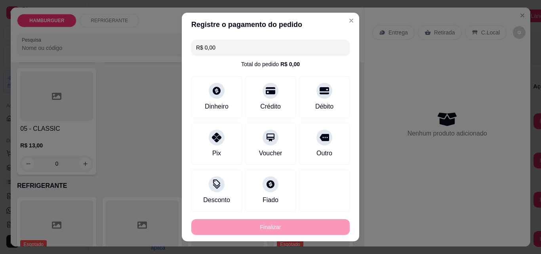
type input "-R$ 26,00"
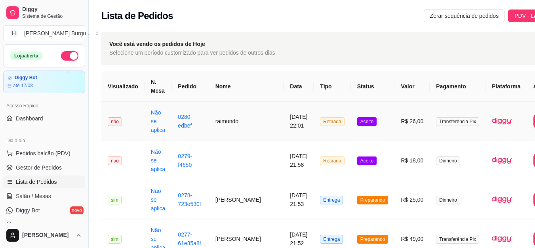
click at [284, 123] on td "[DATE] 22:01" at bounding box center [299, 121] width 30 height 39
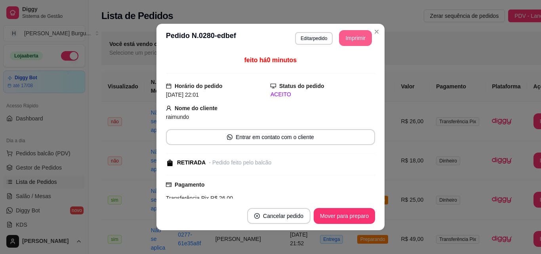
click at [348, 32] on button "Imprimir" at bounding box center [355, 38] width 33 height 16
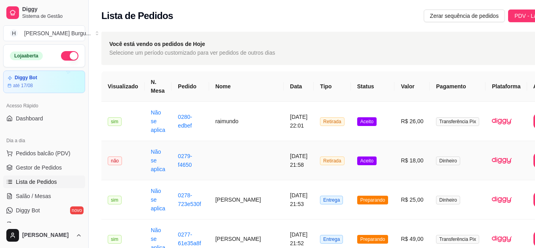
click at [284, 156] on td "[DATE] 21:58" at bounding box center [299, 160] width 30 height 39
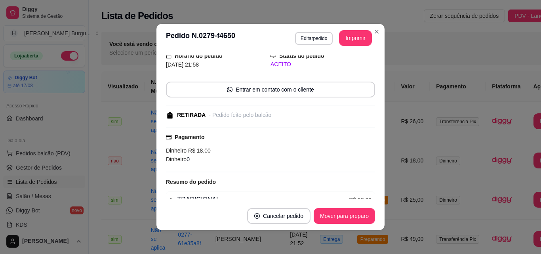
scroll to position [70, 0]
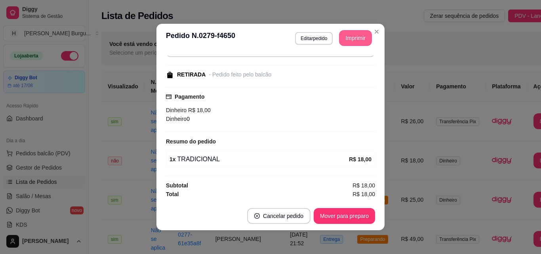
click at [352, 39] on button "Imprimir" at bounding box center [355, 38] width 33 height 16
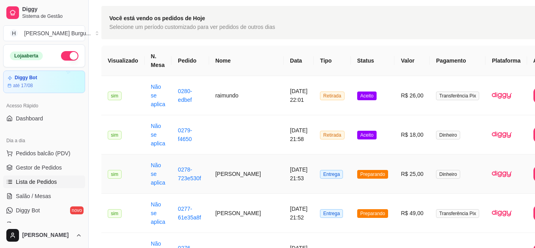
scroll to position [79, 0]
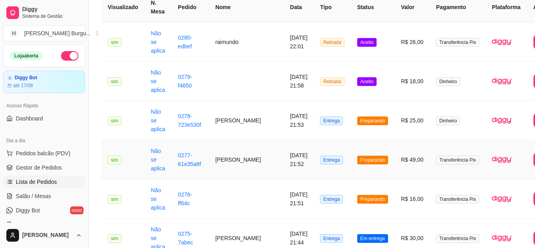
click at [225, 156] on td "[PERSON_NAME]" at bounding box center [246, 159] width 75 height 39
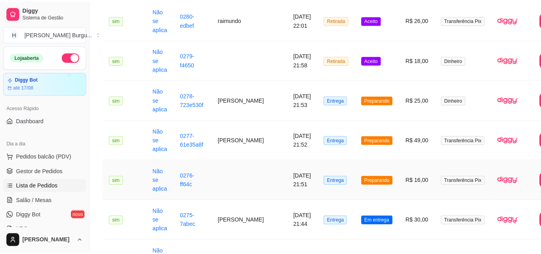
scroll to position [119, 0]
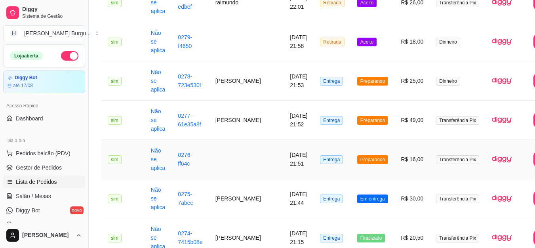
click at [284, 158] on td "[DATE] 21:51" at bounding box center [299, 159] width 30 height 39
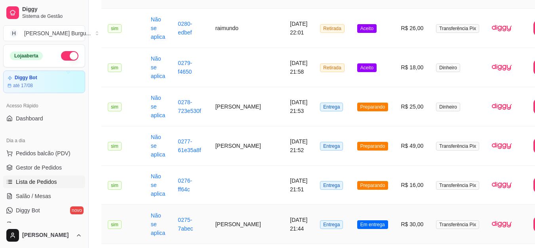
scroll to position [79, 0]
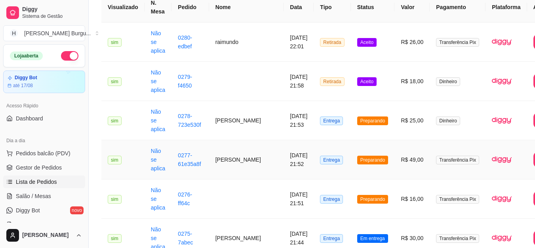
click at [228, 160] on td "[PERSON_NAME]" at bounding box center [246, 159] width 75 height 39
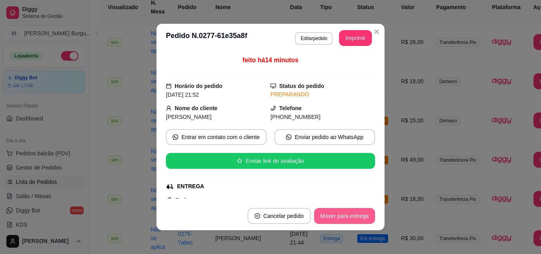
click at [342, 213] on button "Mover para entrega" at bounding box center [344, 216] width 61 height 16
click at [342, 213] on button "Mover para finalizado" at bounding box center [342, 215] width 64 height 15
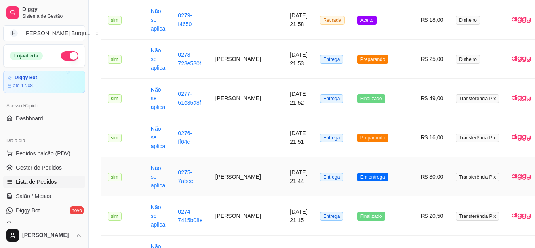
scroll to position [198, 0]
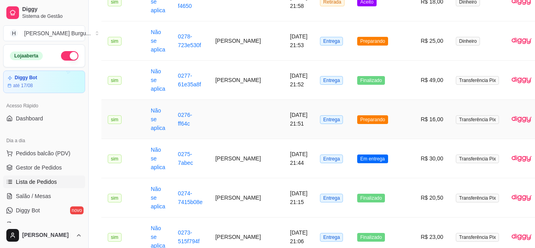
click at [284, 119] on td "[DATE] 21:51" at bounding box center [299, 119] width 30 height 39
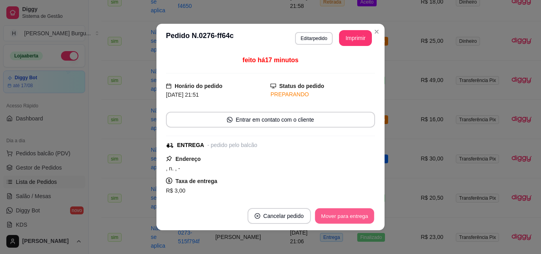
click at [333, 215] on button "Mover para entrega" at bounding box center [344, 215] width 59 height 15
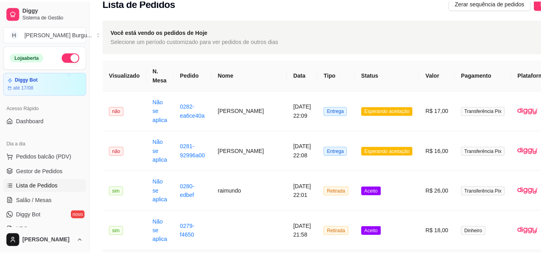
scroll to position [0, 0]
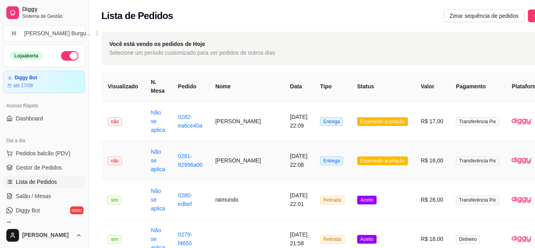
click at [226, 164] on td "[PERSON_NAME]" at bounding box center [246, 160] width 75 height 39
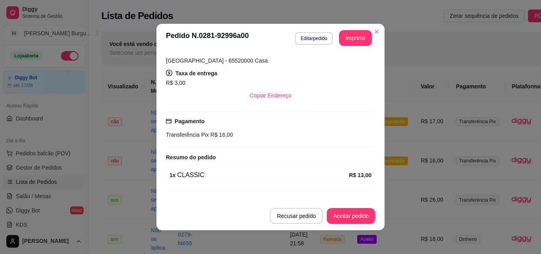
scroll to position [165, 0]
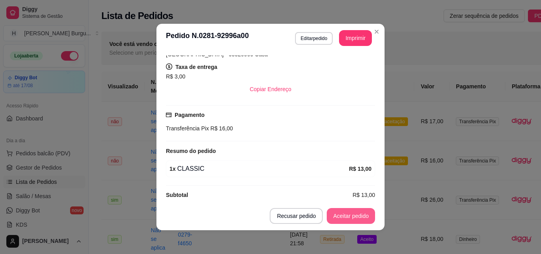
click at [348, 218] on button "Aceitar pedido" at bounding box center [351, 216] width 48 height 16
click at [347, 213] on button "Mover para preparo" at bounding box center [343, 215] width 59 height 15
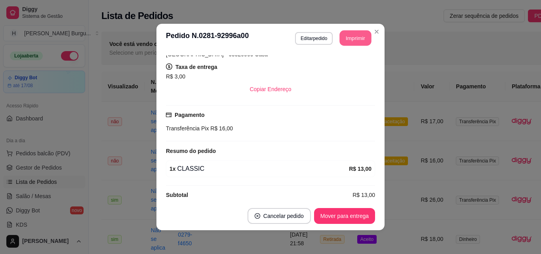
click at [354, 38] on button "Imprimir" at bounding box center [356, 37] width 32 height 15
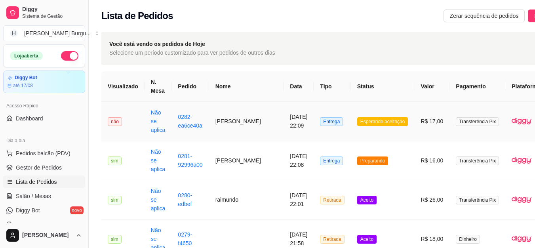
click at [219, 124] on td "[PERSON_NAME]" at bounding box center [246, 121] width 75 height 39
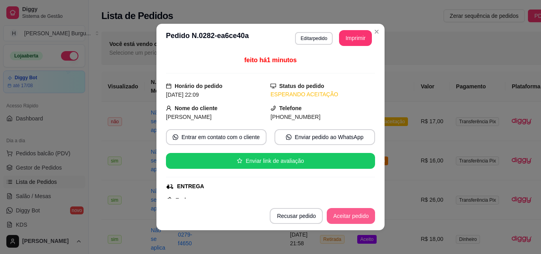
click at [342, 221] on button "Aceitar pedido" at bounding box center [351, 216] width 48 height 16
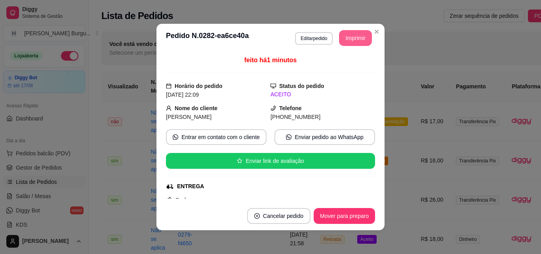
click at [351, 37] on button "Imprimir" at bounding box center [355, 38] width 33 height 16
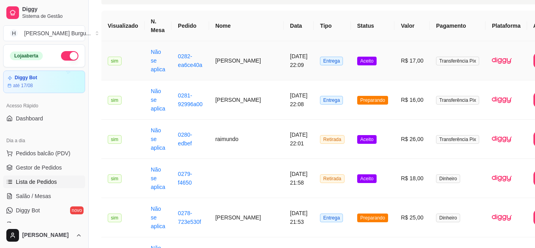
scroll to position [79, 0]
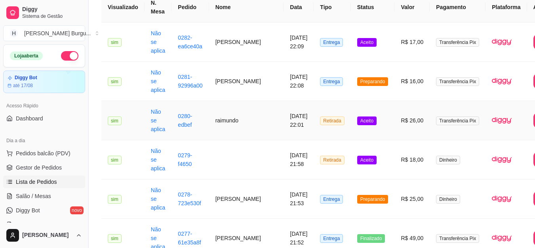
click at [228, 120] on td "raimundo" at bounding box center [246, 120] width 75 height 39
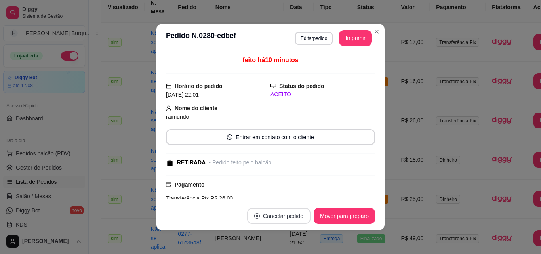
click at [269, 216] on button "Cancelar pedido" at bounding box center [278, 216] width 63 height 16
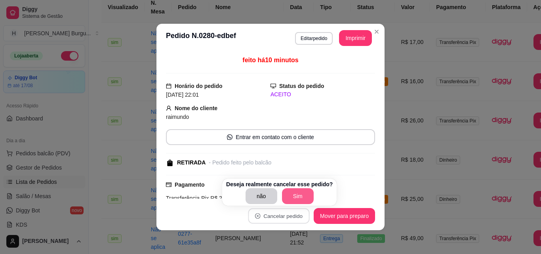
click at [298, 194] on button "Sim" at bounding box center [298, 196] width 32 height 16
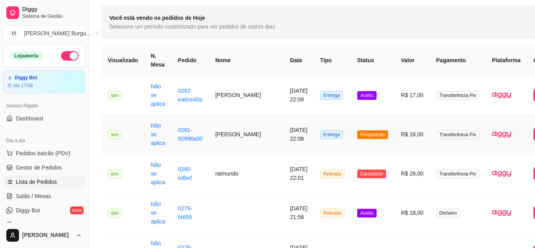
scroll to position [40, 0]
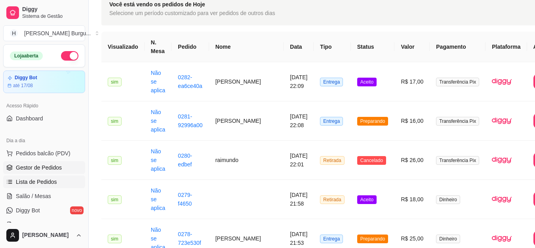
click at [36, 163] on link "Gestor de Pedidos" at bounding box center [44, 167] width 82 height 13
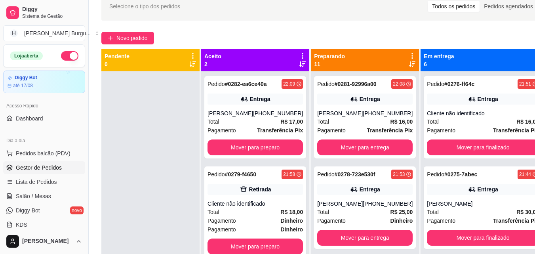
scroll to position [79, 0]
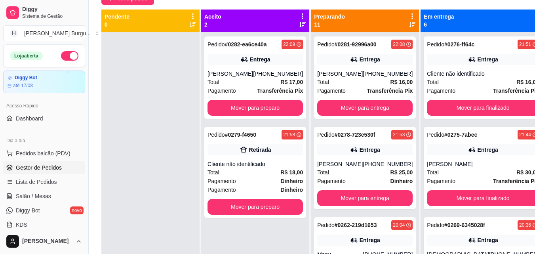
click at [345, 15] on div "Preparando 11" at bounding box center [365, 21] width 102 height 16
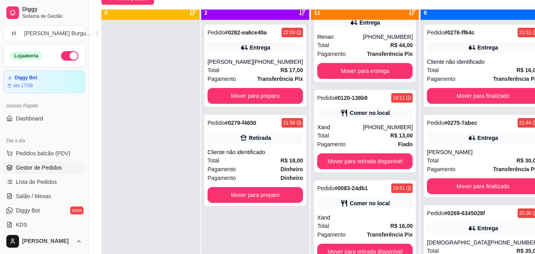
scroll to position [22, 0]
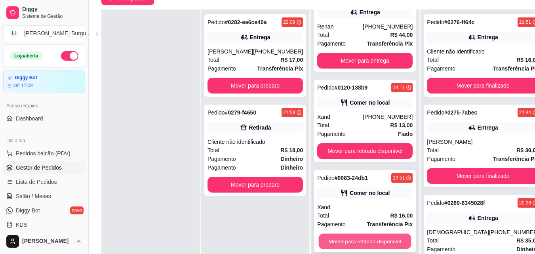
click at [353, 238] on button "Mover para retirada disponível" at bounding box center [365, 241] width 93 height 15
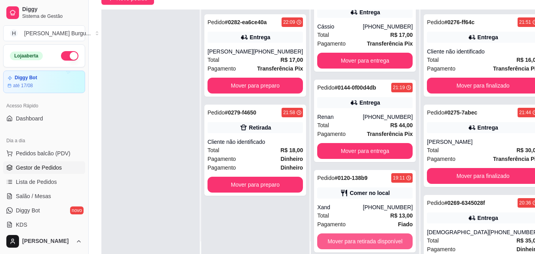
scroll to position [657, 0]
click at [357, 237] on button "Mover para retirada disponível" at bounding box center [365, 241] width 93 height 15
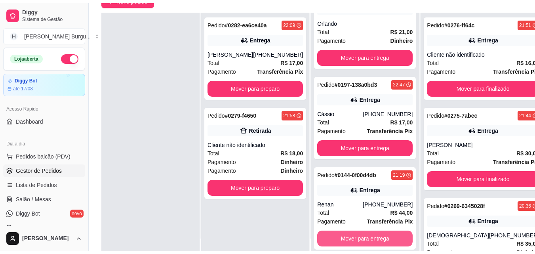
scroll to position [567, 0]
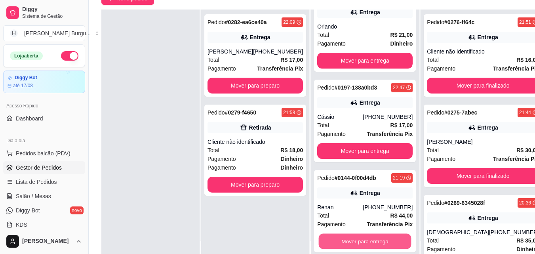
click at [357, 237] on button "Mover para entrega" at bounding box center [365, 241] width 93 height 15
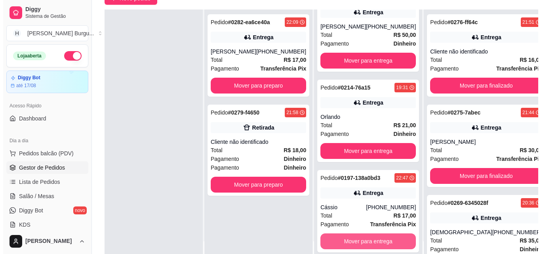
scroll to position [476, 0]
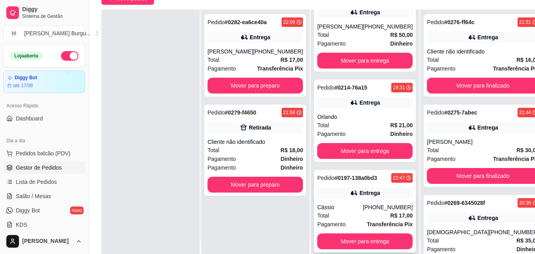
click at [363, 213] on div "Total R$ 17,00" at bounding box center [364, 215] width 95 height 9
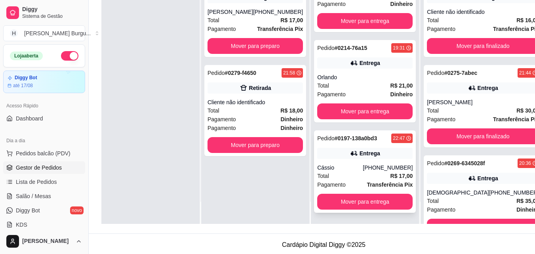
scroll to position [121, 0]
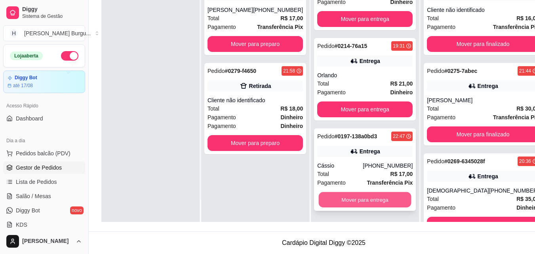
click at [362, 196] on button "Mover para entrega" at bounding box center [365, 199] width 93 height 15
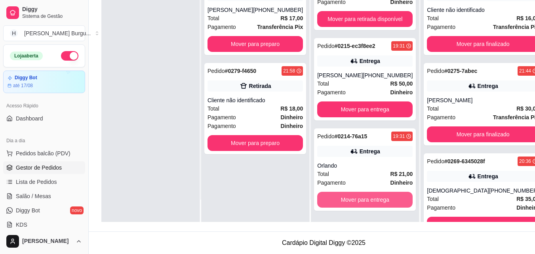
scroll to position [386, 0]
click at [363, 196] on button "Mover para entrega" at bounding box center [365, 199] width 93 height 15
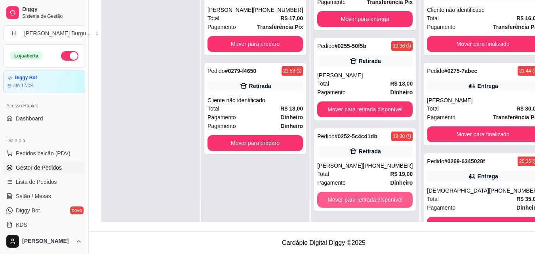
scroll to position [206, 0]
click at [363, 196] on button "Mover para retirada disponível" at bounding box center [365, 199] width 93 height 15
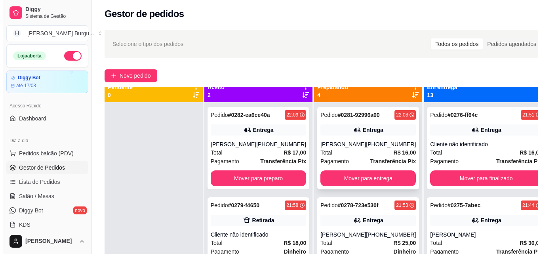
scroll to position [0, 0]
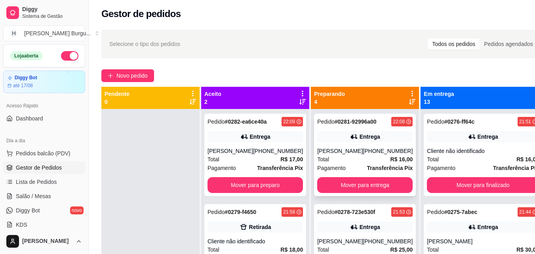
click at [356, 156] on div "Total R$ 16,00" at bounding box center [364, 159] width 95 height 9
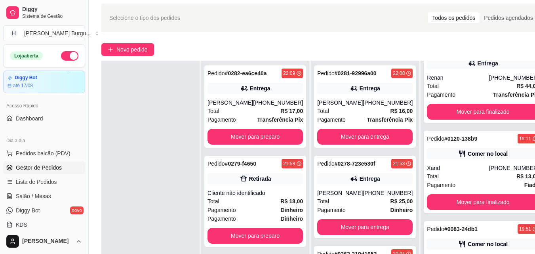
scroll to position [121, 0]
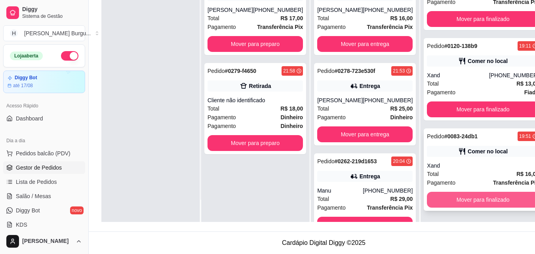
click at [470, 198] on button "Mover para finalizado" at bounding box center [483, 200] width 112 height 16
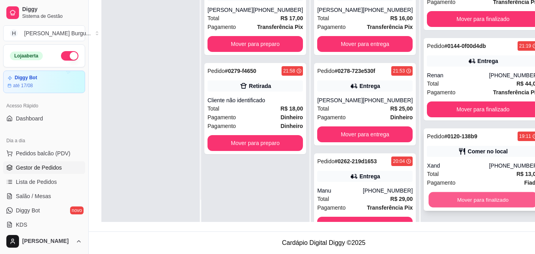
click at [455, 195] on button "Mover para finalizado" at bounding box center [483, 199] width 109 height 15
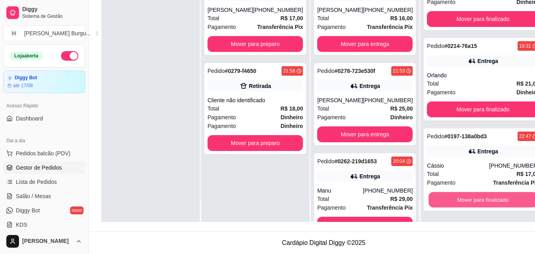
click at [455, 195] on button "Mover para finalizado" at bounding box center [483, 199] width 109 height 15
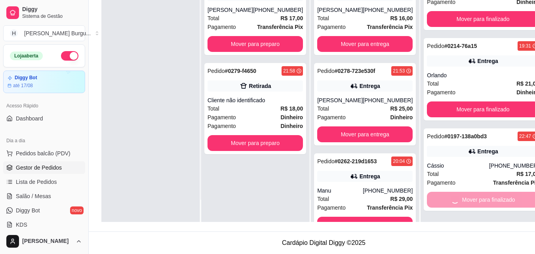
scroll to position [567, 0]
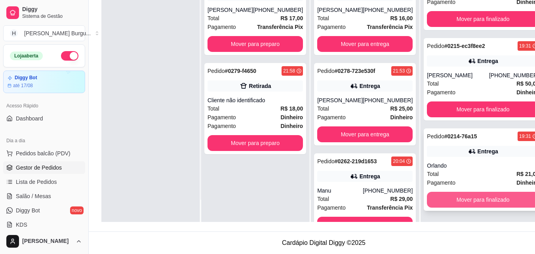
click at [461, 198] on button "Mover para finalizado" at bounding box center [483, 200] width 112 height 16
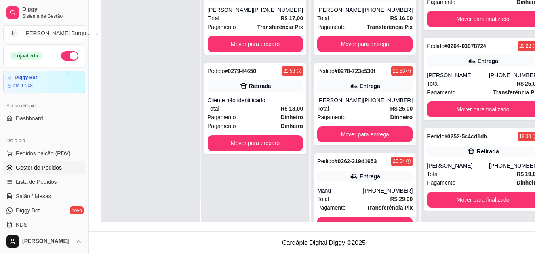
click at [451, 164] on div "Pedido # 0252-5c4cd1db 19:30 Retirada Felipe zaion (98) 98526-1680 Total R$ 19,…" at bounding box center [483, 169] width 118 height 82
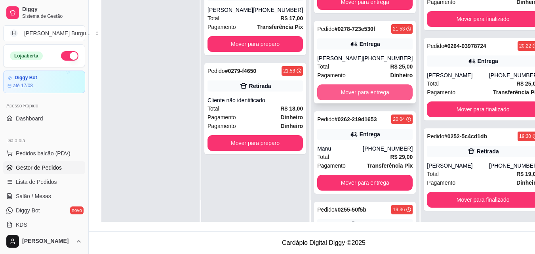
scroll to position [79, 0]
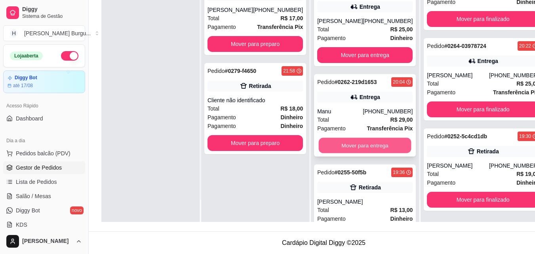
click at [358, 141] on button "Mover para entrega" at bounding box center [365, 145] width 93 height 15
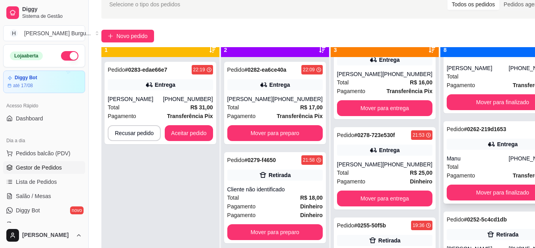
scroll to position [22, 0]
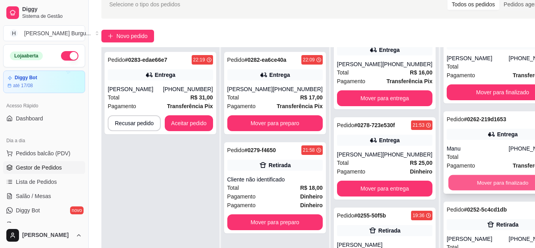
click at [486, 178] on button "Mover para finalizado" at bounding box center [502, 182] width 109 height 15
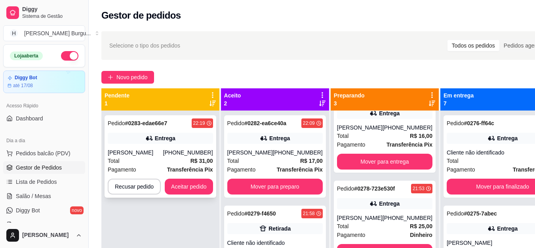
scroll to position [0, 0]
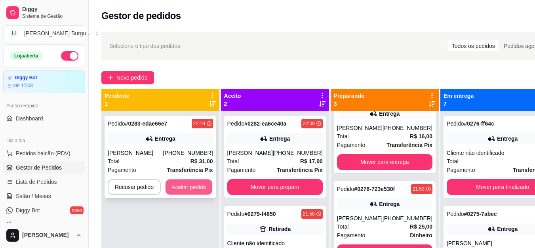
click at [184, 185] on button "Aceitar pedido" at bounding box center [189, 186] width 47 height 15
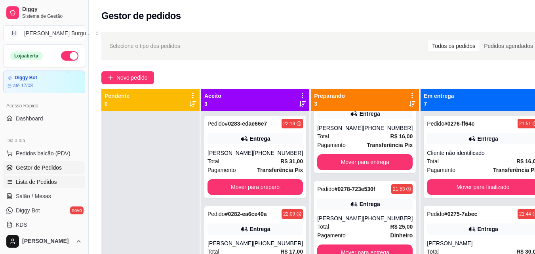
click at [34, 179] on span "Lista de Pedidos" at bounding box center [36, 182] width 41 height 8
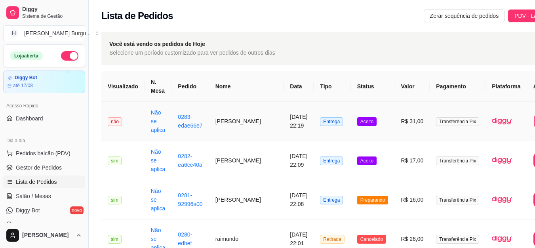
click at [34, 166] on span "Gestor de Pedidos" at bounding box center [39, 168] width 46 height 8
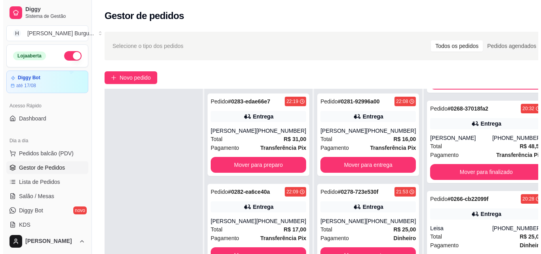
scroll to position [277, 0]
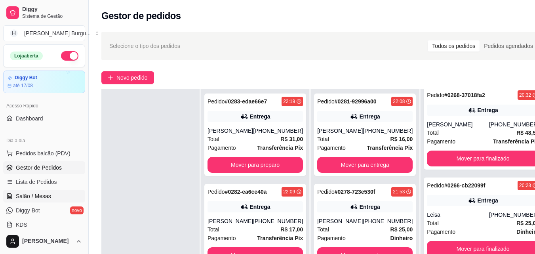
click at [29, 191] on link "Salão / Mesas" at bounding box center [44, 196] width 82 height 13
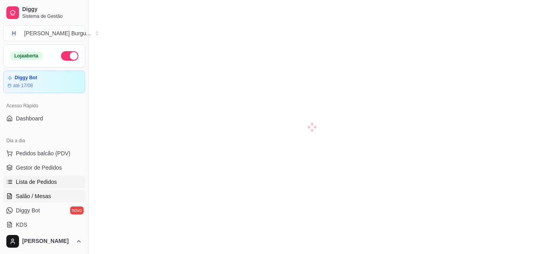
click at [29, 187] on link "Lista de Pedidos" at bounding box center [44, 181] width 82 height 13
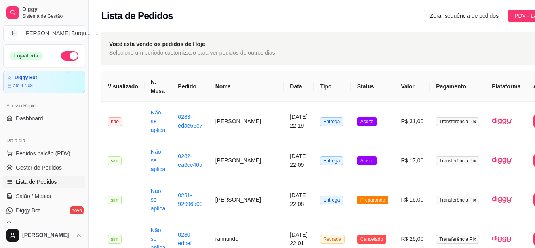
click at [29, 178] on span "Lista de Pedidos" at bounding box center [36, 182] width 41 height 8
click at [228, 118] on td "[PERSON_NAME]" at bounding box center [246, 121] width 75 height 39
click at [35, 166] on span "Gestor de Pedidos" at bounding box center [39, 168] width 46 height 8
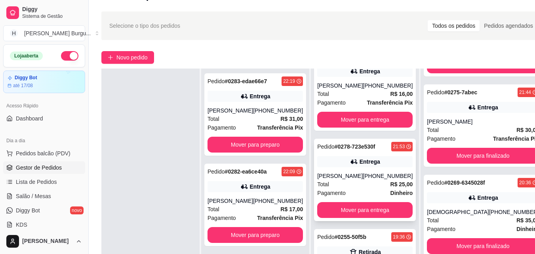
scroll to position [40, 0]
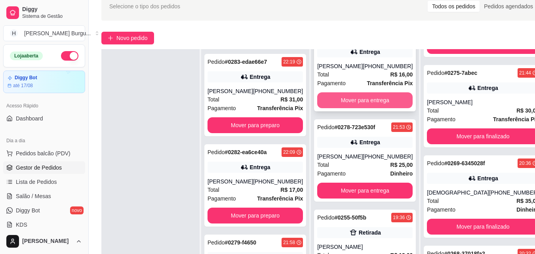
click at [366, 98] on button "Mover para entrega" at bounding box center [364, 100] width 95 height 16
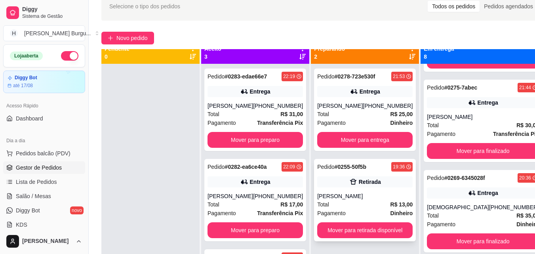
scroll to position [0, 0]
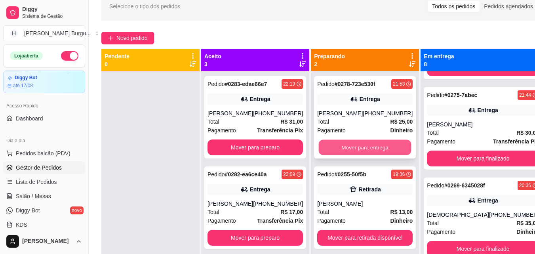
click at [361, 144] on button "Mover para entrega" at bounding box center [365, 147] width 93 height 15
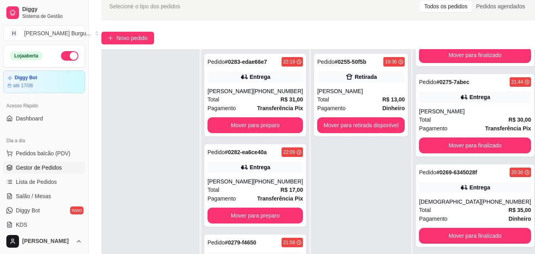
scroll to position [238, 0]
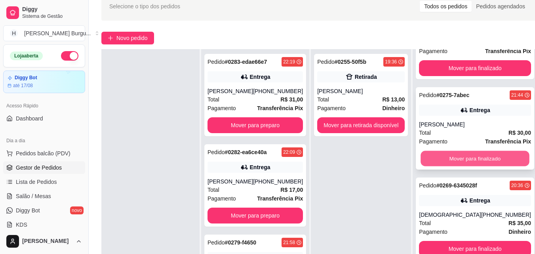
click at [467, 156] on button "Mover para finalizado" at bounding box center [475, 158] width 109 height 15
click at [478, 156] on button "Mover para finalizado" at bounding box center [475, 158] width 112 height 16
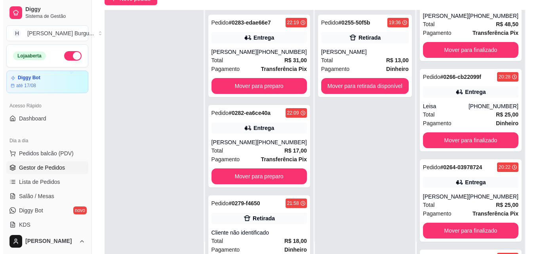
scroll to position [0, 0]
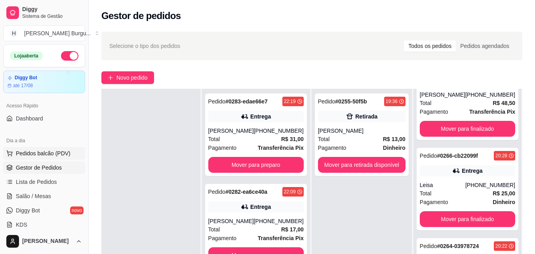
click at [36, 150] on span "Pedidos balcão (PDV)" at bounding box center [43, 153] width 55 height 8
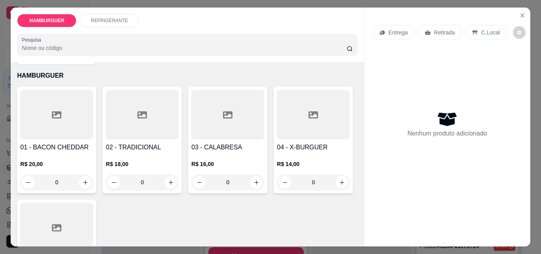
scroll to position [40, 0]
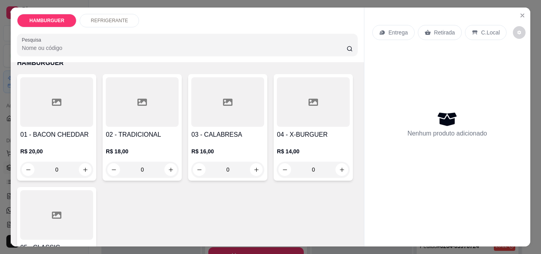
click at [253, 166] on div "0" at bounding box center [227, 170] width 73 height 16
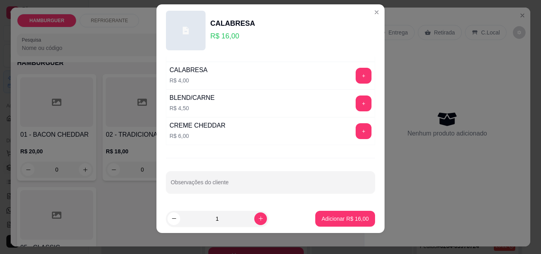
scroll to position [13, 0]
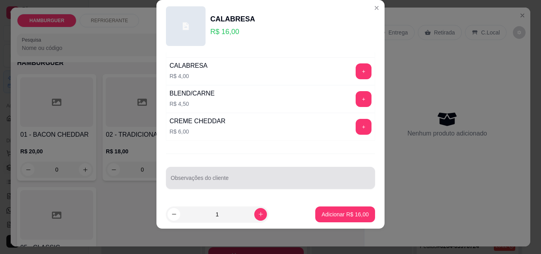
click at [220, 177] on input "Observações do cliente" at bounding box center [271, 181] width 200 height 8
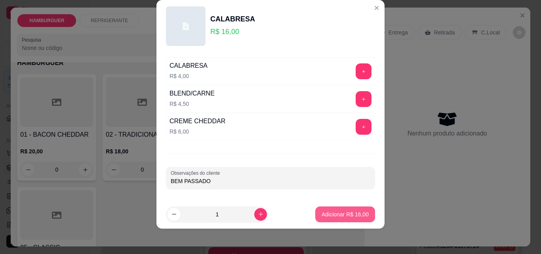
type input "BEM PASSADO"
click at [346, 209] on button "Adicionar R$ 16,00" at bounding box center [345, 214] width 60 height 16
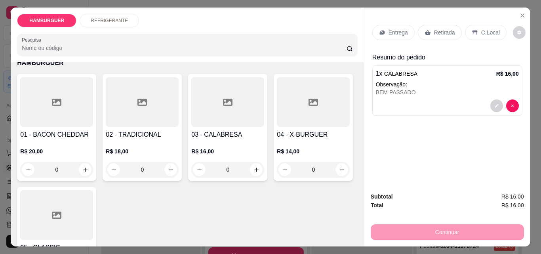
click at [434, 29] on p "Retirada" at bounding box center [444, 33] width 21 height 8
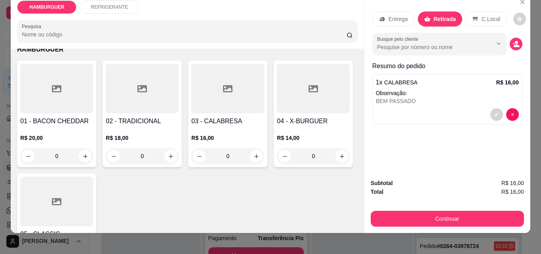
scroll to position [21, 0]
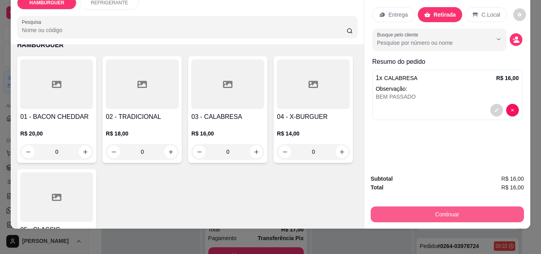
click at [440, 209] on button "Continuar" at bounding box center [447, 214] width 153 height 16
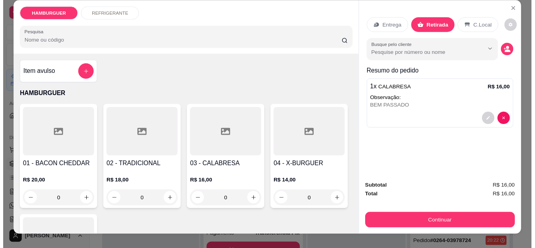
scroll to position [0, 0]
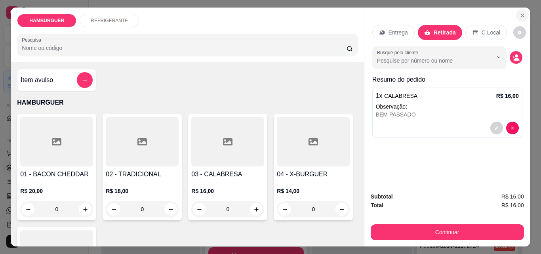
click at [521, 14] on icon "Close" at bounding box center [522, 15] width 3 height 3
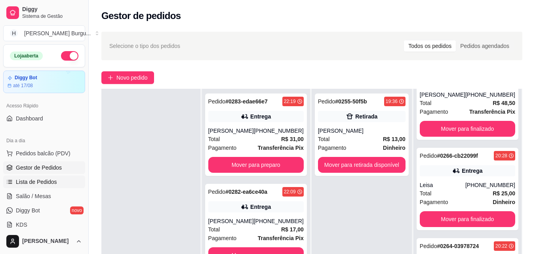
click at [22, 179] on span "Lista de Pedidos" at bounding box center [36, 182] width 41 height 8
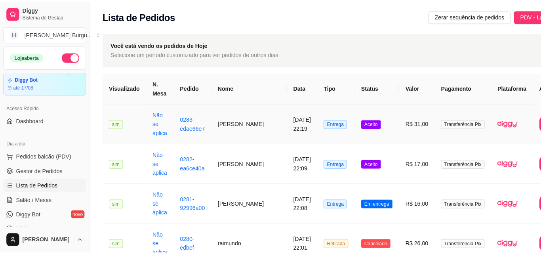
scroll to position [40, 0]
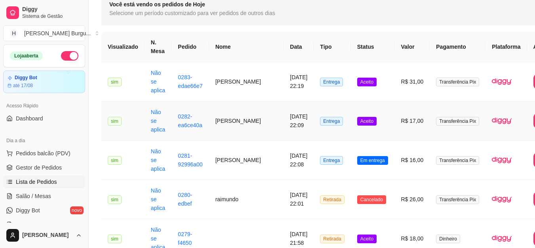
click at [357, 121] on span "Aceito" at bounding box center [366, 121] width 19 height 9
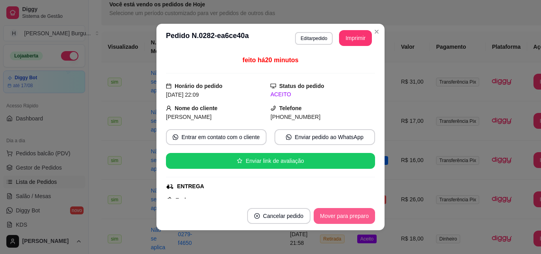
click at [331, 217] on button "Mover para preparo" at bounding box center [344, 216] width 61 height 16
click at [345, 215] on button "Mover para entrega" at bounding box center [344, 216] width 61 height 16
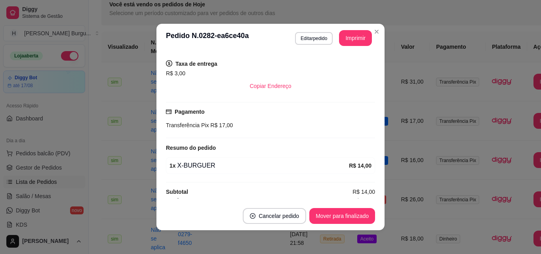
scroll to position [165, 0]
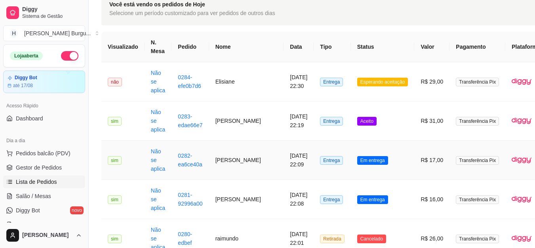
click at [225, 163] on td "[PERSON_NAME]" at bounding box center [246, 160] width 75 height 39
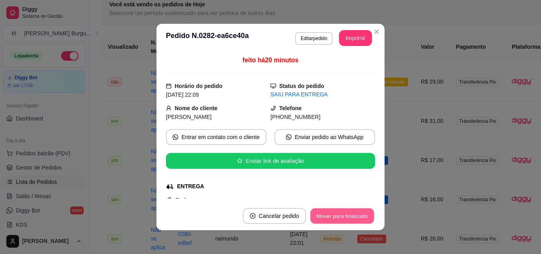
click at [331, 216] on button "Mover para finalizado" at bounding box center [342, 215] width 64 height 15
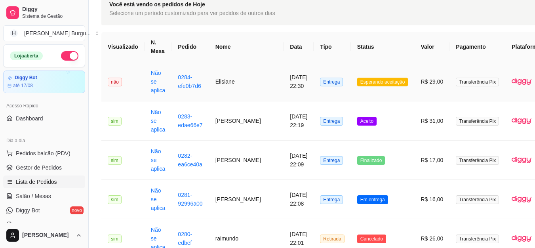
click at [223, 82] on td "Elisiane" at bounding box center [246, 81] width 75 height 39
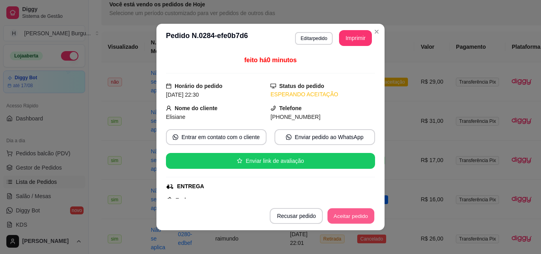
click at [346, 216] on button "Aceitar pedido" at bounding box center [351, 215] width 47 height 15
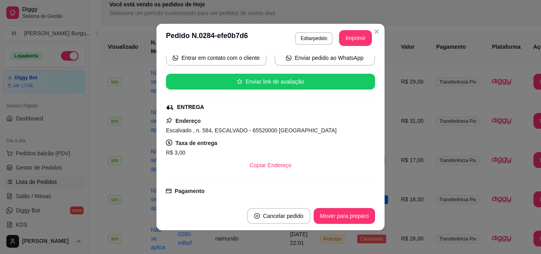
scroll to position [119, 0]
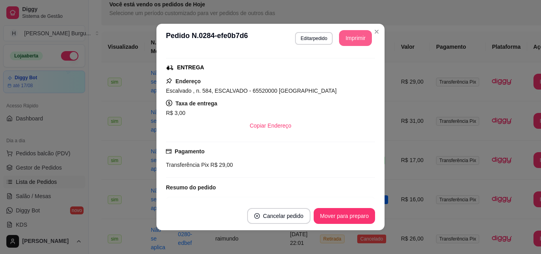
click at [352, 42] on button "Imprimir" at bounding box center [355, 38] width 33 height 16
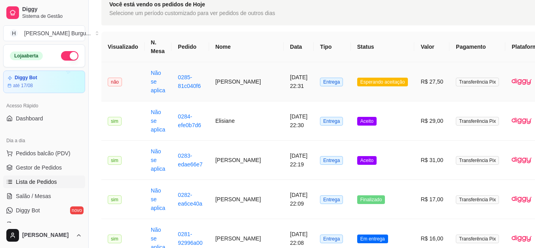
click at [217, 79] on td "[PERSON_NAME]" at bounding box center [246, 81] width 75 height 39
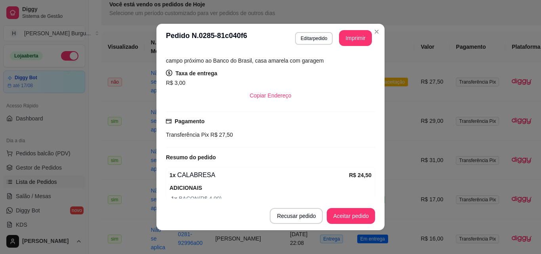
scroll to position [79, 0]
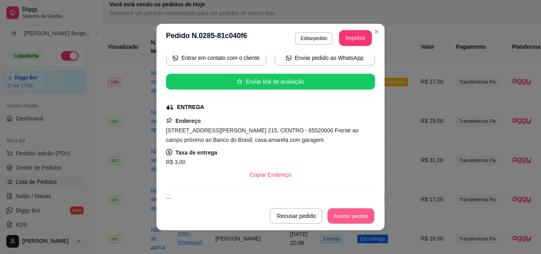
click at [343, 213] on button "Aceitar pedido" at bounding box center [351, 215] width 47 height 15
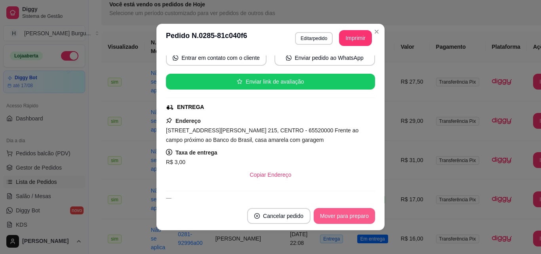
click at [333, 211] on button "Mover para preparo" at bounding box center [344, 216] width 61 height 16
click at [349, 34] on button "Imprimir" at bounding box center [356, 37] width 32 height 15
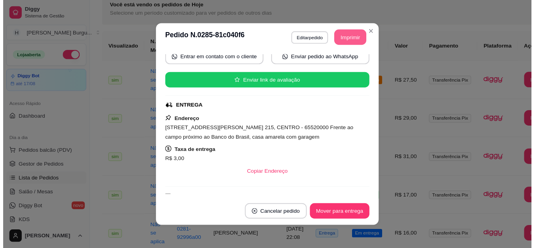
scroll to position [0, 0]
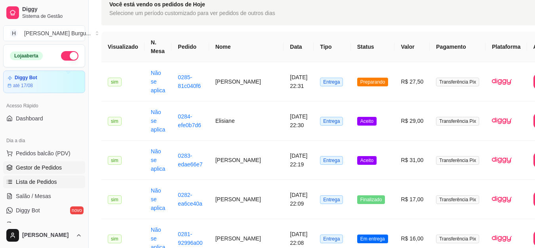
click at [41, 164] on span "Gestor de Pedidos" at bounding box center [39, 168] width 46 height 8
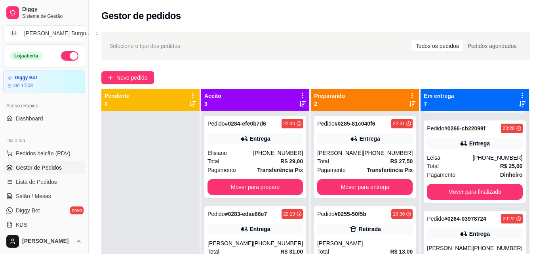
scroll to position [386, 0]
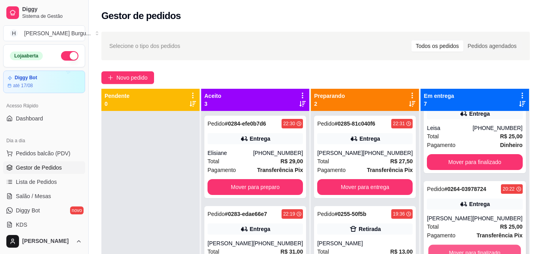
click at [460, 247] on button "Mover para finalizado" at bounding box center [475, 252] width 93 height 15
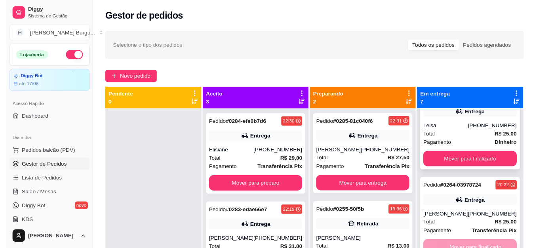
scroll to position [296, 0]
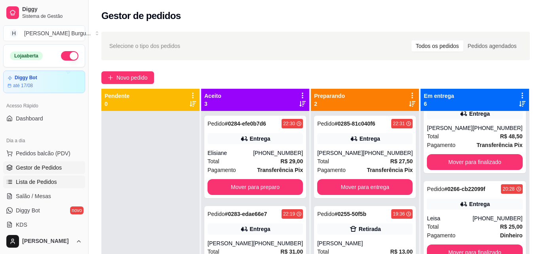
click at [30, 181] on span "Lista de Pedidos" at bounding box center [36, 182] width 41 height 8
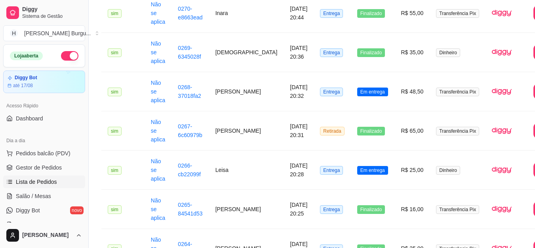
scroll to position [752, 0]
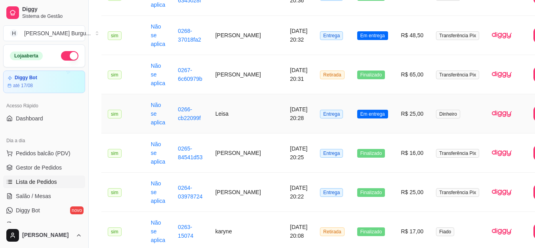
click at [227, 109] on td "Leisa" at bounding box center [246, 113] width 75 height 39
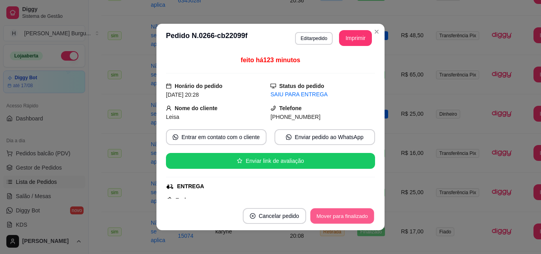
click at [335, 210] on button "Mover para finalizado" at bounding box center [342, 215] width 64 height 15
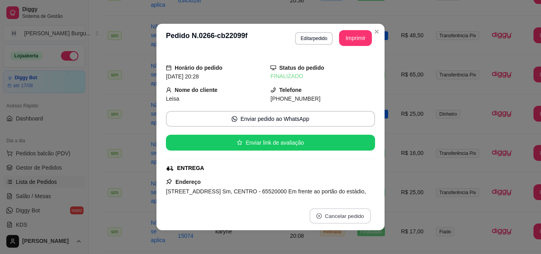
click at [335, 210] on button "Cancelar pedido" at bounding box center [339, 215] width 61 height 15
click at [320, 195] on button "não" at bounding box center [324, 196] width 30 height 15
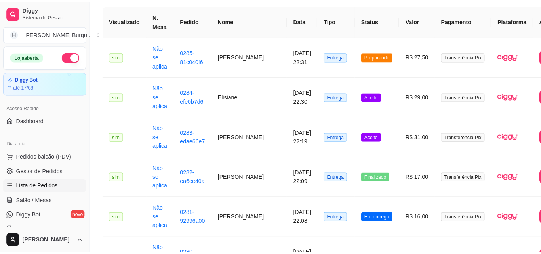
scroll to position [0, 0]
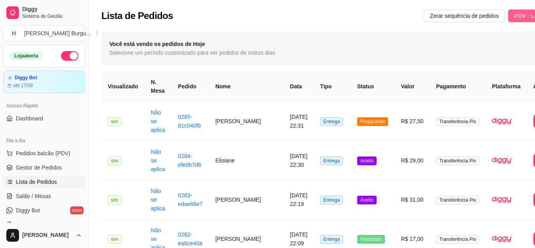
click at [514, 15] on span "PDV - Lançar pedido" at bounding box center [539, 15] width 51 height 9
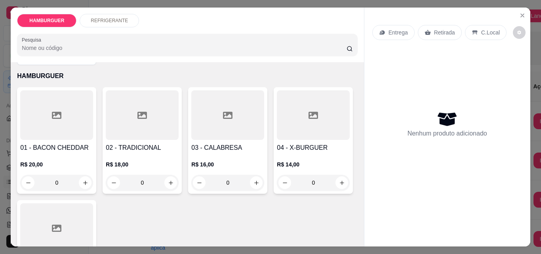
scroll to position [79, 0]
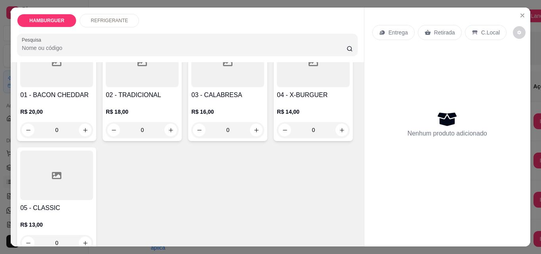
click at [252, 126] on div "0" at bounding box center [227, 130] width 73 height 16
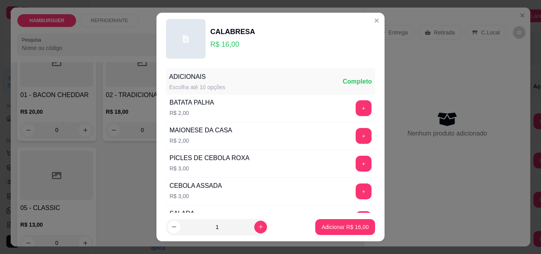
scroll to position [190, 0]
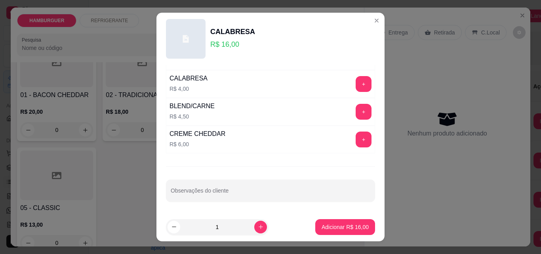
click at [225, 203] on div "ADICIONAIS Escolha até 10 opções Completo BATATA PALHA R$ 2,00 + MAIONESE DA CA…" at bounding box center [270, 139] width 228 height 148
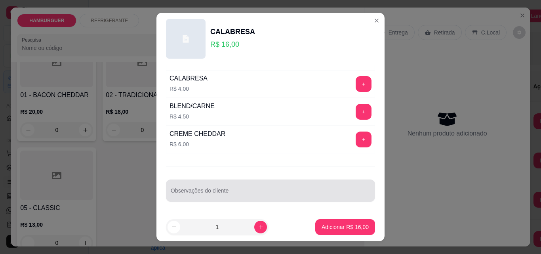
click at [217, 194] on input "Observações do cliente" at bounding box center [271, 194] width 200 height 8
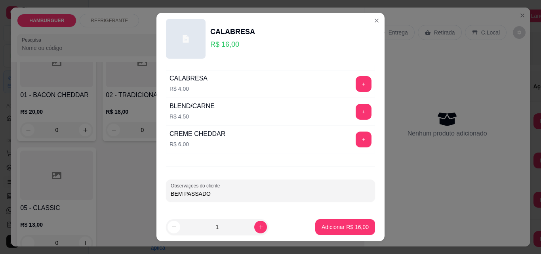
type input "BEM PASSADO"
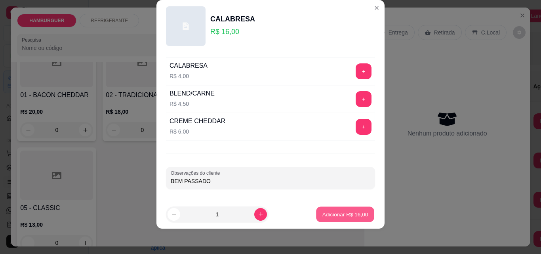
click at [334, 206] on div "Adicionar R$ 16,00" at bounding box center [345, 214] width 60 height 16
click at [339, 214] on p "Adicionar R$ 16,00" at bounding box center [345, 214] width 47 height 8
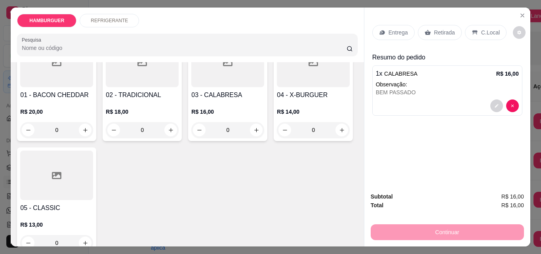
click at [108, 14] on div "REFRIGERANTE" at bounding box center [109, 20] width 59 height 13
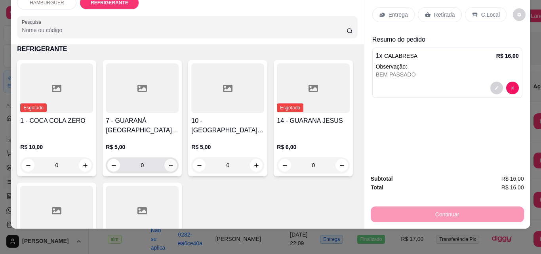
click at [169, 162] on icon "increase-product-quantity" at bounding box center [171, 165] width 6 height 6
type input "1"
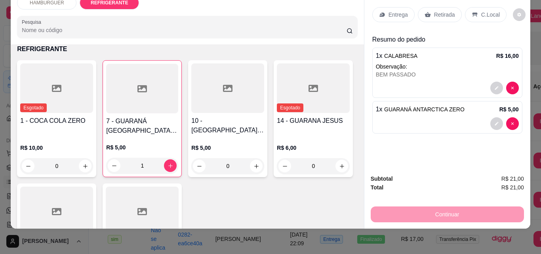
click at [438, 11] on p "Retirada" at bounding box center [444, 15] width 21 height 8
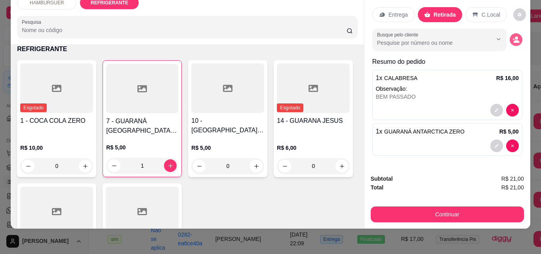
click at [515, 36] on circle "decrease-product-quantity" at bounding box center [516, 37] width 3 height 3
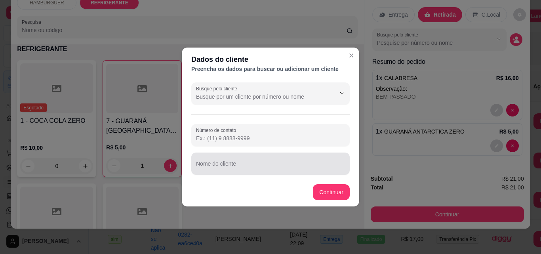
click at [238, 167] on input "Nome do cliente" at bounding box center [270, 167] width 149 height 8
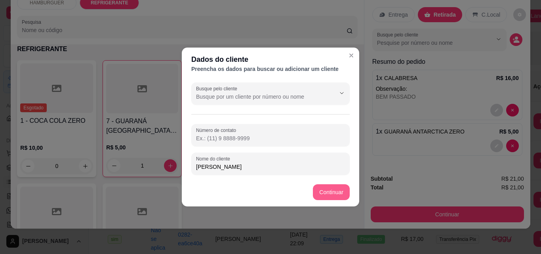
type input "[PERSON_NAME]"
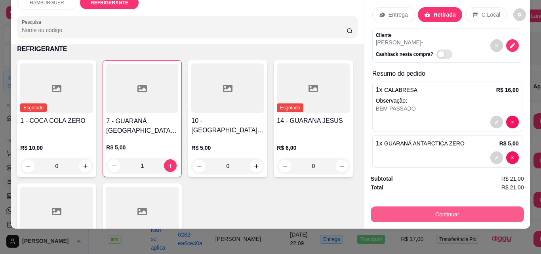
click at [452, 209] on button "Continuar" at bounding box center [447, 214] width 153 height 16
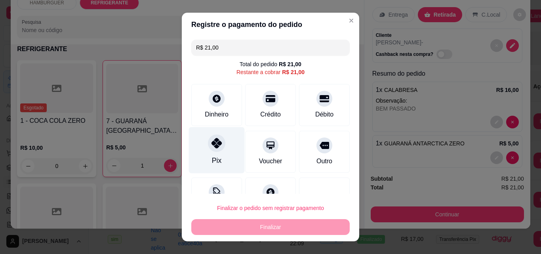
click at [218, 159] on div "Pix" at bounding box center [217, 150] width 56 height 46
type input "R$ 0,00"
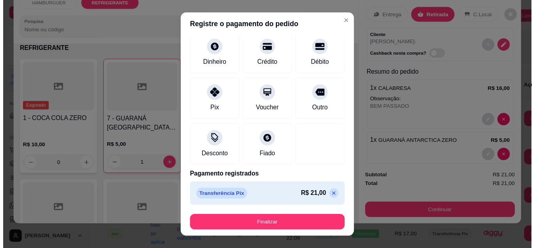
scroll to position [13, 0]
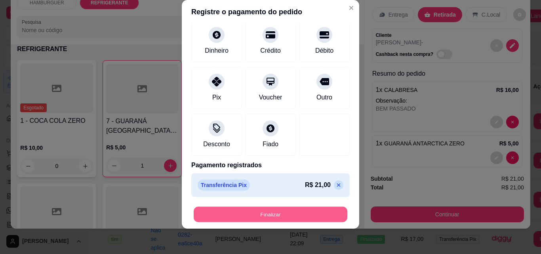
click at [255, 217] on button "Finalizar" at bounding box center [271, 214] width 154 height 15
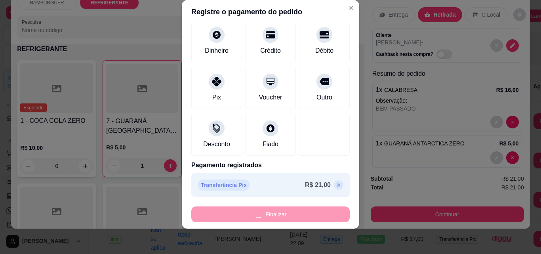
type input "0"
type input "-R$ 21,00"
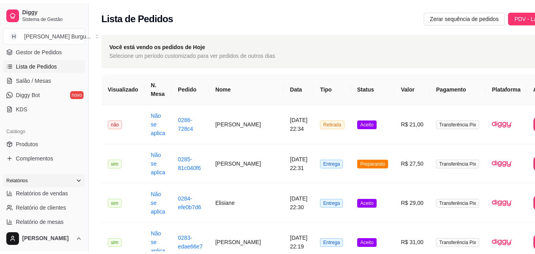
scroll to position [119, 0]
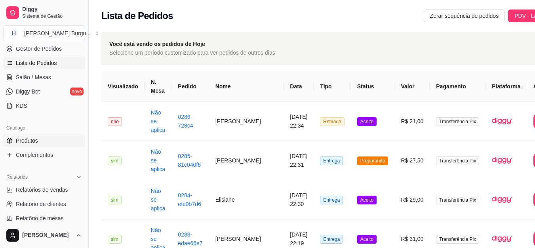
click at [25, 135] on link "Produtos" at bounding box center [44, 140] width 82 height 13
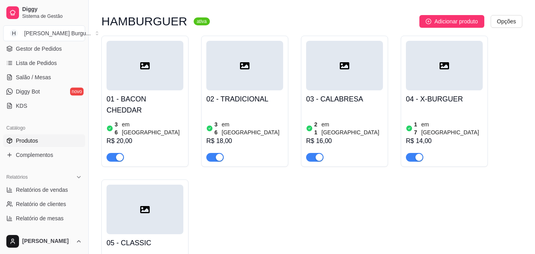
scroll to position [79, 0]
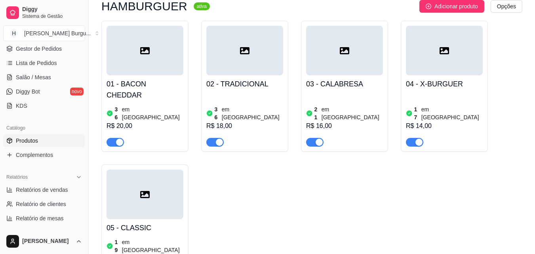
click at [117, 139] on div "button" at bounding box center [119, 142] width 7 height 7
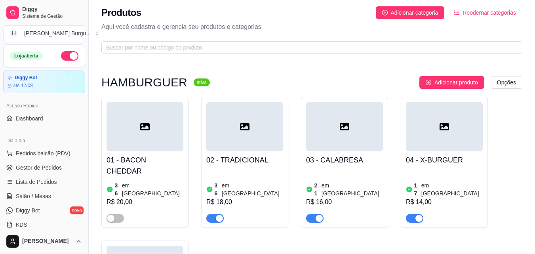
scroll to position [0, 0]
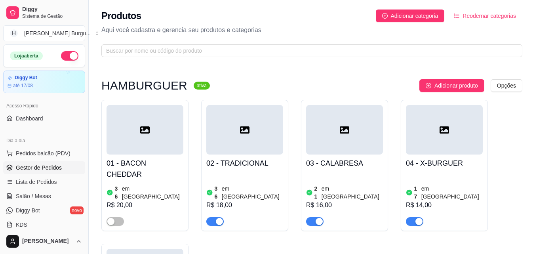
click at [35, 165] on span "Gestor de Pedidos" at bounding box center [39, 168] width 46 height 8
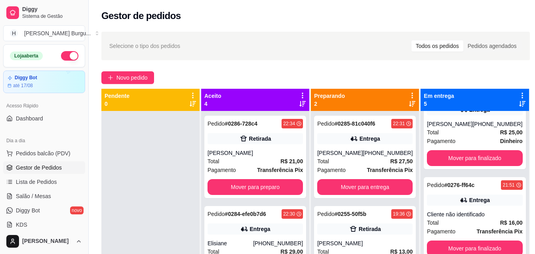
scroll to position [119, 0]
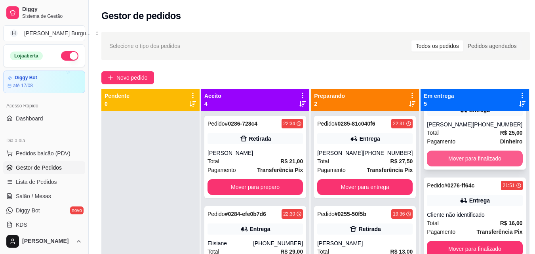
click at [473, 155] on button "Mover para finalizado" at bounding box center [474, 158] width 95 height 16
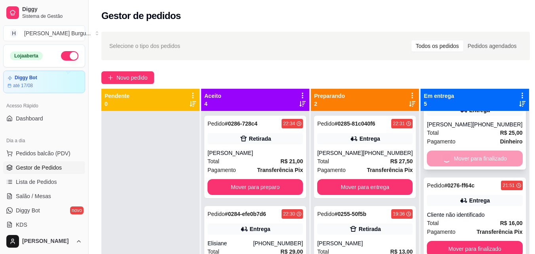
scroll to position [29, 0]
click at [473, 155] on button "Mover para finalizado" at bounding box center [475, 158] width 93 height 15
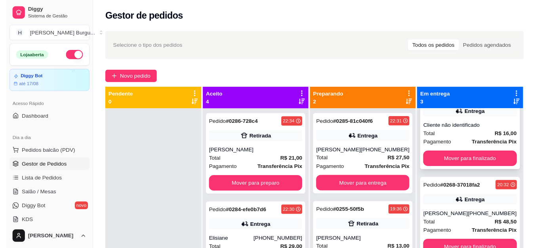
scroll to position [22, 0]
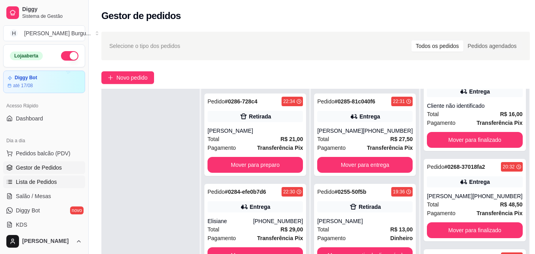
click at [32, 182] on span "Lista de Pedidos" at bounding box center [36, 182] width 41 height 8
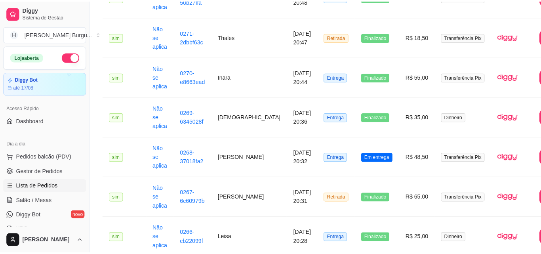
scroll to position [713, 0]
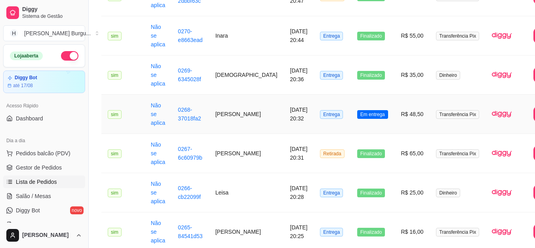
click at [225, 109] on td "[PERSON_NAME]" at bounding box center [246, 114] width 75 height 39
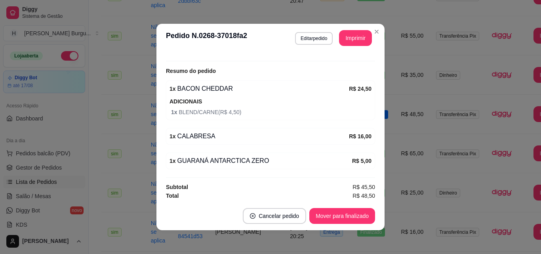
scroll to position [246, 0]
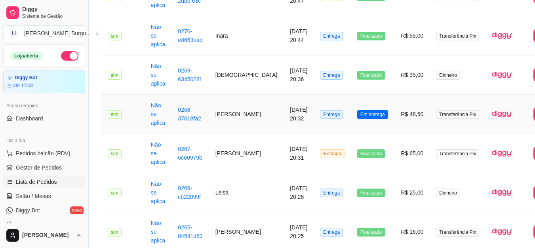
click at [220, 115] on td "[PERSON_NAME]" at bounding box center [246, 114] width 75 height 39
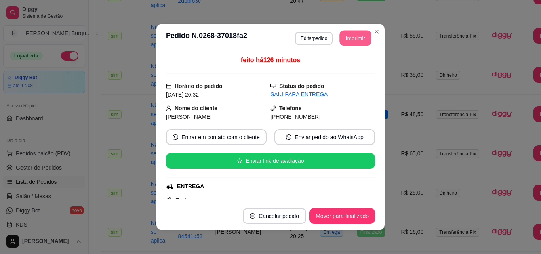
click at [345, 32] on button "Imprimir" at bounding box center [356, 37] width 32 height 15
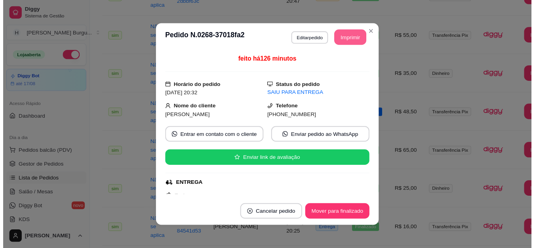
scroll to position [0, 0]
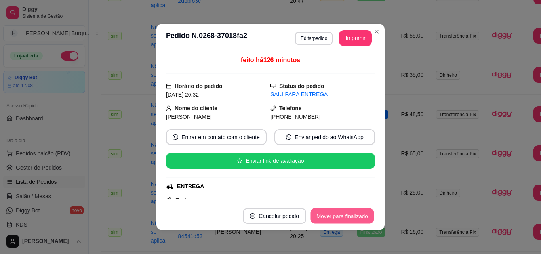
click at [357, 209] on button "Mover para finalizado" at bounding box center [342, 215] width 64 height 15
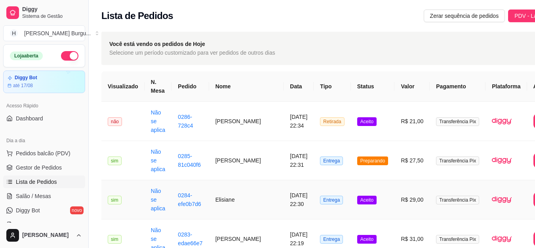
click at [233, 201] on td "Elisiane" at bounding box center [246, 199] width 75 height 39
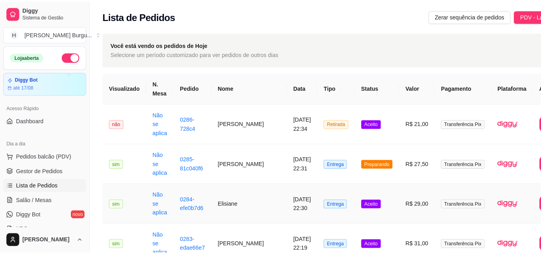
scroll to position [40, 0]
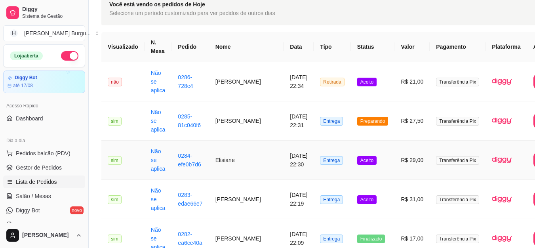
click at [223, 161] on td "Elisiane" at bounding box center [246, 160] width 75 height 39
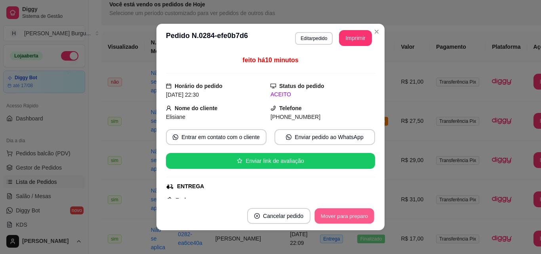
click at [326, 213] on button "Mover para preparo" at bounding box center [343, 215] width 59 height 15
click at [338, 213] on button "Mover para entrega" at bounding box center [344, 216] width 61 height 16
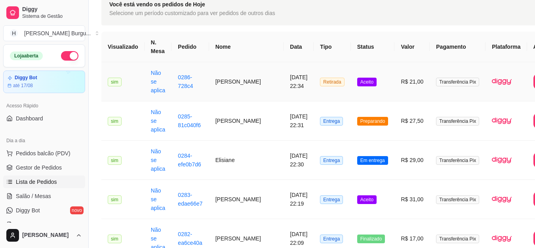
click at [215, 88] on td "[PERSON_NAME]" at bounding box center [246, 81] width 75 height 39
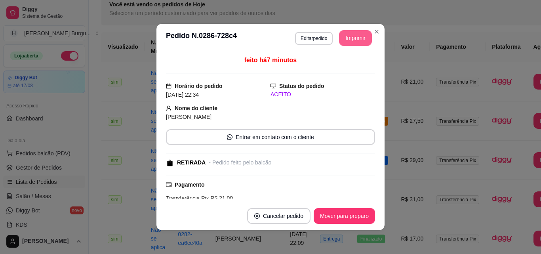
click at [357, 38] on button "Imprimir" at bounding box center [355, 38] width 33 height 16
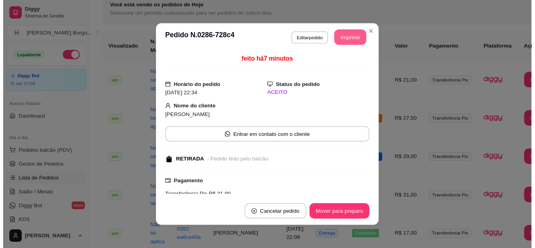
scroll to position [0, 0]
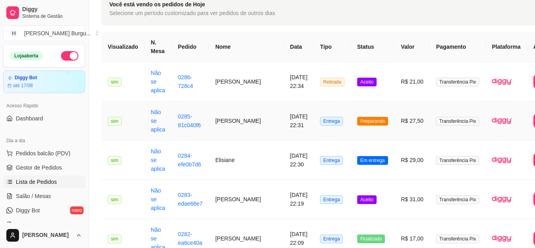
click at [223, 121] on td "[PERSON_NAME]" at bounding box center [246, 120] width 75 height 39
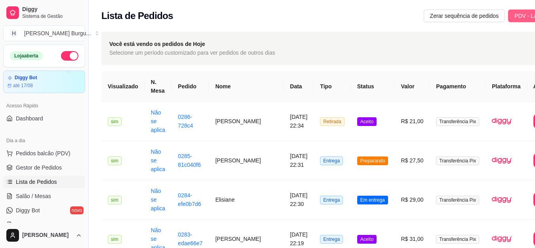
click at [514, 15] on span "PDV - Lançar pedido" at bounding box center [539, 15] width 51 height 9
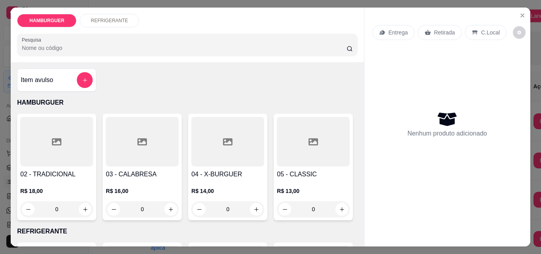
click at [391, 29] on p "Entrega" at bounding box center [398, 33] width 19 height 8
click at [389, 29] on p "Entrega" at bounding box center [398, 33] width 19 height 8
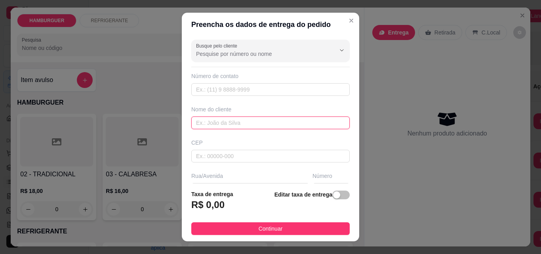
click at [222, 122] on input "text" at bounding box center [270, 122] width 158 height 13
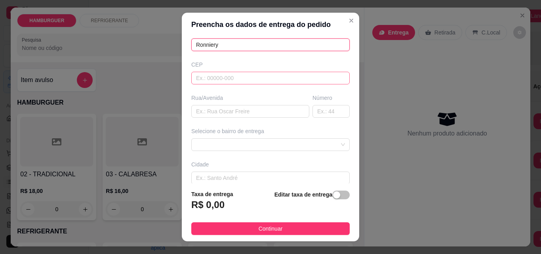
scroll to position [79, 0]
click at [215, 142] on span at bounding box center [270, 143] width 149 height 12
type input "Ronniery"
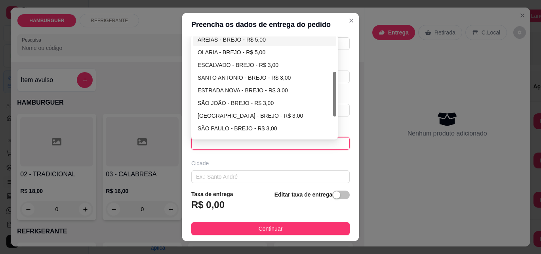
scroll to position [119, 0]
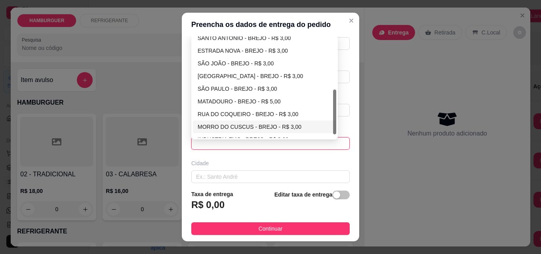
click at [221, 145] on span at bounding box center [270, 143] width 149 height 12
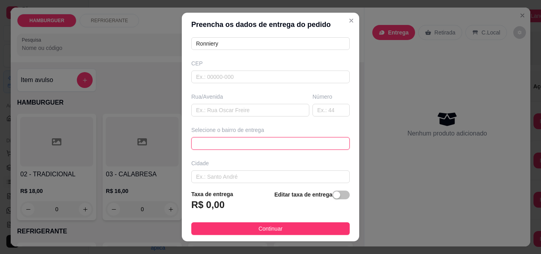
click at [222, 142] on span at bounding box center [270, 143] width 149 height 12
click at [222, 144] on span at bounding box center [270, 143] width 149 height 12
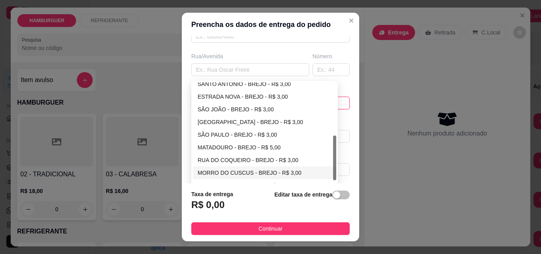
scroll to position [120, 0]
click at [234, 84] on div "SANTO ANTONIO - BREJO - R$ 3,00" at bounding box center [265, 83] width 134 height 9
type input "BREJO"
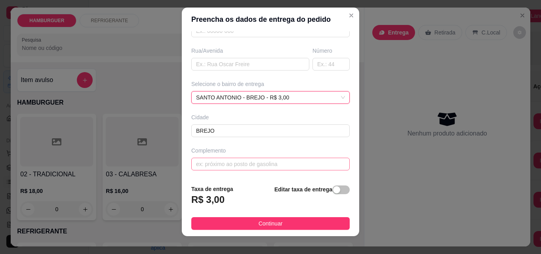
scroll to position [13, 0]
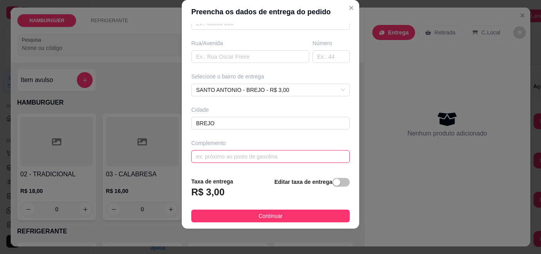
click at [231, 159] on input "text" at bounding box center [270, 156] width 158 height 13
click at [224, 158] on input "text" at bounding box center [270, 156] width 158 height 13
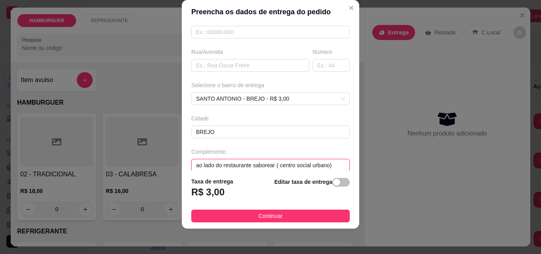
scroll to position [120, 0]
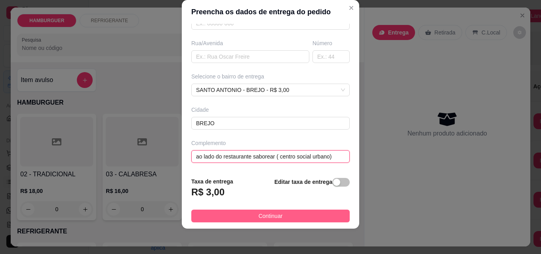
type input "ao lado do restaurante saborear ( centro social urbano)"
click at [251, 218] on button "Continuar" at bounding box center [270, 216] width 158 height 13
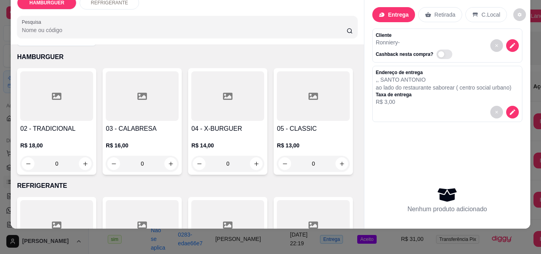
scroll to position [0, 0]
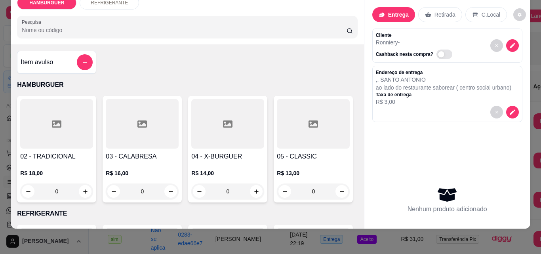
click at [51, 152] on h4 "02 - TRADICIONAL" at bounding box center [56, 157] width 73 height 10
click at [170, 183] on div "0" at bounding box center [142, 191] width 73 height 16
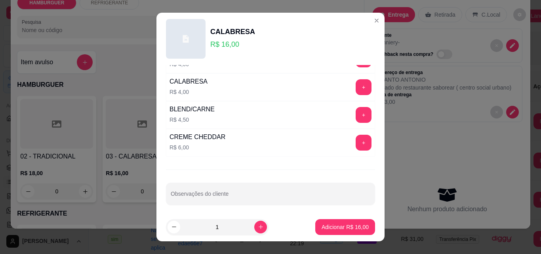
scroll to position [190, 0]
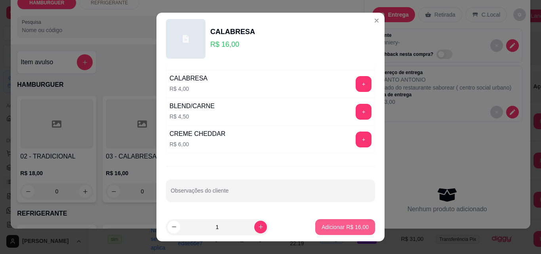
click at [336, 226] on p "Adicionar R$ 16,00" at bounding box center [345, 227] width 47 height 8
type input "1"
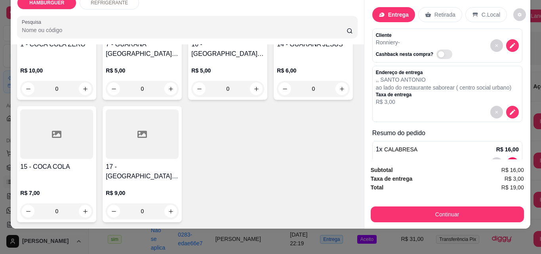
scroll to position [276, 0]
click at [168, 92] on icon "increase-product-quantity" at bounding box center [171, 89] width 6 height 6
type input "1"
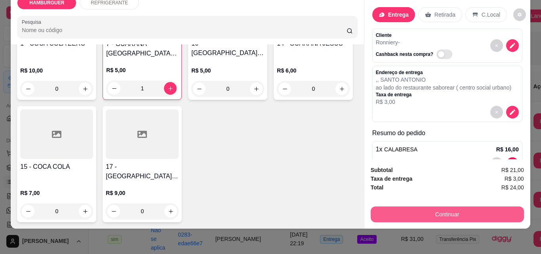
click at [457, 206] on button "Continuar" at bounding box center [447, 214] width 153 height 16
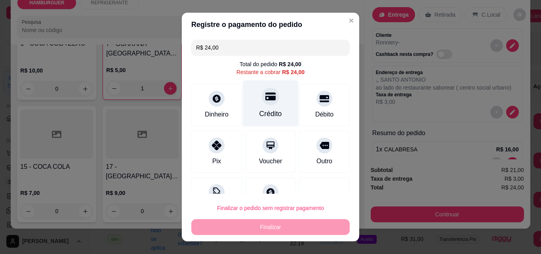
click at [265, 99] on icon at bounding box center [270, 97] width 10 height 8
type input "R$ 0,00"
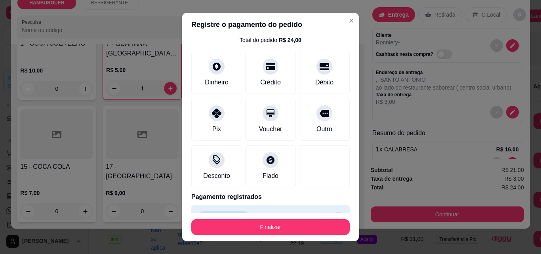
scroll to position [43, 0]
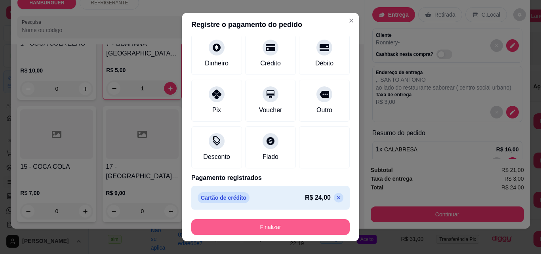
click at [291, 223] on button "Finalizar" at bounding box center [270, 227] width 158 height 16
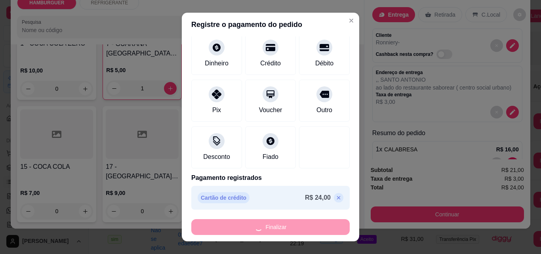
type input "0"
type input "-R$ 24,00"
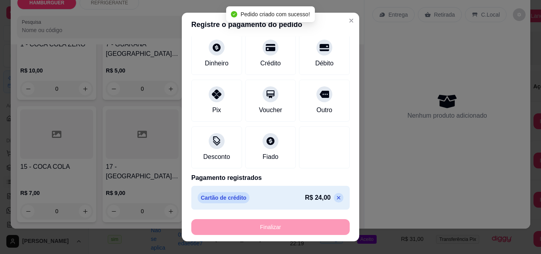
scroll to position [275, 0]
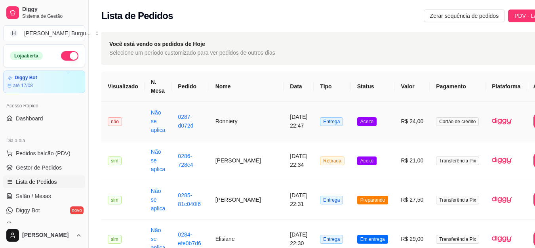
click at [222, 124] on td "Ronniery" at bounding box center [246, 121] width 75 height 39
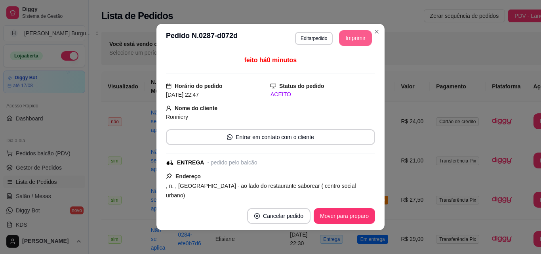
click at [363, 32] on button "Imprimir" at bounding box center [355, 38] width 33 height 16
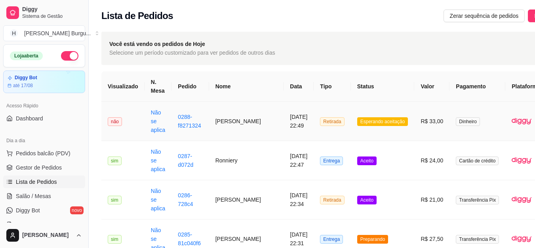
click at [223, 122] on td "[PERSON_NAME]" at bounding box center [246, 121] width 75 height 39
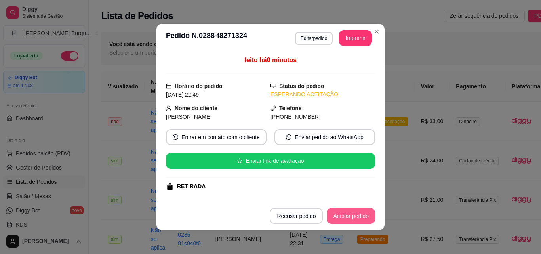
click at [350, 216] on button "Aceitar pedido" at bounding box center [351, 216] width 48 height 16
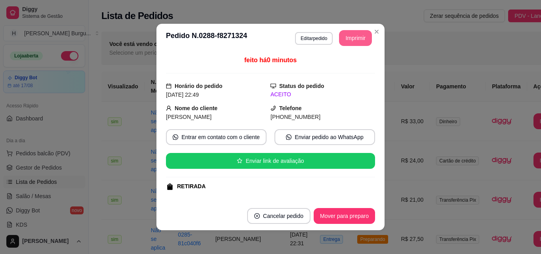
click at [349, 38] on button "Imprimir" at bounding box center [355, 38] width 33 height 16
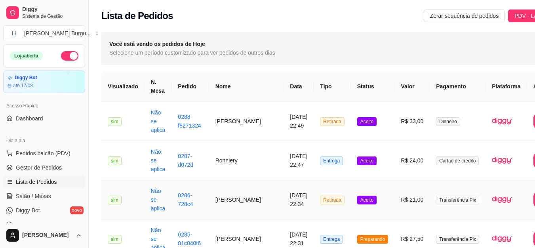
click at [284, 202] on td "[DATE] 22:34" at bounding box center [299, 199] width 30 height 39
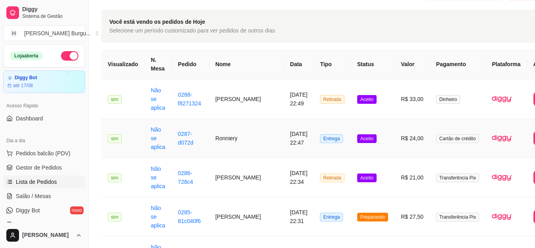
scroll to position [40, 0]
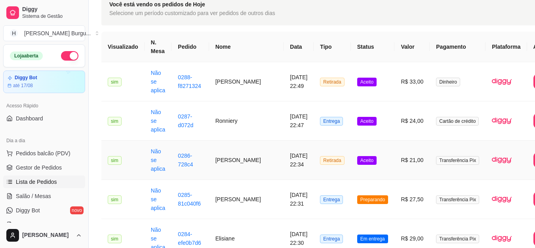
click at [233, 156] on td "[PERSON_NAME]" at bounding box center [246, 160] width 75 height 39
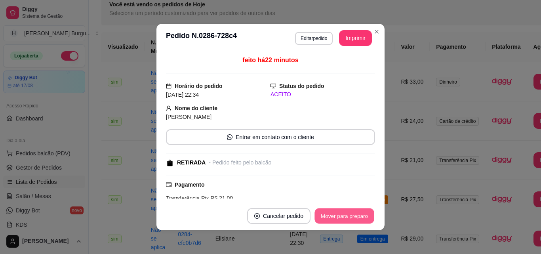
click at [335, 217] on button "Mover para preparo" at bounding box center [343, 215] width 59 height 15
click at [337, 216] on button "Mover para retirada disponível" at bounding box center [331, 215] width 85 height 15
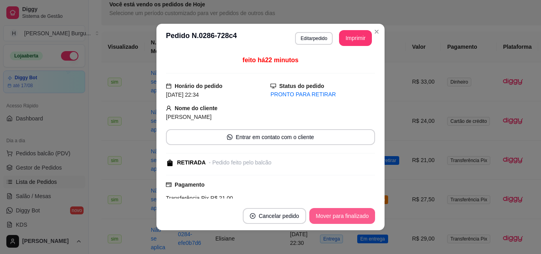
click at [339, 214] on button "Mover para finalizado" at bounding box center [342, 216] width 66 height 16
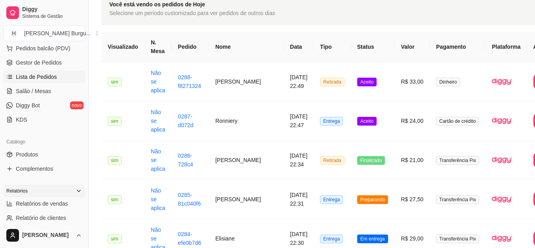
scroll to position [119, 0]
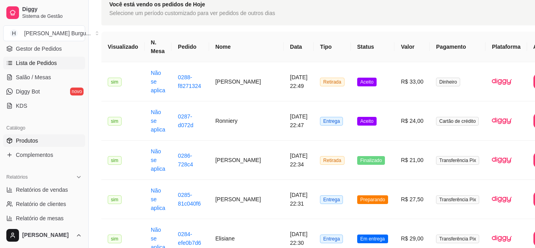
click at [28, 137] on span "Produtos" at bounding box center [27, 141] width 22 height 8
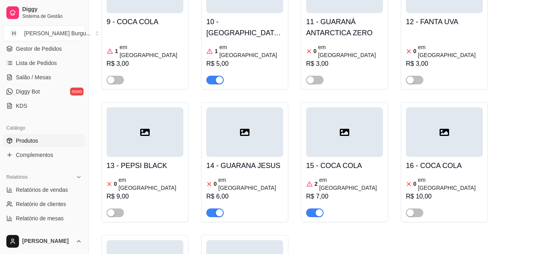
scroll to position [1272, 0]
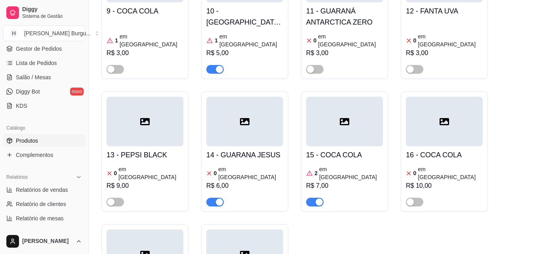
click at [315, 198] on button "button" at bounding box center [314, 202] width 17 height 9
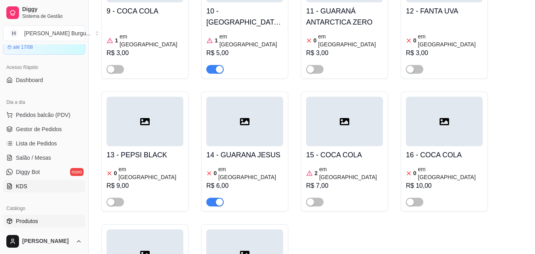
scroll to position [0, 0]
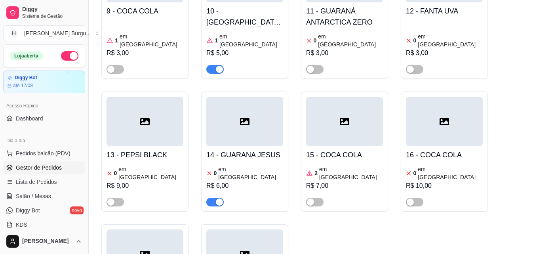
click at [40, 168] on span "Gestor de Pedidos" at bounding box center [39, 168] width 46 height 8
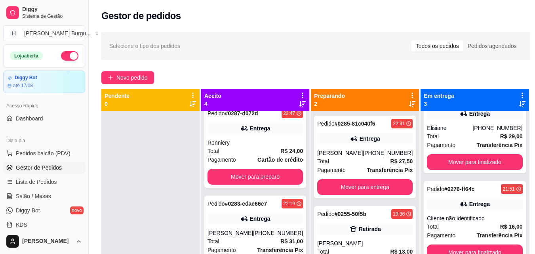
scroll to position [119, 0]
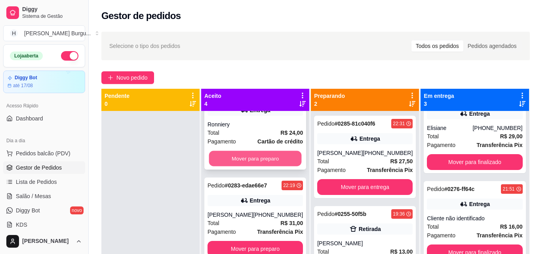
click at [261, 157] on button "Mover para preparo" at bounding box center [255, 158] width 93 height 15
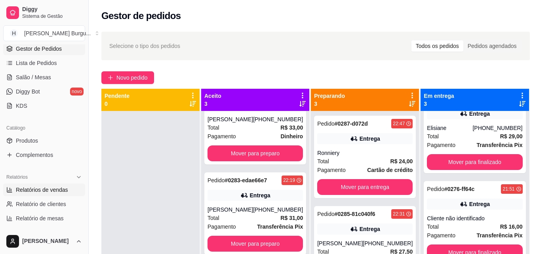
click at [37, 190] on span "Relatórios de vendas" at bounding box center [42, 190] width 52 height 8
select select "ALL"
select select "0"
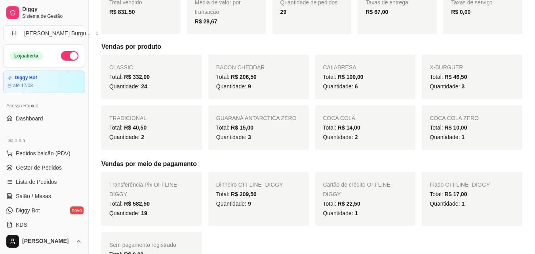
click at [67, 57] on button "button" at bounding box center [69, 56] width 17 height 10
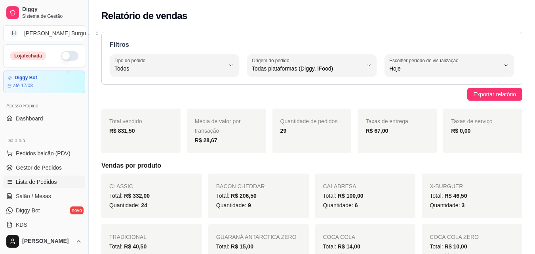
click at [29, 179] on span "Lista de Pedidos" at bounding box center [36, 182] width 41 height 8
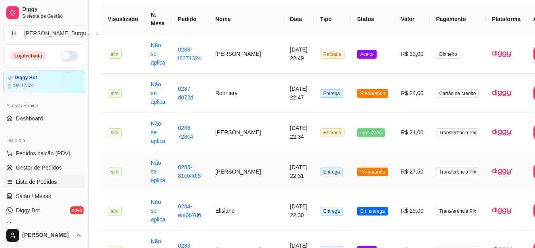
scroll to position [79, 0]
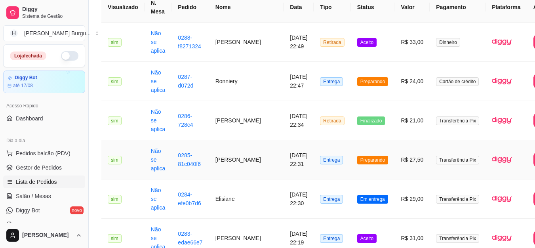
click at [227, 161] on td "[PERSON_NAME]" at bounding box center [246, 159] width 75 height 39
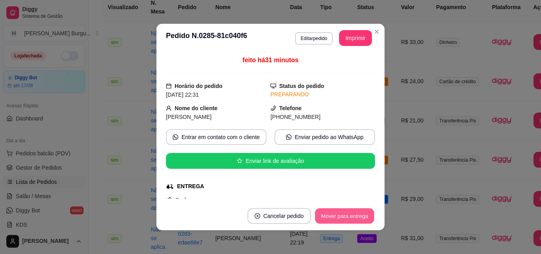
click at [338, 213] on button "Mover para entrega" at bounding box center [344, 215] width 59 height 15
click at [345, 212] on button "Mover para finalizado" at bounding box center [342, 215] width 64 height 15
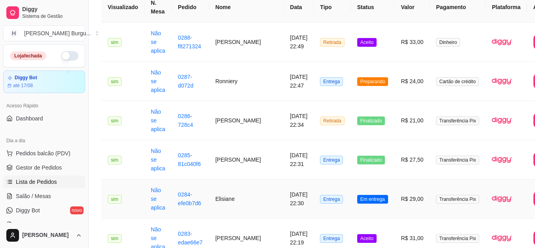
click at [221, 201] on td "Elisiane" at bounding box center [246, 198] width 75 height 39
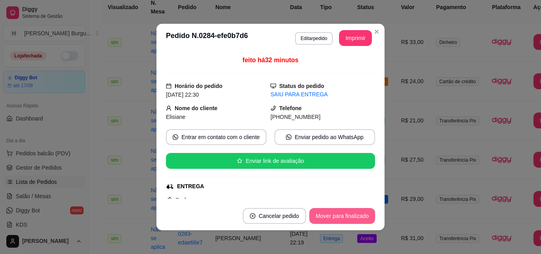
click at [339, 212] on button "Mover para finalizado" at bounding box center [342, 216] width 66 height 16
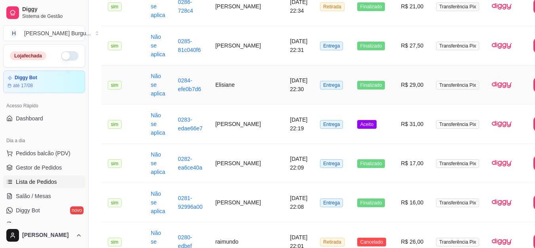
scroll to position [198, 0]
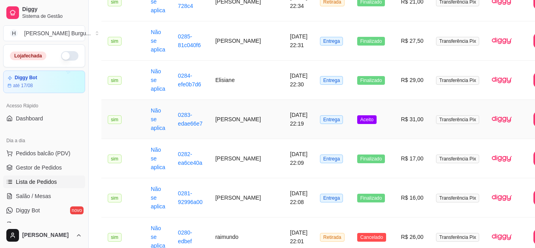
click at [220, 119] on td "[PERSON_NAME]" at bounding box center [246, 119] width 75 height 39
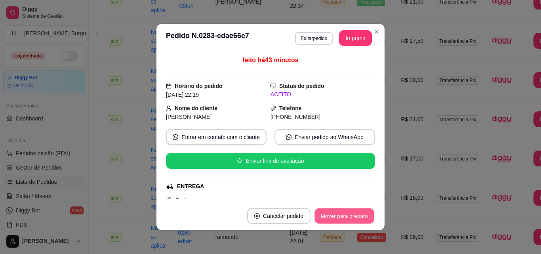
click at [337, 216] on button "Mover para preparo" at bounding box center [343, 215] width 59 height 15
click at [350, 215] on button "Mover para entrega" at bounding box center [344, 215] width 59 height 15
click at [347, 214] on button "Mover para finalizado" at bounding box center [342, 215] width 64 height 15
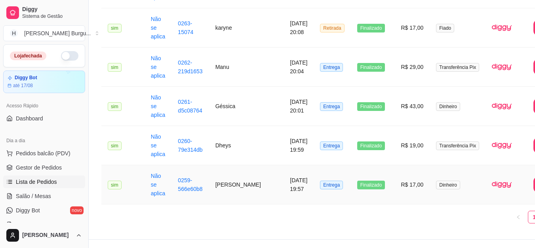
scroll to position [1088, 0]
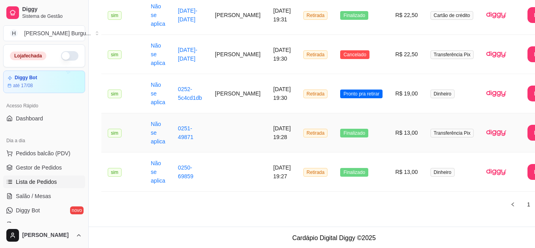
scroll to position [303, 0]
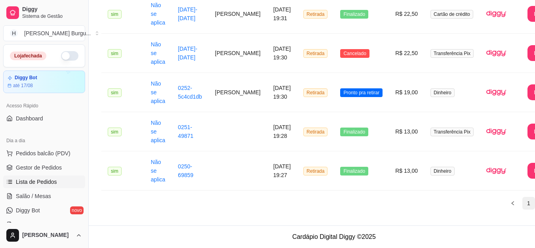
click at [523, 202] on link "1" at bounding box center [529, 203] width 12 height 12
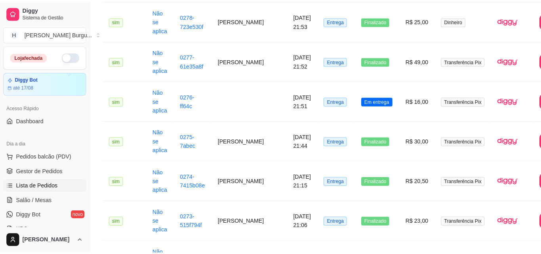
scroll to position [422, 0]
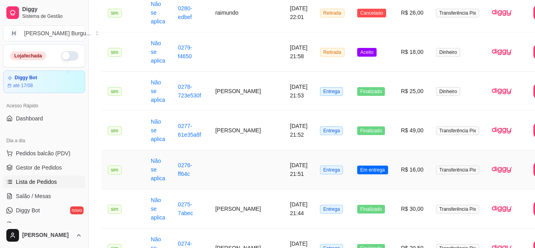
click at [284, 168] on td "[DATE] 21:51" at bounding box center [299, 169] width 30 height 39
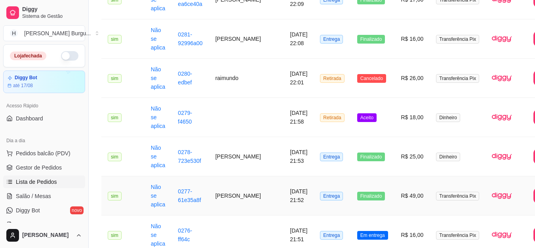
scroll to position [343, 0]
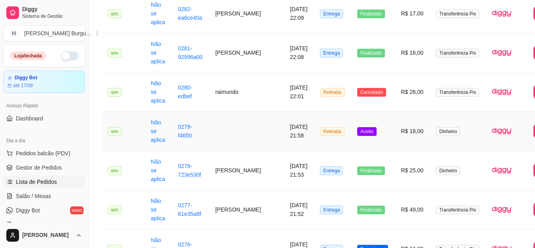
click at [284, 128] on td "[DATE] 21:58" at bounding box center [299, 131] width 30 height 39
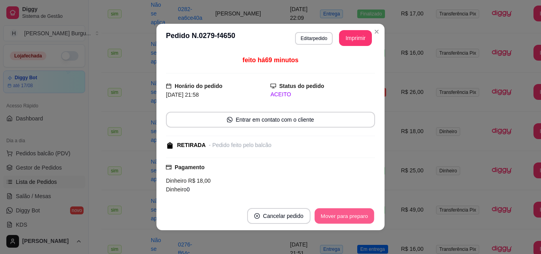
click at [333, 211] on button "Mover para preparo" at bounding box center [343, 215] width 59 height 15
click at [334, 212] on button "Mover para retirada disponível" at bounding box center [331, 215] width 85 height 15
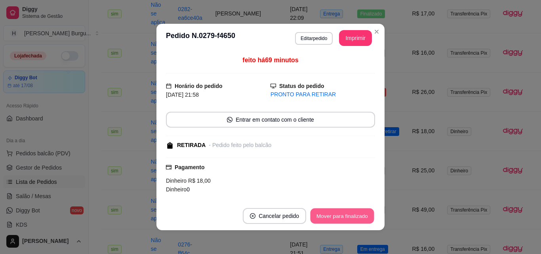
click at [343, 210] on button "Mover para finalizado" at bounding box center [342, 215] width 64 height 15
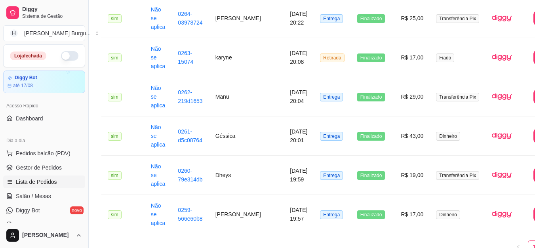
scroll to position [1088, 0]
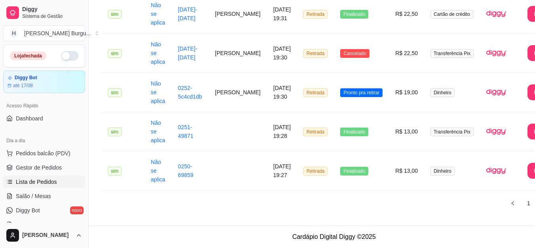
scroll to position [303, 0]
click at [267, 89] on td "[DATE] 19:30" at bounding box center [282, 92] width 30 height 39
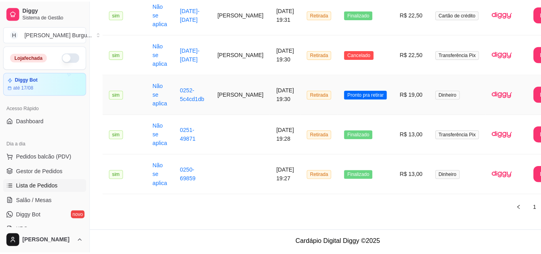
scroll to position [297, 0]
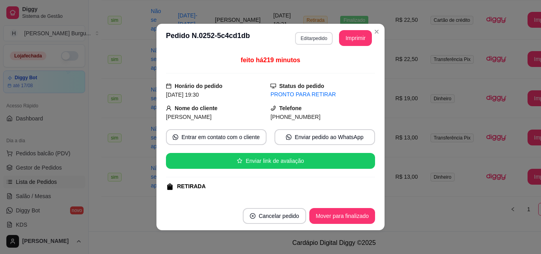
click at [310, 35] on button "Editar pedido" at bounding box center [314, 38] width 38 height 13
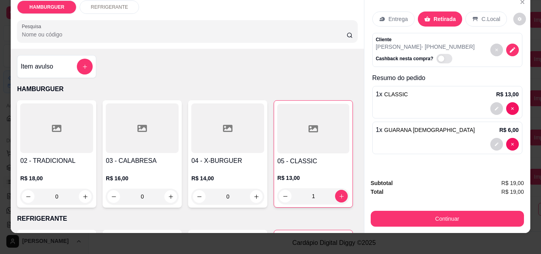
scroll to position [21, 0]
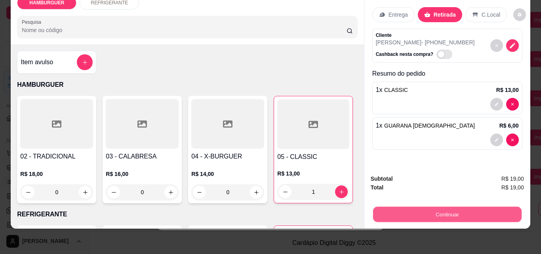
click at [440, 207] on button "Continuar" at bounding box center [447, 213] width 149 height 15
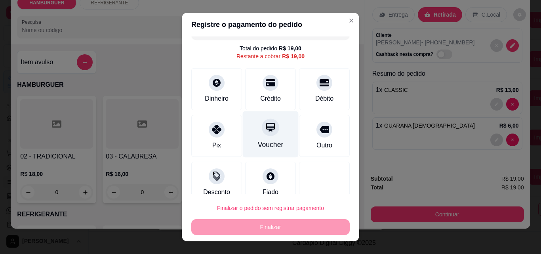
scroll to position [29, 0]
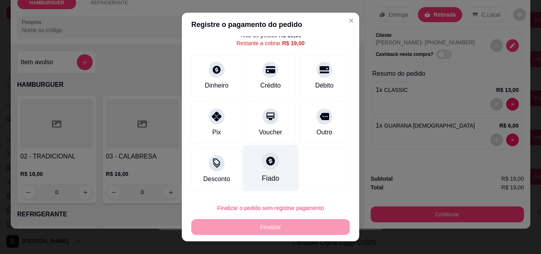
click at [265, 163] on icon at bounding box center [270, 161] width 10 height 10
type input "R$ 0,00"
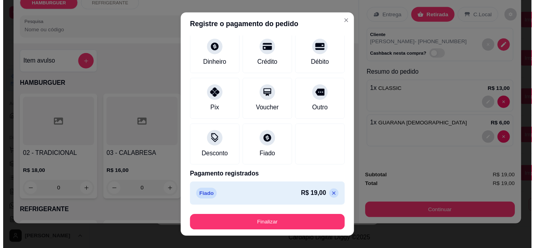
scroll to position [0, 0]
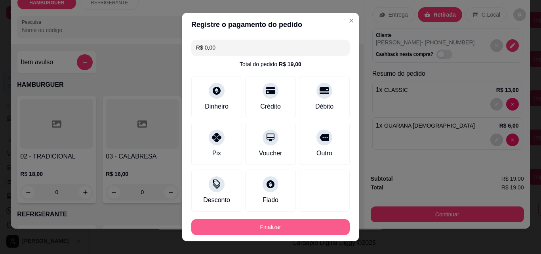
click at [269, 229] on button "Finalizar" at bounding box center [270, 227] width 158 height 16
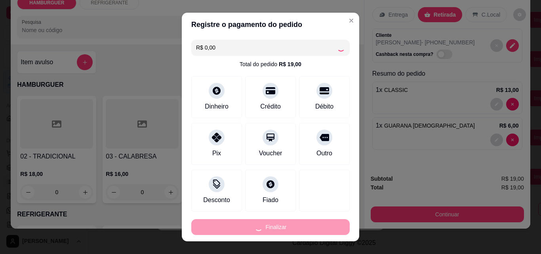
type input "0"
type input "-R$ 19,00"
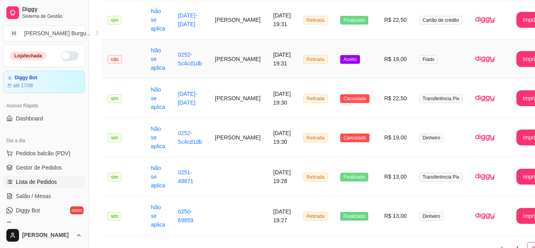
click at [222, 58] on td "[PERSON_NAME]" at bounding box center [238, 59] width 58 height 39
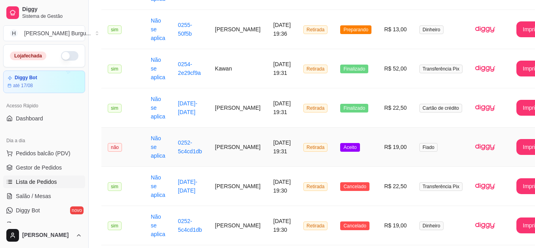
scroll to position [343, 0]
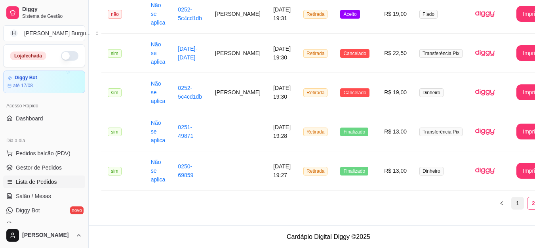
click at [512, 200] on link "1" at bounding box center [518, 203] width 12 height 12
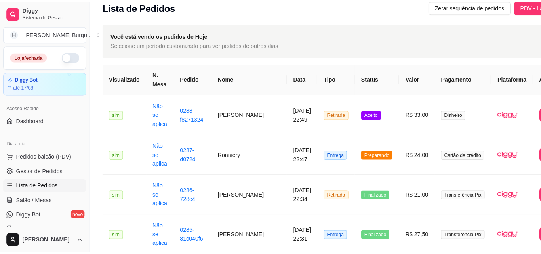
scroll to position [0, 0]
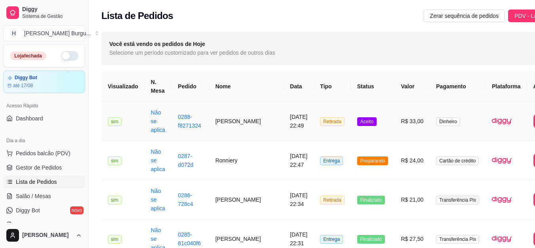
click at [229, 117] on td "[PERSON_NAME]" at bounding box center [246, 121] width 75 height 39
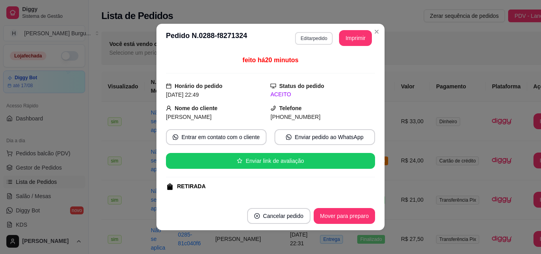
click at [309, 36] on button "Editar pedido" at bounding box center [314, 38] width 38 height 13
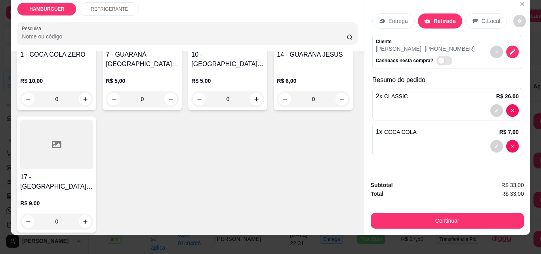
scroll to position [21, 0]
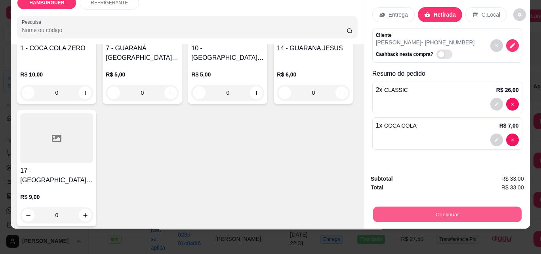
click at [438, 207] on button "Continuar" at bounding box center [447, 213] width 149 height 15
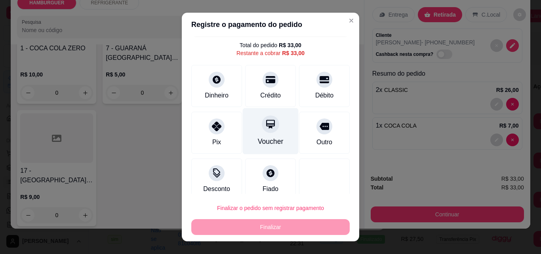
scroll to position [29, 0]
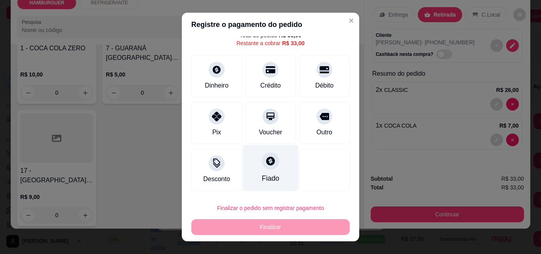
click at [262, 167] on div at bounding box center [270, 160] width 17 height 17
type input "R$ 0,00"
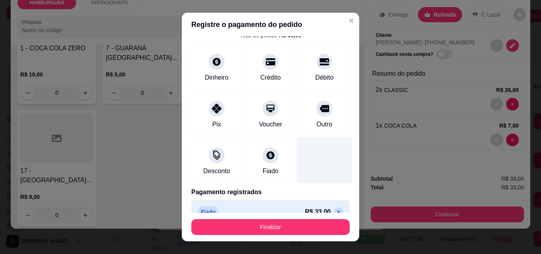
scroll to position [43, 0]
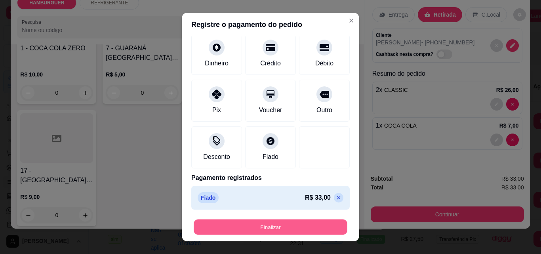
click at [306, 229] on button "Finalizar" at bounding box center [271, 226] width 154 height 15
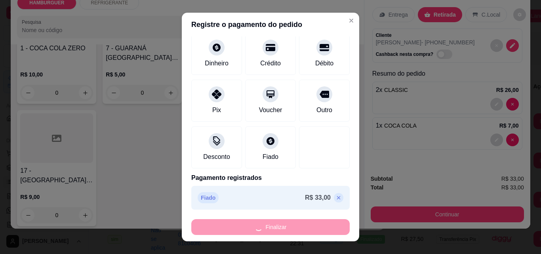
type input "0"
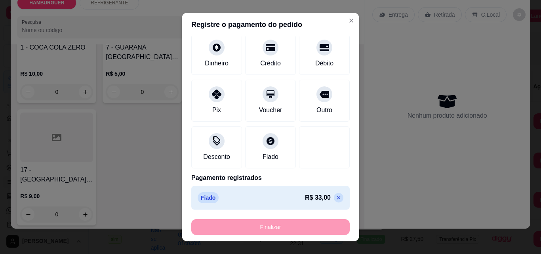
type input "-R$ 33,00"
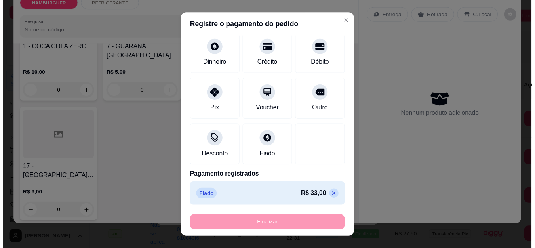
scroll to position [237, 0]
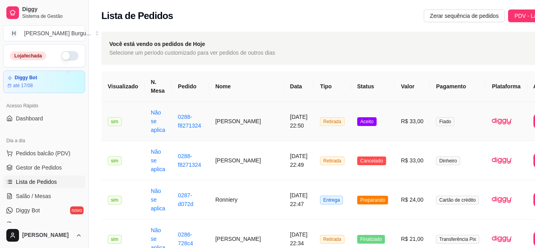
click at [224, 124] on td "[PERSON_NAME]" at bounding box center [246, 121] width 75 height 39
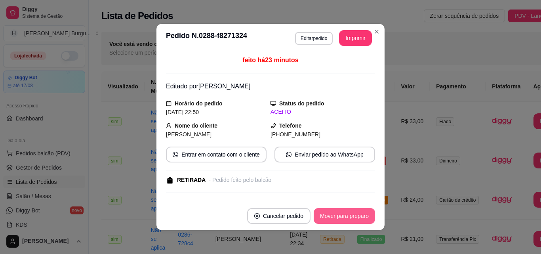
click at [342, 215] on button "Mover para preparo" at bounding box center [344, 216] width 61 height 16
click at [342, 215] on button "Mover para retirada disponível" at bounding box center [331, 215] width 85 height 15
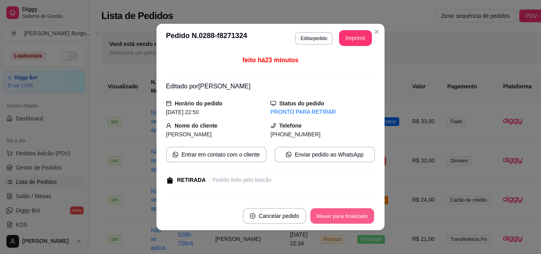
click at [342, 215] on button "Mover para finalizado" at bounding box center [342, 215] width 64 height 15
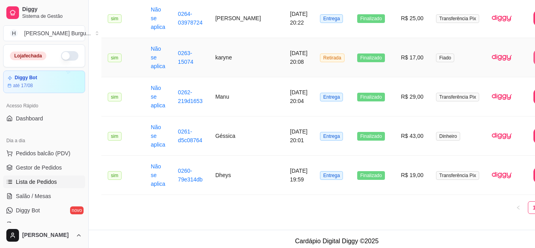
scroll to position [1088, 0]
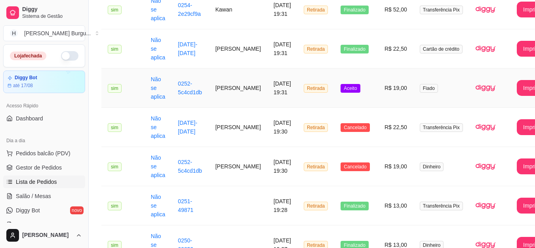
scroll to position [303, 0]
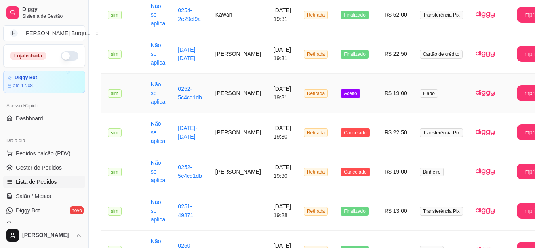
click at [267, 100] on td "[DATE] 19:31" at bounding box center [282, 93] width 30 height 39
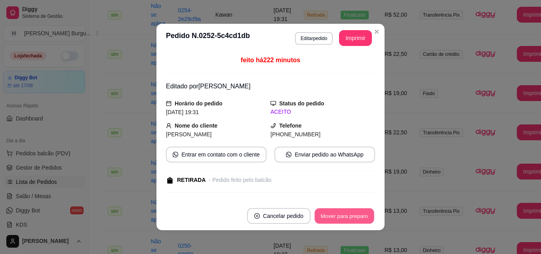
click at [349, 218] on button "Mover para preparo" at bounding box center [343, 215] width 59 height 15
click at [350, 217] on button "Mover para retirada disponível" at bounding box center [331, 215] width 85 height 15
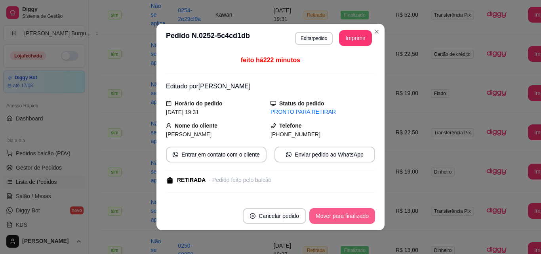
click at [350, 216] on button "Mover para finalizado" at bounding box center [342, 216] width 66 height 16
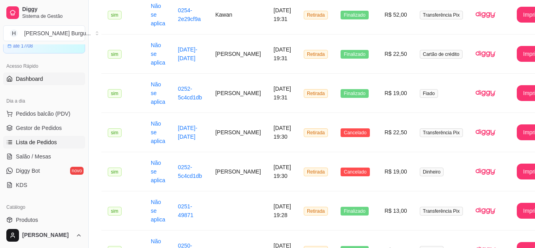
scroll to position [79, 0]
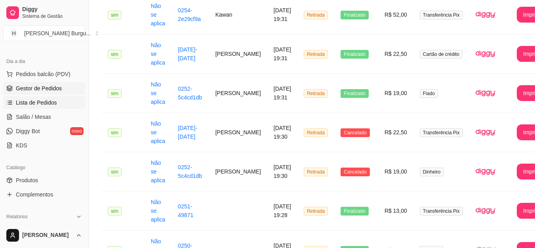
click at [42, 86] on span "Gestor de Pedidos" at bounding box center [39, 88] width 46 height 8
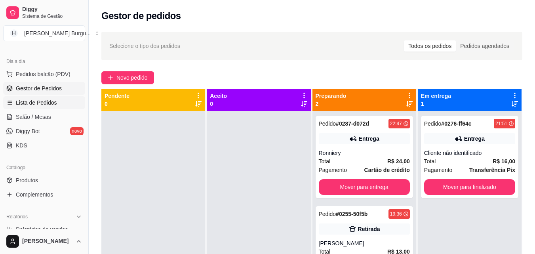
click at [41, 99] on span "Lista de Pedidos" at bounding box center [36, 103] width 41 height 8
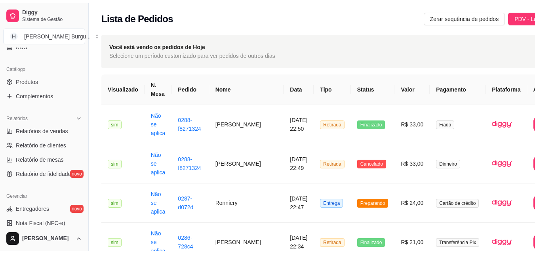
scroll to position [198, 0]
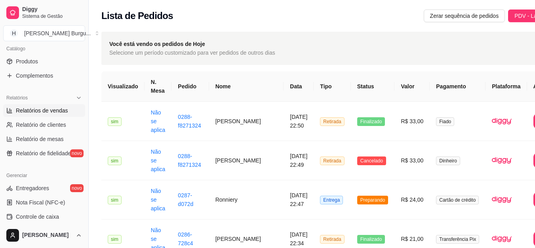
click at [38, 107] on span "Relatórios de vendas" at bounding box center [42, 111] width 52 height 8
select select "ALL"
select select "0"
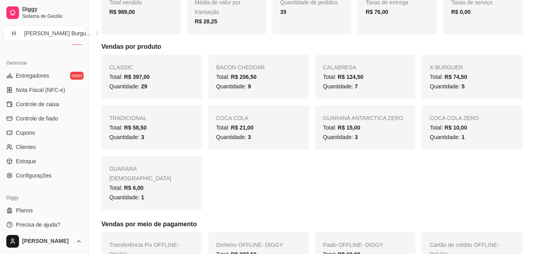
scroll to position [316, 0]
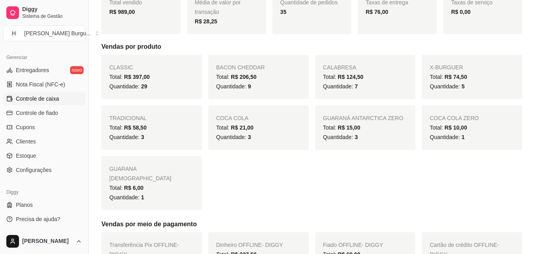
click at [30, 95] on span "Controle de caixa" at bounding box center [37, 99] width 43 height 8
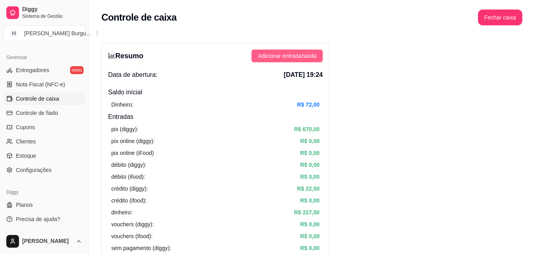
click at [287, 56] on span "Adicionar entrada/saída" at bounding box center [287, 55] width 59 height 9
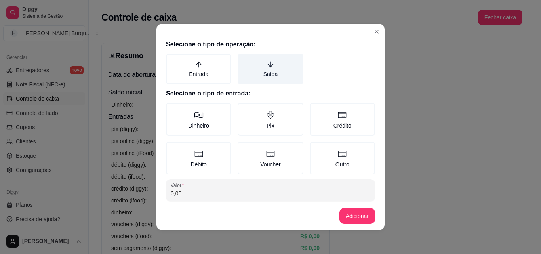
click at [264, 72] on label "Saída" at bounding box center [270, 69] width 65 height 30
click at [244, 60] on button "Saída" at bounding box center [240, 56] width 6 height 6
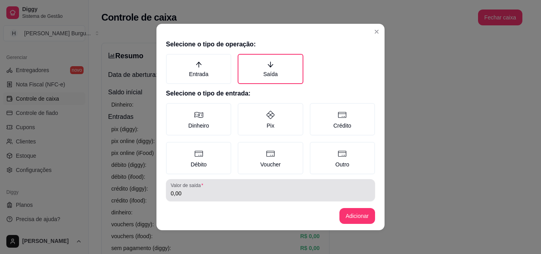
click at [200, 199] on div "Valor de saída 0,00" at bounding box center [270, 190] width 209 height 22
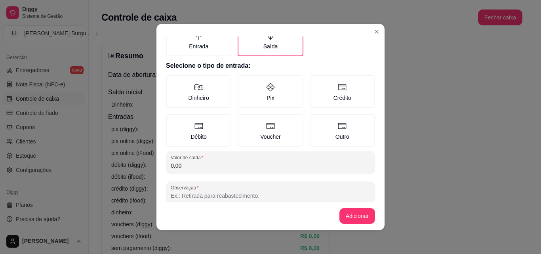
scroll to position [42, 0]
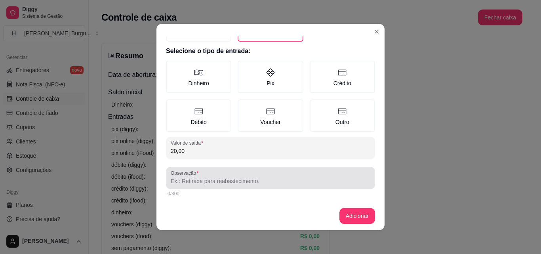
type input "20,00"
click at [232, 183] on input "Observação" at bounding box center [271, 181] width 200 height 8
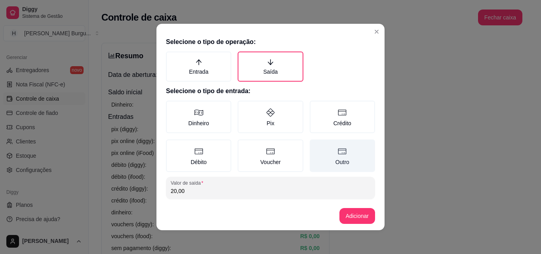
scroll to position [0, 0]
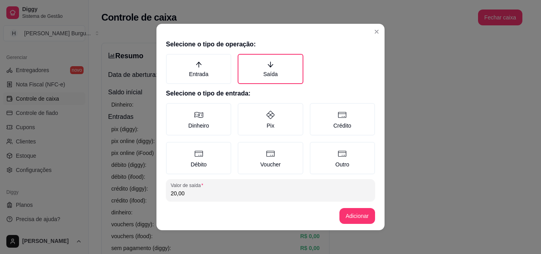
type input "[PERSON_NAME] ( gasolina )"
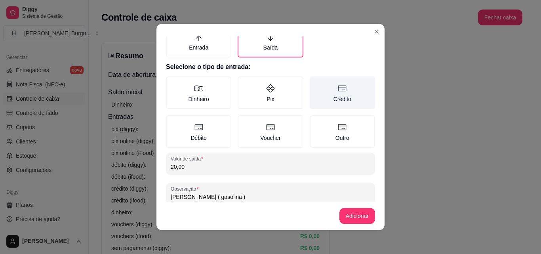
scroll to position [40, 0]
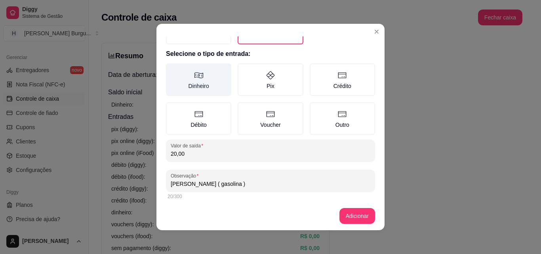
click at [192, 83] on label "Dinheiro" at bounding box center [198, 79] width 65 height 32
click at [172, 103] on button "Dinheiro" at bounding box center [169, 106] width 6 height 6
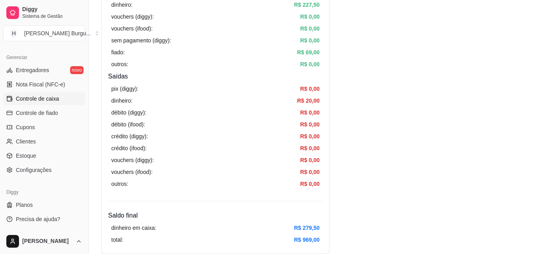
scroll to position [198, 0]
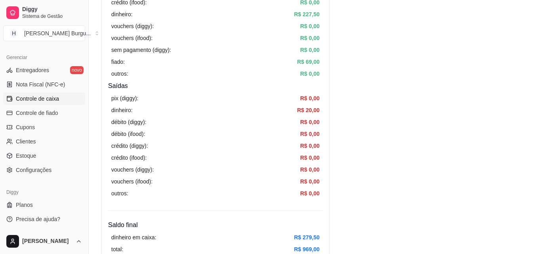
click at [50, 193] on div "Diggy" at bounding box center [44, 192] width 82 height 13
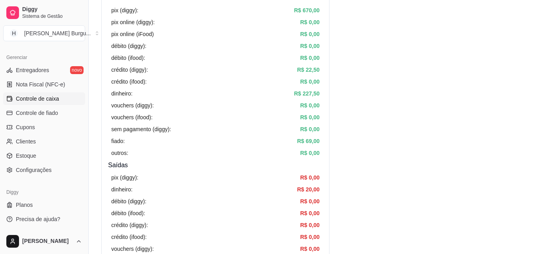
scroll to position [0, 0]
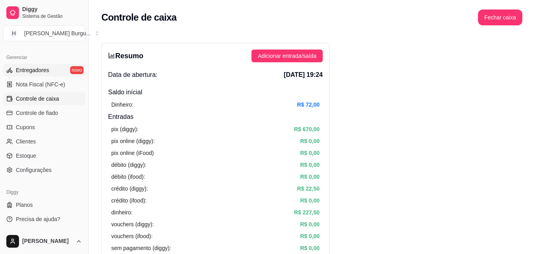
click at [28, 67] on span "Entregadores" at bounding box center [32, 70] width 33 height 8
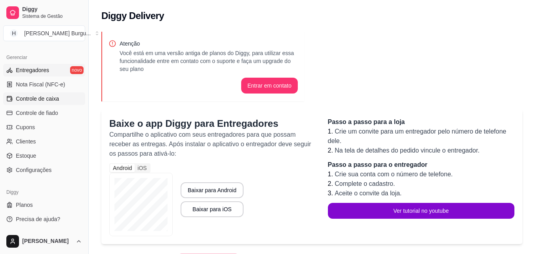
click at [30, 98] on span "Controle de caixa" at bounding box center [37, 99] width 43 height 8
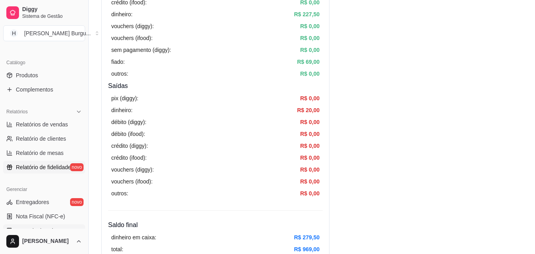
scroll to position [198, 0]
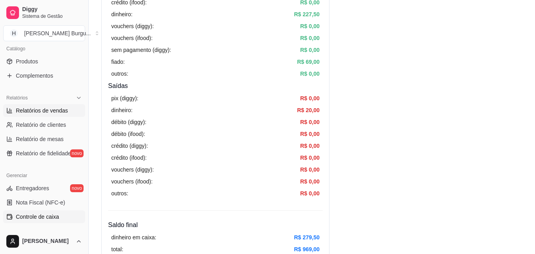
click at [33, 108] on span "Relatórios de vendas" at bounding box center [42, 111] width 52 height 8
select select "ALL"
select select "0"
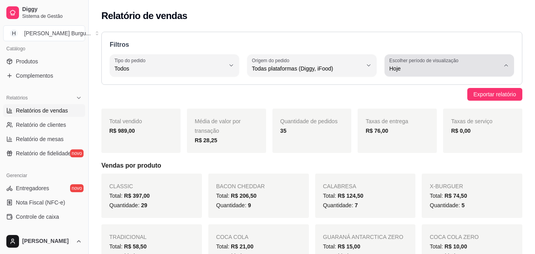
click at [509, 63] on icon "button" at bounding box center [506, 65] width 6 height 6
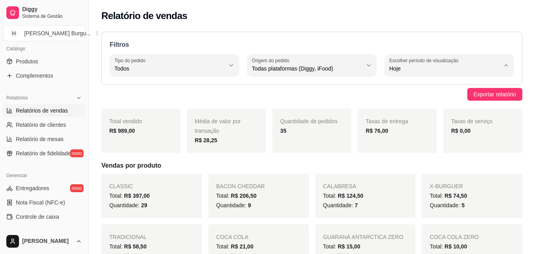
click at [419, 101] on span "Ontem" at bounding box center [445, 101] width 105 height 8
type input "1"
select select "1"
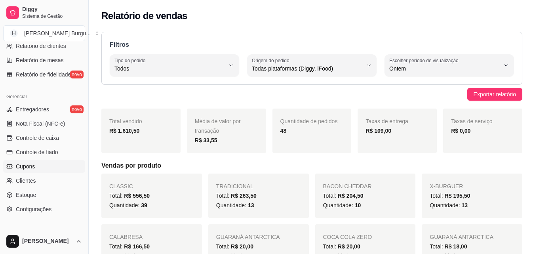
scroll to position [277, 0]
click at [28, 138] on span "Controle de caixa" at bounding box center [37, 137] width 43 height 8
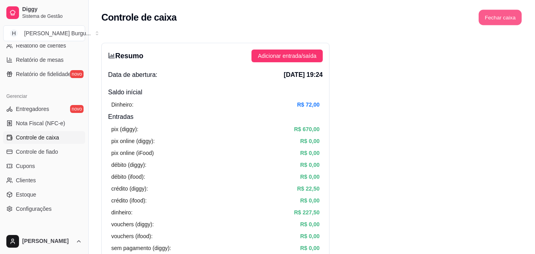
click at [502, 12] on button "Fechar caixa" at bounding box center [500, 17] width 43 height 15
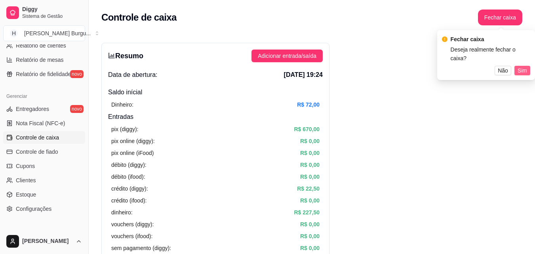
click at [526, 66] on span "Sim" at bounding box center [523, 70] width 10 height 9
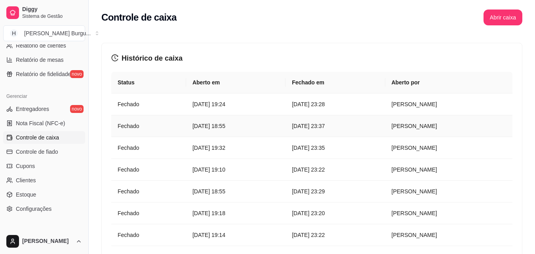
click at [279, 126] on article "[DATE] 18:55" at bounding box center [235, 126] width 87 height 9
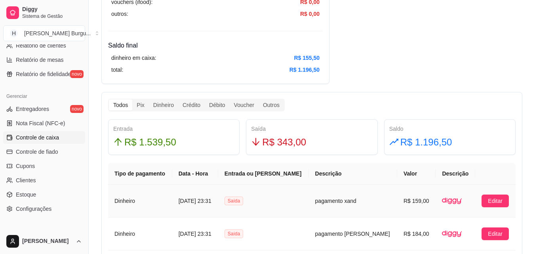
scroll to position [356, 0]
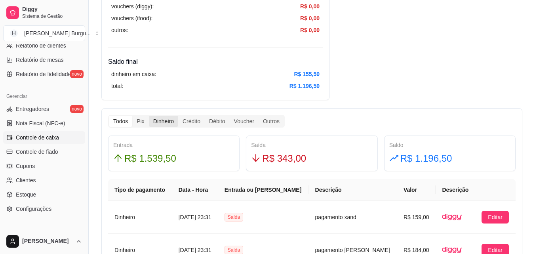
click at [166, 120] on div "Dinheiro" at bounding box center [163, 121] width 29 height 11
click at [149, 116] on input "Dinheiro" at bounding box center [149, 116] width 0 height 0
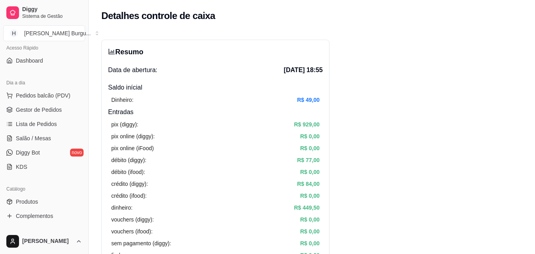
scroll to position [119, 0]
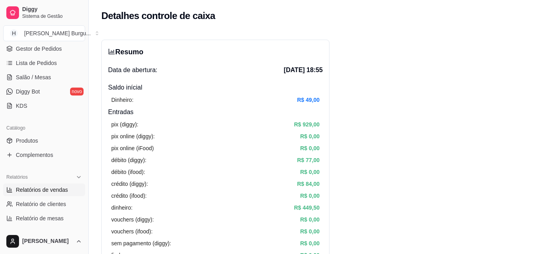
click at [42, 189] on span "Relatórios de vendas" at bounding box center [42, 190] width 52 height 8
select select "ALL"
select select "0"
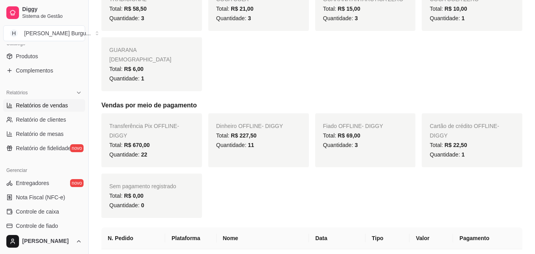
scroll to position [238, 0]
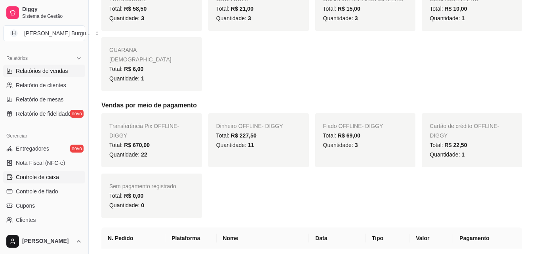
click at [33, 173] on span "Controle de caixa" at bounding box center [37, 177] width 43 height 8
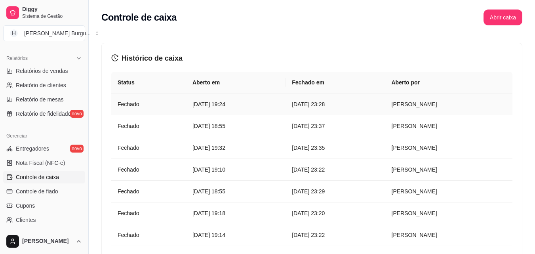
click at [225, 103] on article "[DATE] 19:24" at bounding box center [235, 104] width 87 height 9
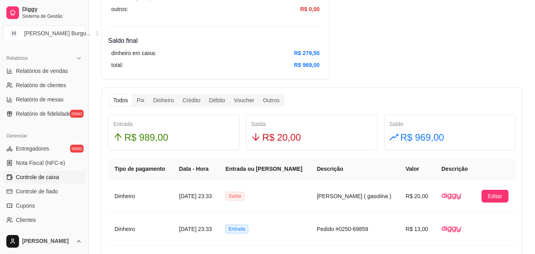
scroll to position [396, 0]
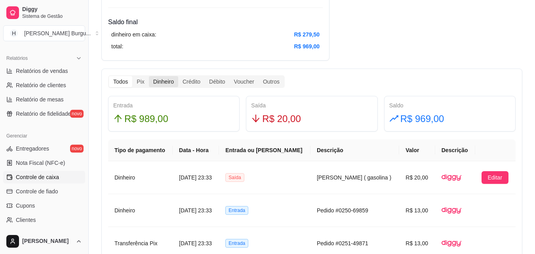
click at [167, 79] on div "Dinheiro" at bounding box center [163, 81] width 29 height 11
click at [149, 76] on input "Dinheiro" at bounding box center [149, 76] width 0 height 0
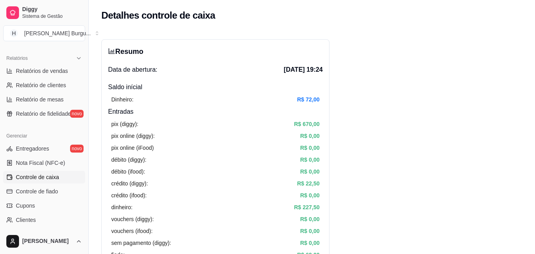
scroll to position [0, 0]
click at [39, 68] on span "Relatórios de vendas" at bounding box center [42, 71] width 52 height 8
select select "ALL"
select select "0"
